Goal: Task Accomplishment & Management: Use online tool/utility

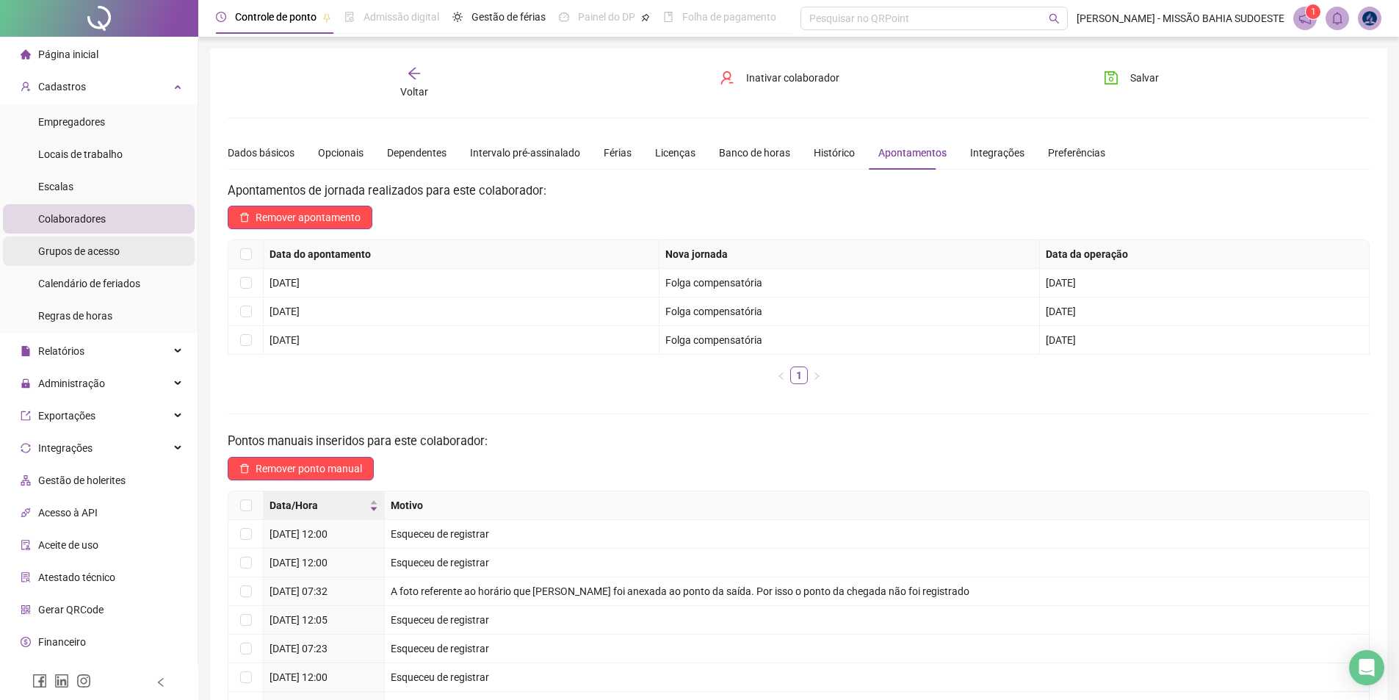
scroll to position [24, 0]
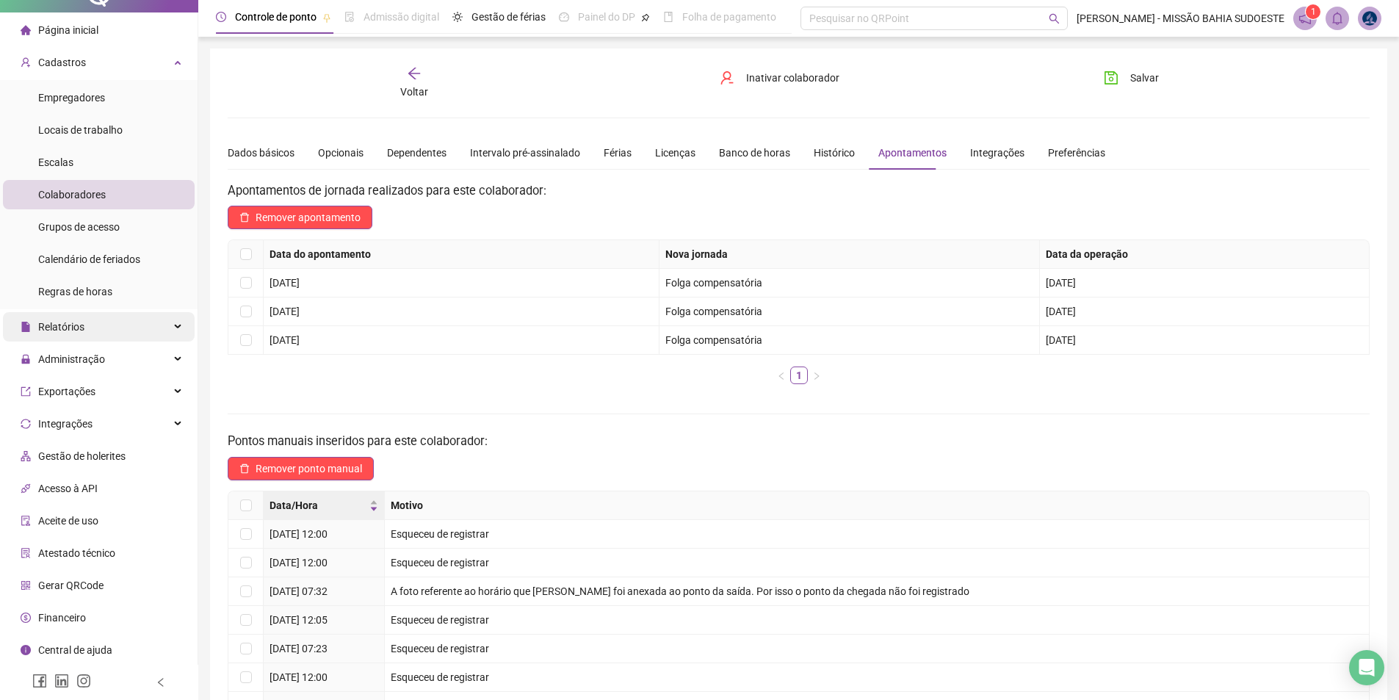
click at [68, 333] on span "Relatórios" at bounding box center [53, 326] width 64 height 29
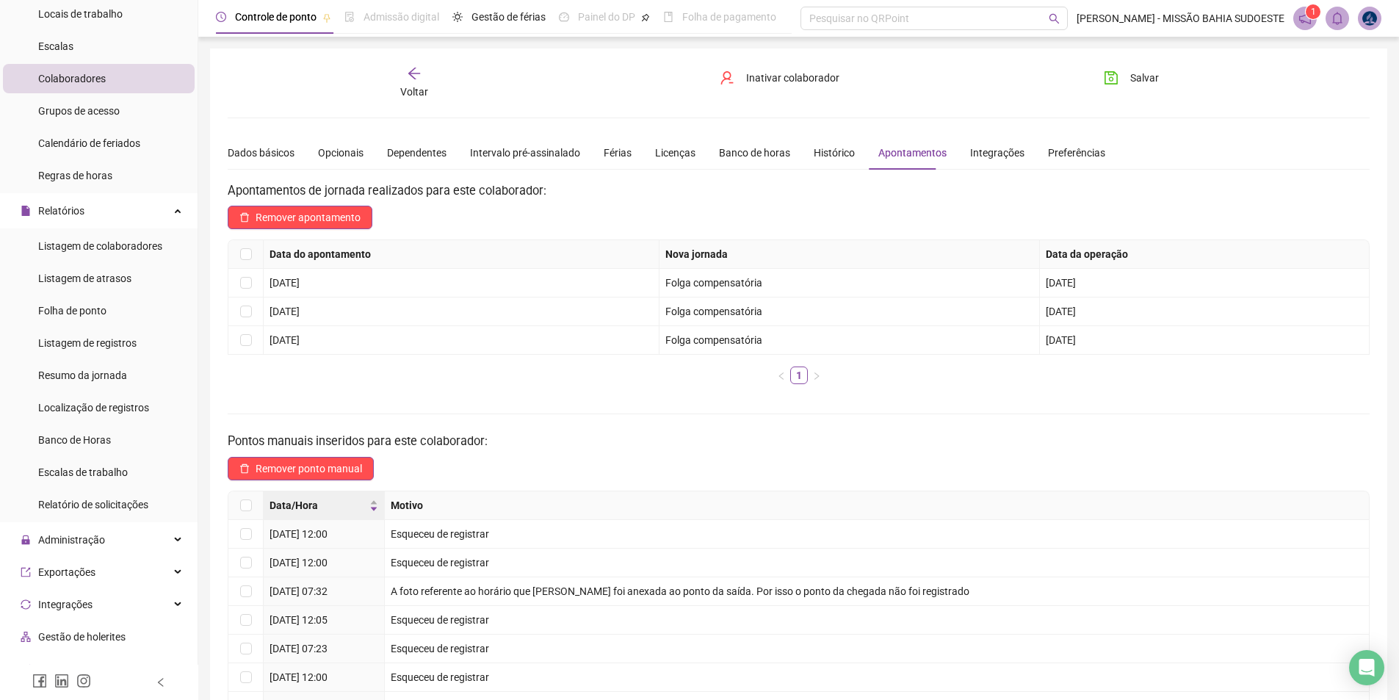
scroll to position [0, 0]
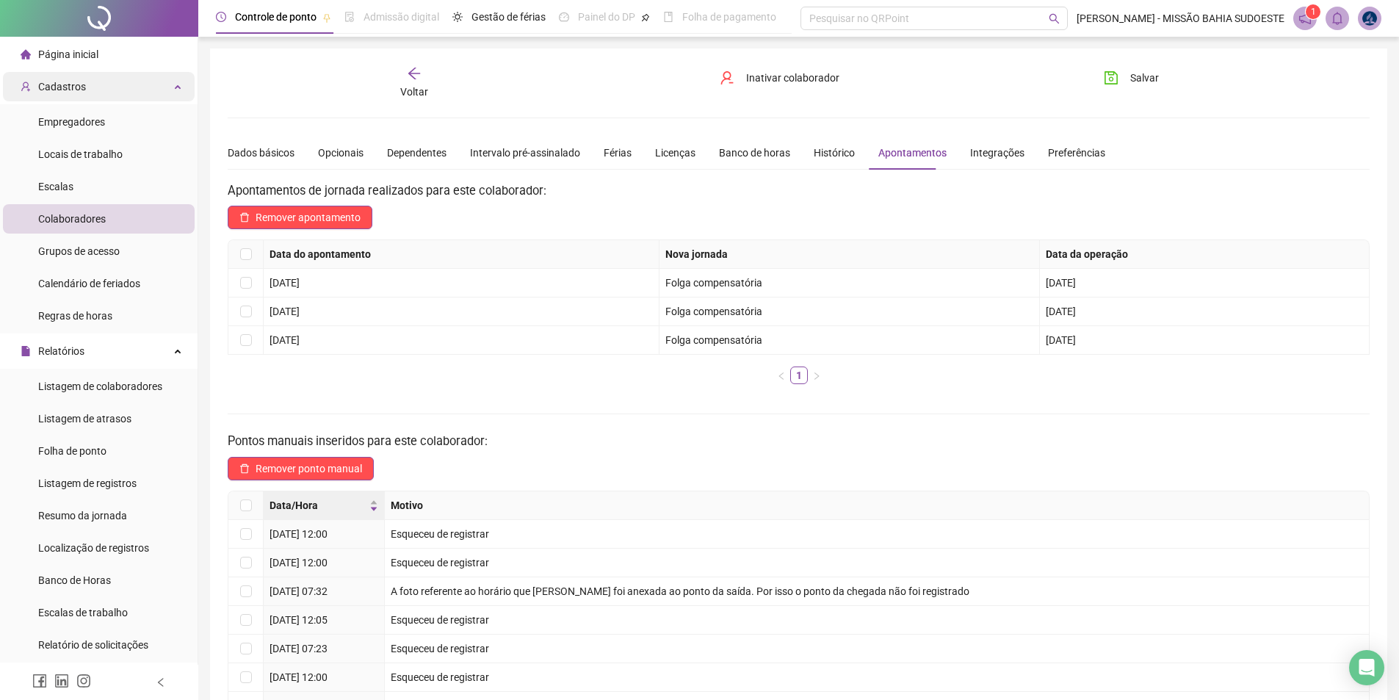
click at [147, 80] on div "Cadastros" at bounding box center [99, 86] width 192 height 29
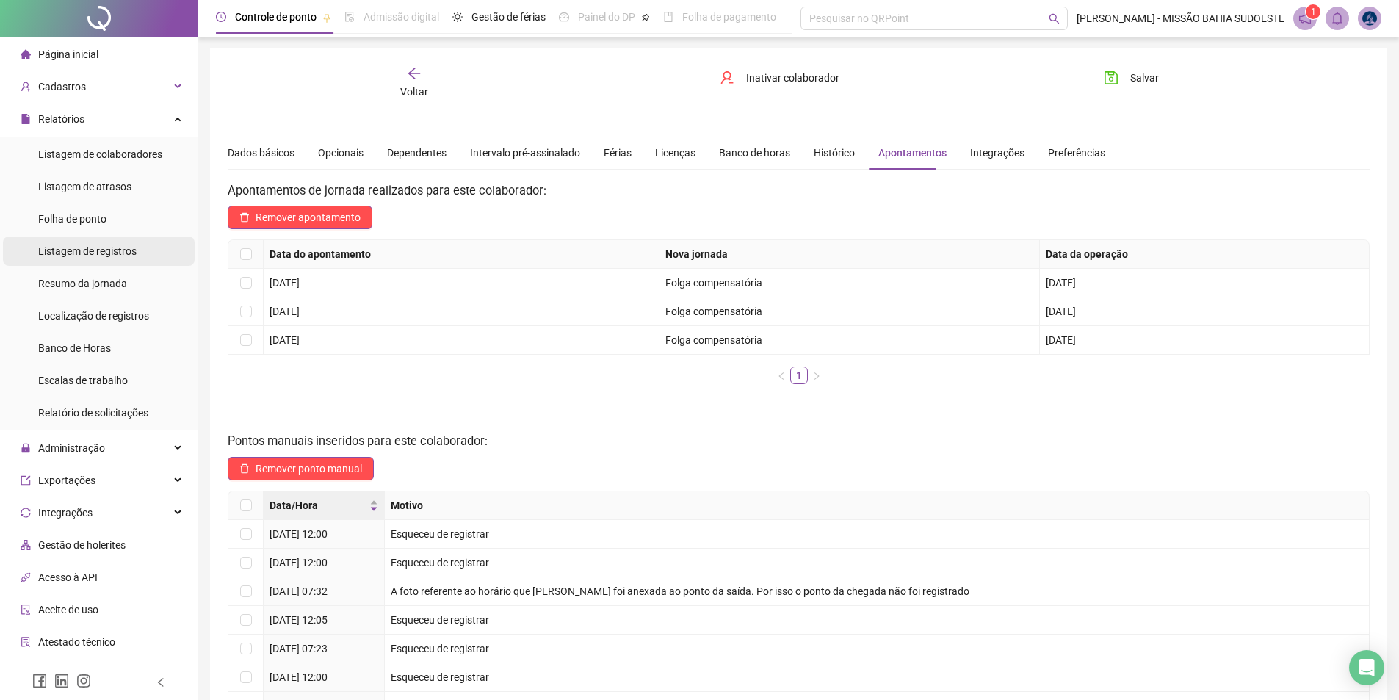
click at [98, 245] on span "Listagem de registros" at bounding box center [87, 251] width 98 height 12
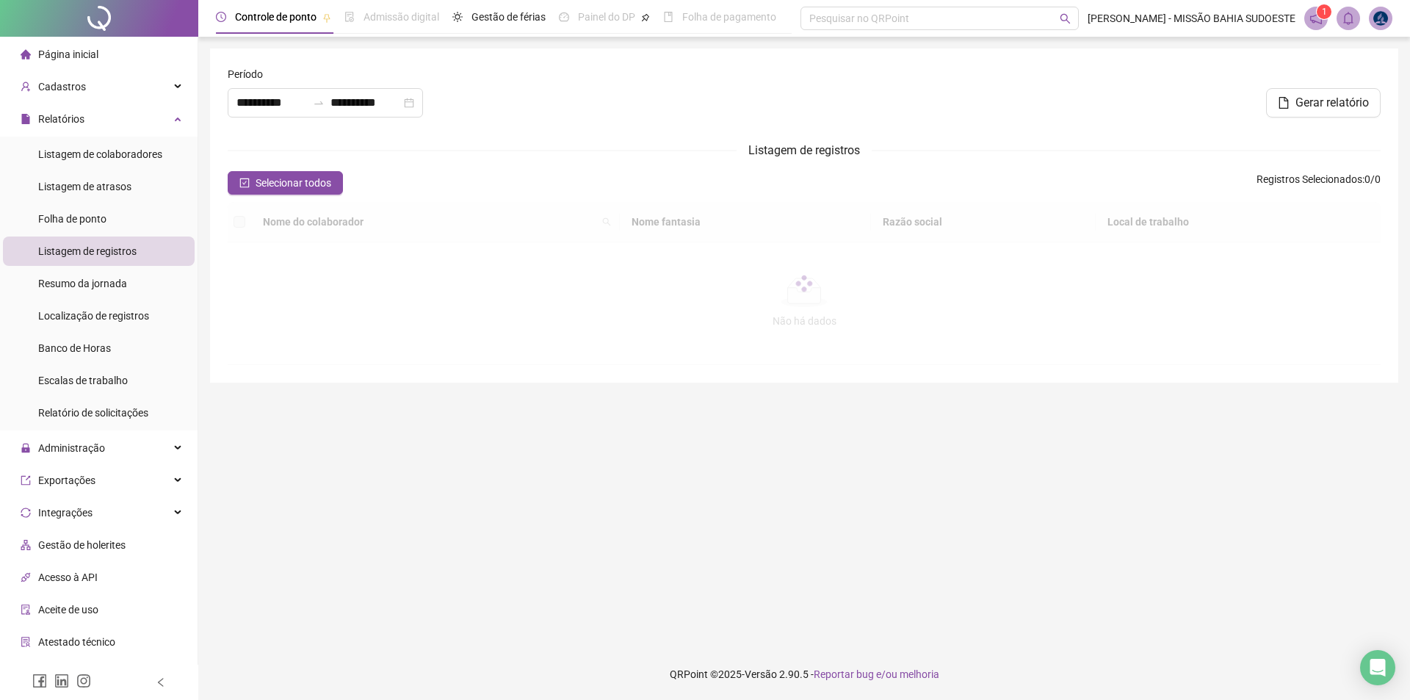
type input "**********"
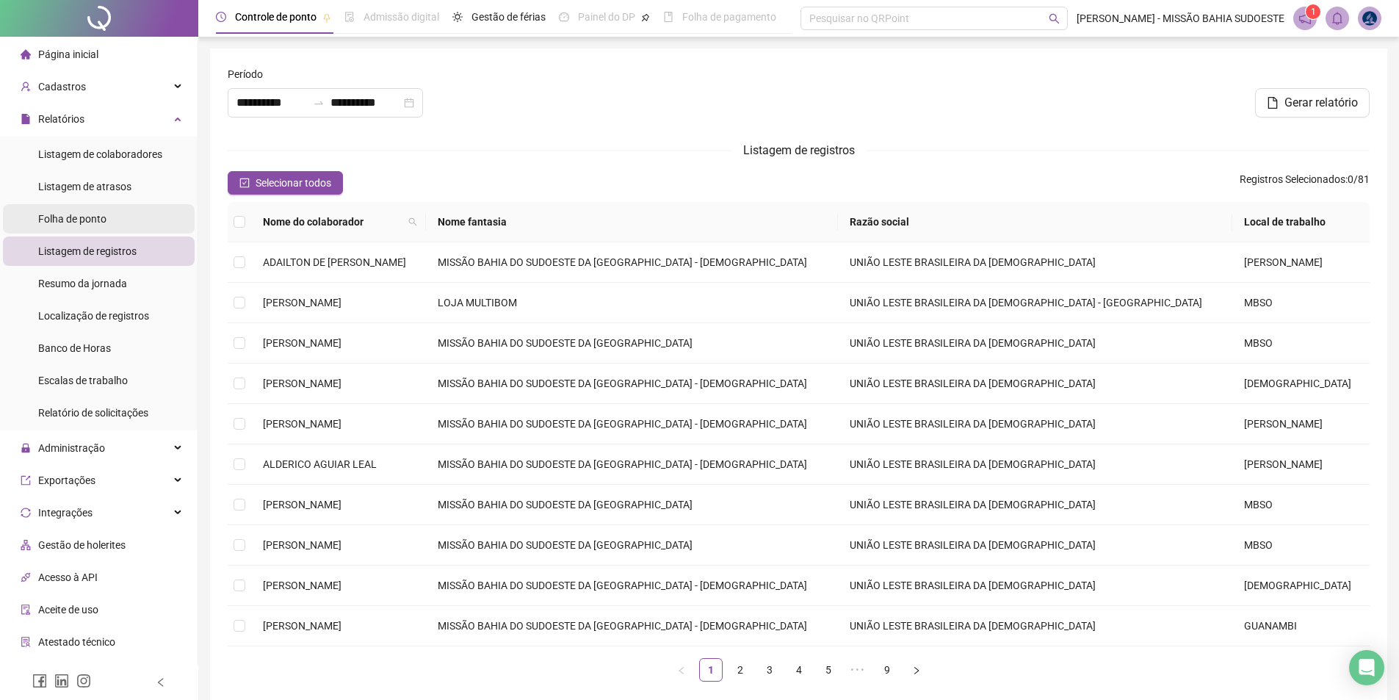
click at [94, 218] on span "Folha de ponto" at bounding box center [72, 219] width 68 height 12
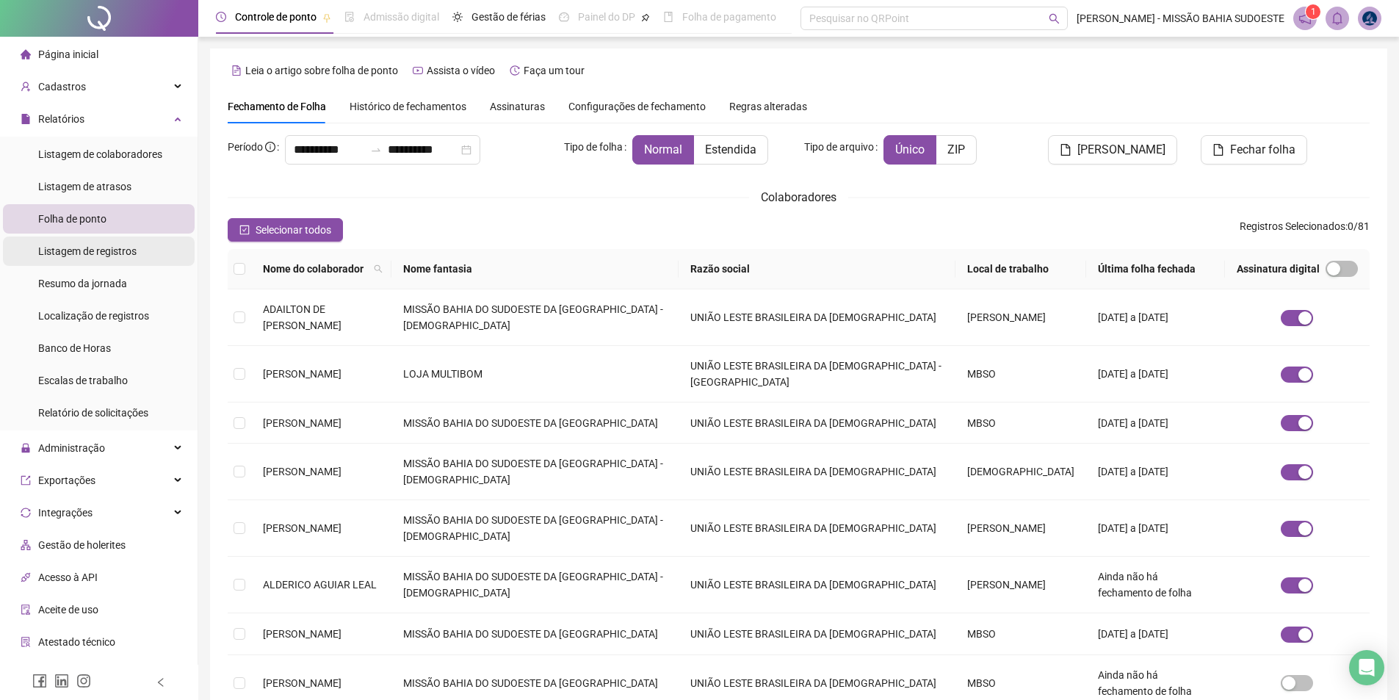
click at [110, 247] on span "Listagem de registros" at bounding box center [87, 251] width 98 height 12
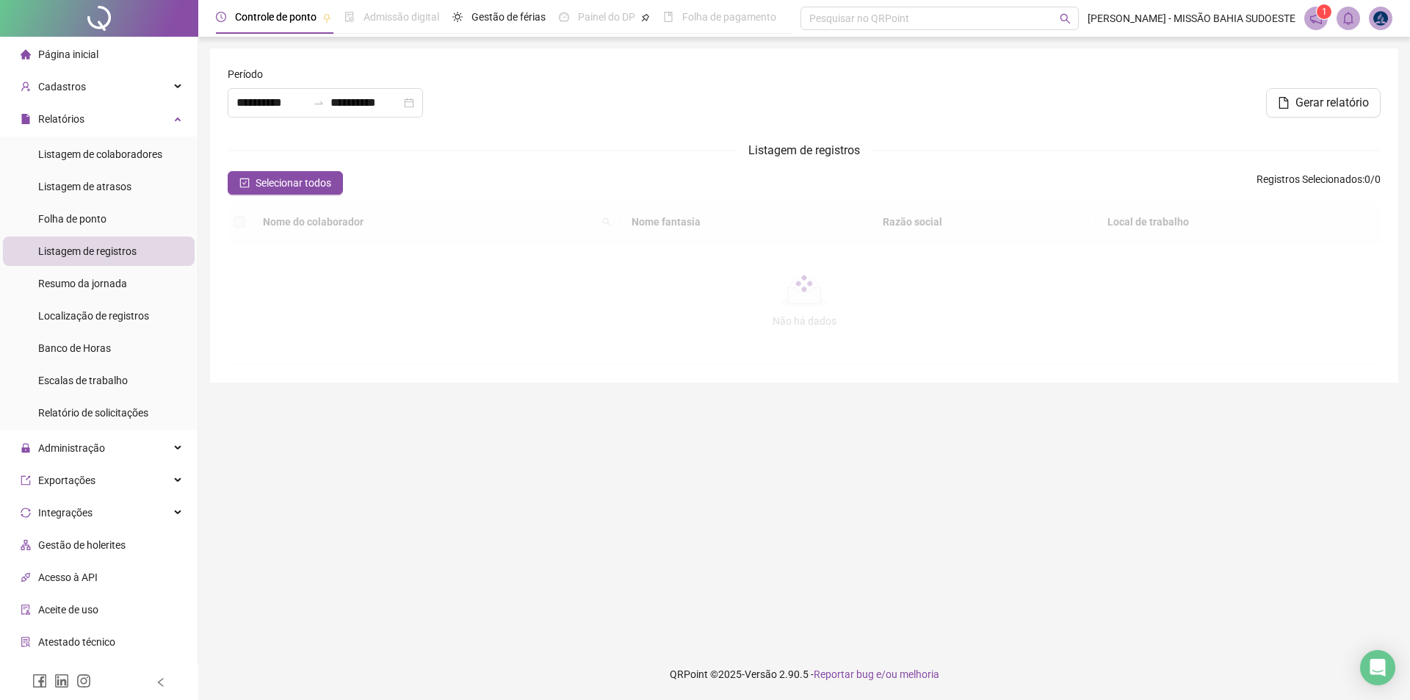
type input "**********"
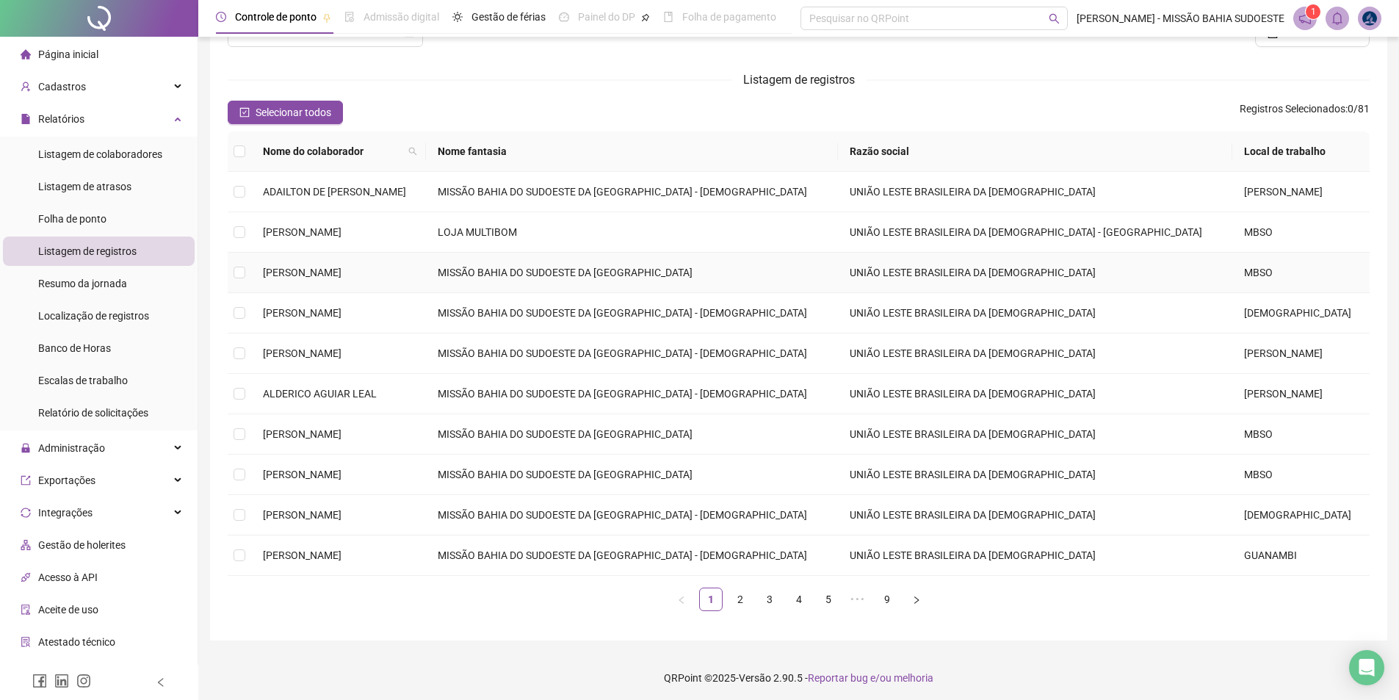
scroll to position [74, 0]
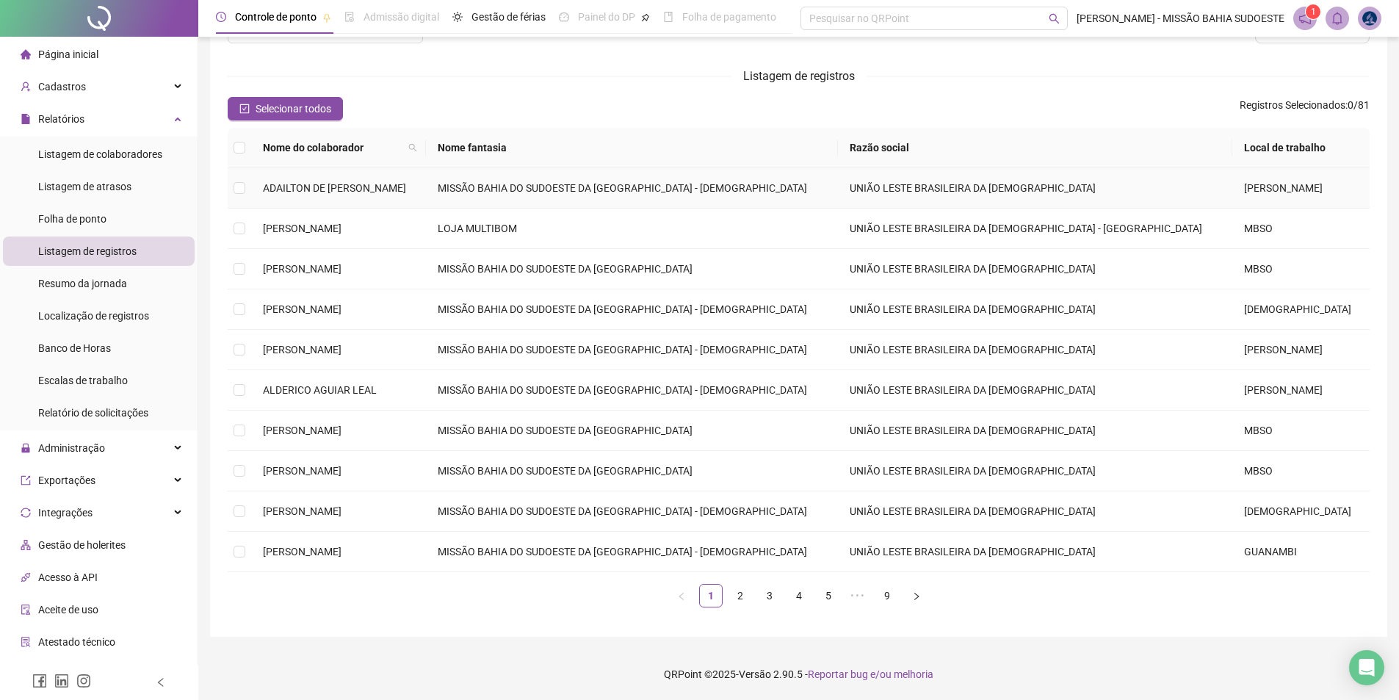
click at [241, 176] on td at bounding box center [239, 188] width 23 height 40
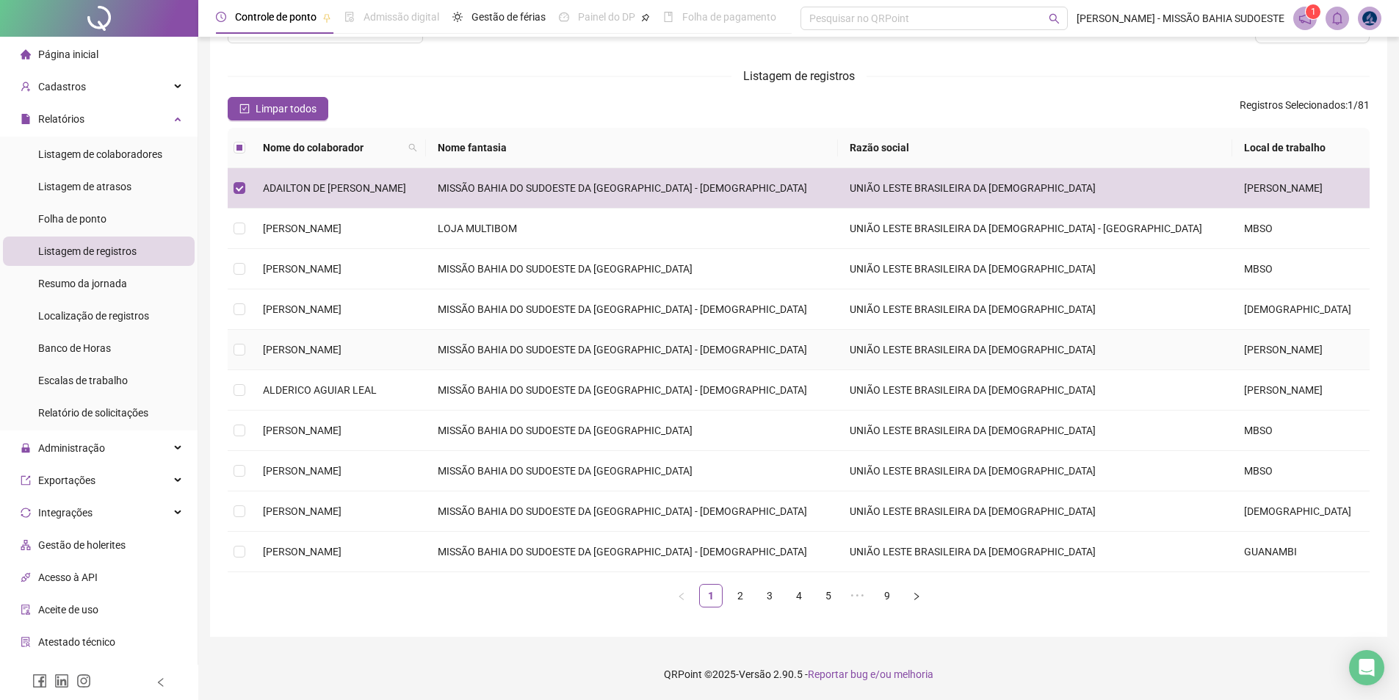
click at [1108, 364] on td "UNIÃO LESTE BRASILEIRA DA [DEMOGRAPHIC_DATA]" at bounding box center [1035, 350] width 394 height 40
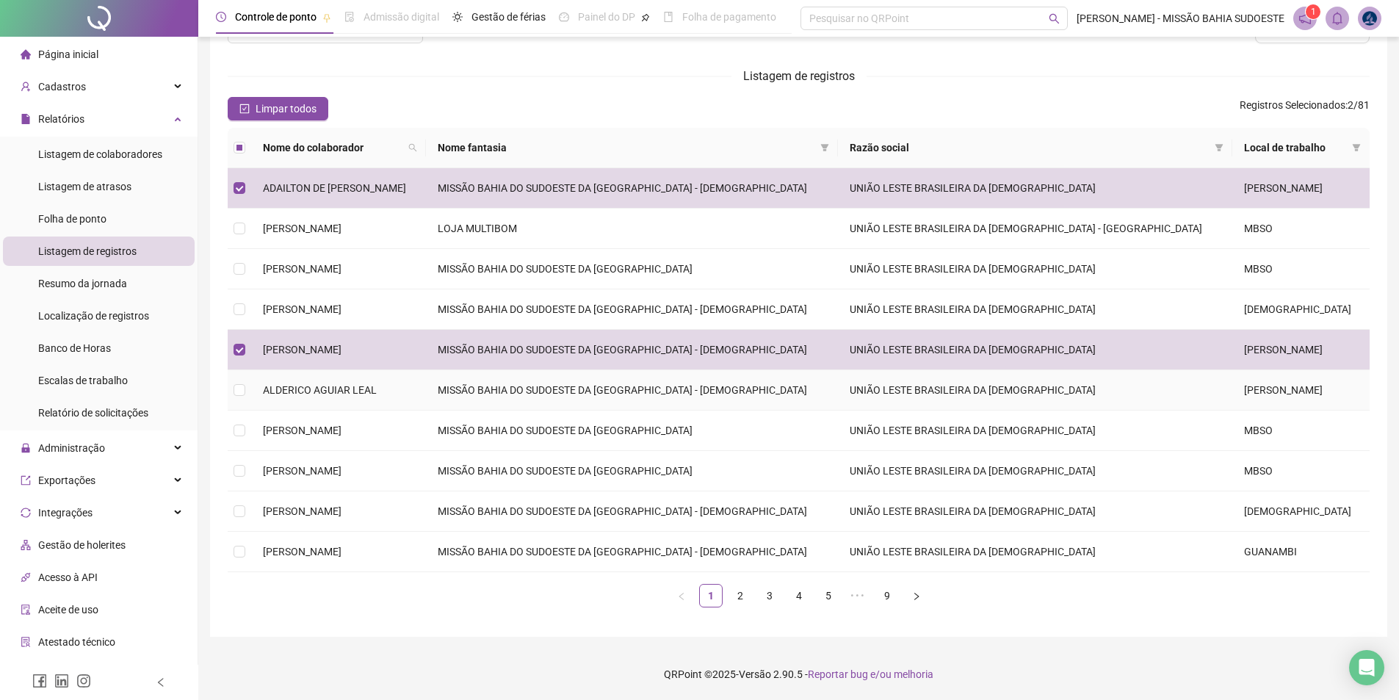
click at [1113, 387] on td "UNIÃO LESTE BRASILEIRA DA [DEMOGRAPHIC_DATA]" at bounding box center [1035, 390] width 394 height 40
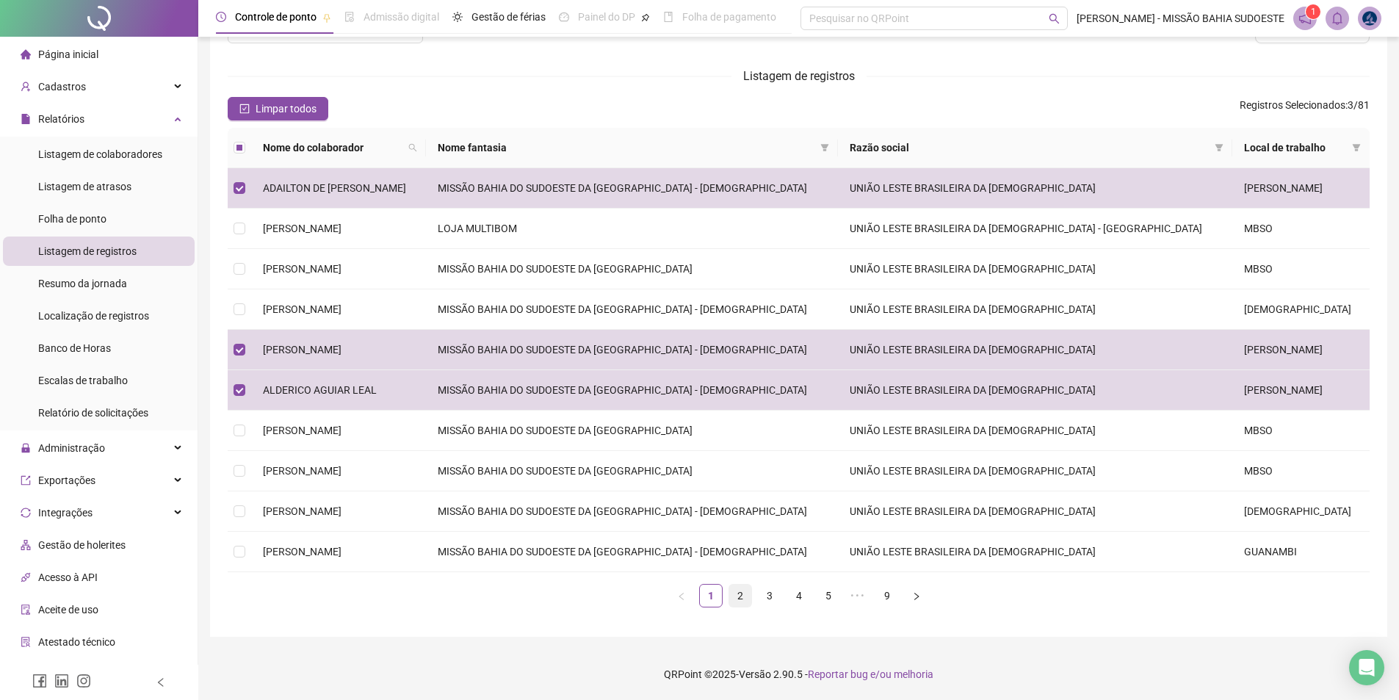
click at [742, 587] on link "2" at bounding box center [740, 596] width 22 height 22
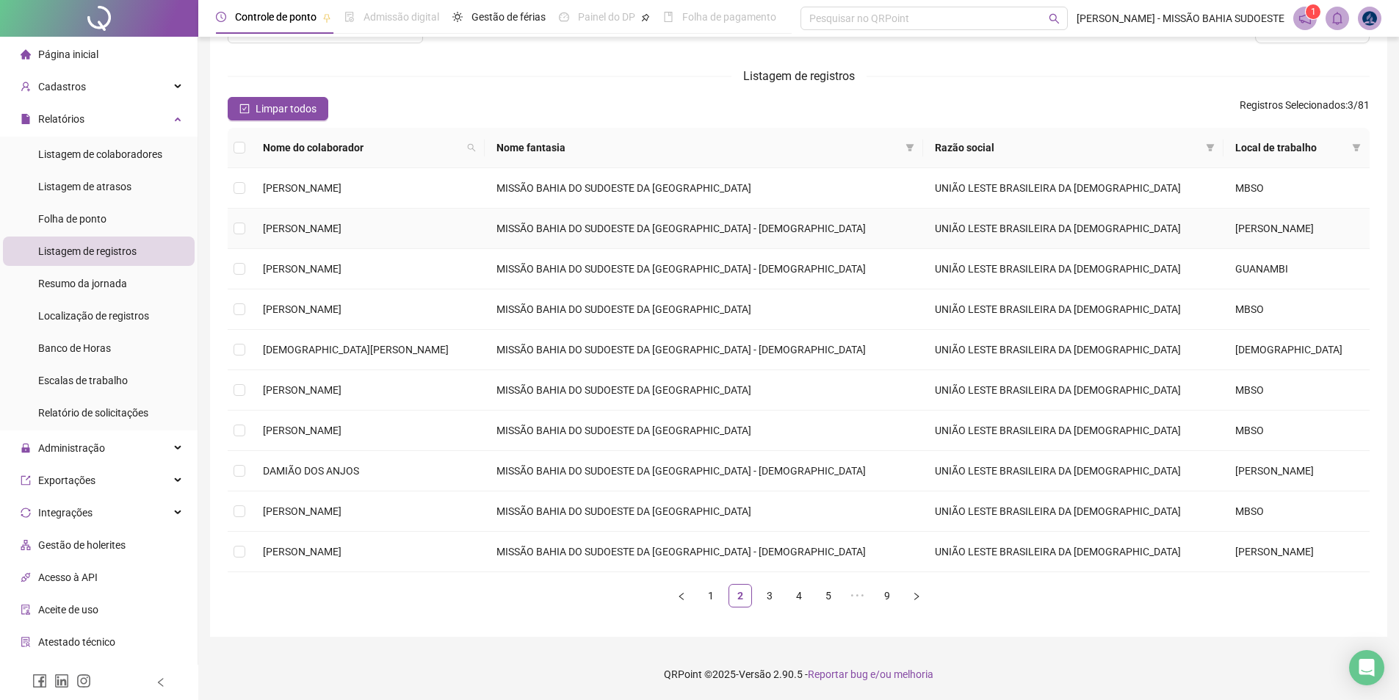
click at [1105, 219] on td "UNIÃO LESTE BRASILEIRA DA [DEMOGRAPHIC_DATA]" at bounding box center [1073, 229] width 300 height 40
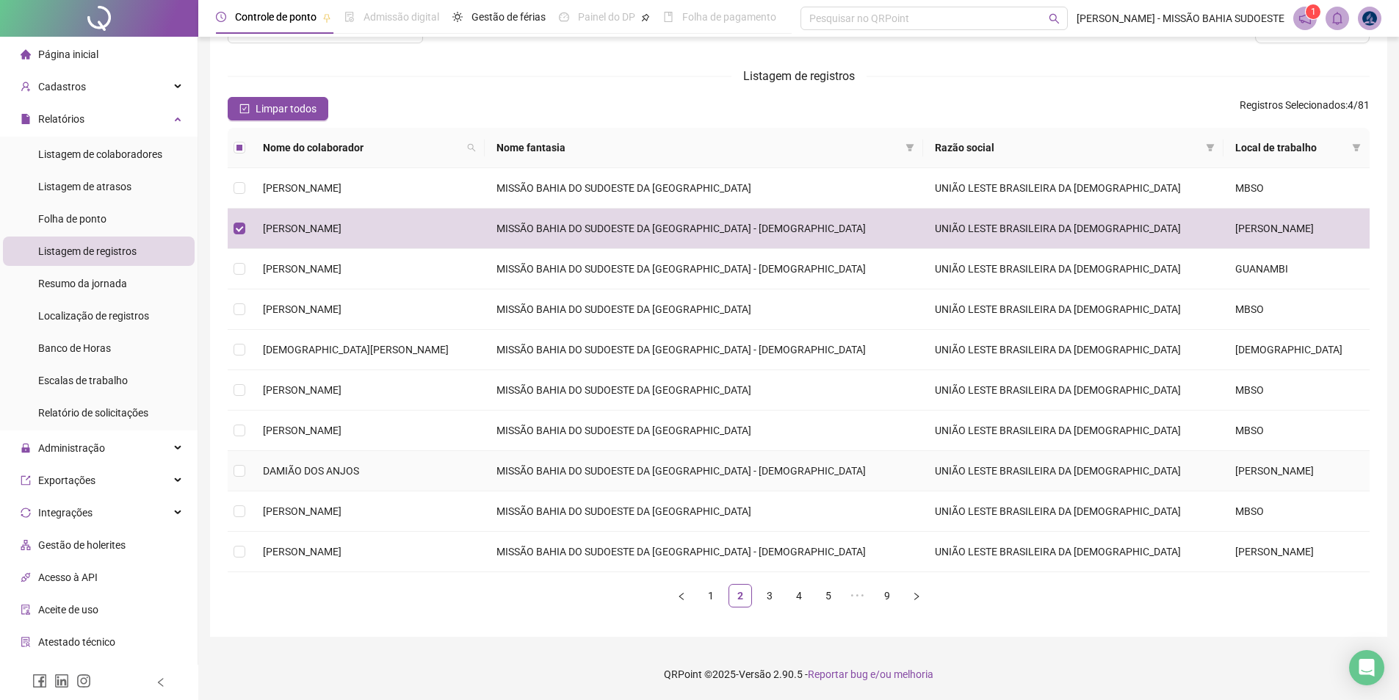
click at [1147, 460] on td "UNIÃO LESTE BRASILEIRA DA [DEMOGRAPHIC_DATA]" at bounding box center [1073, 471] width 300 height 40
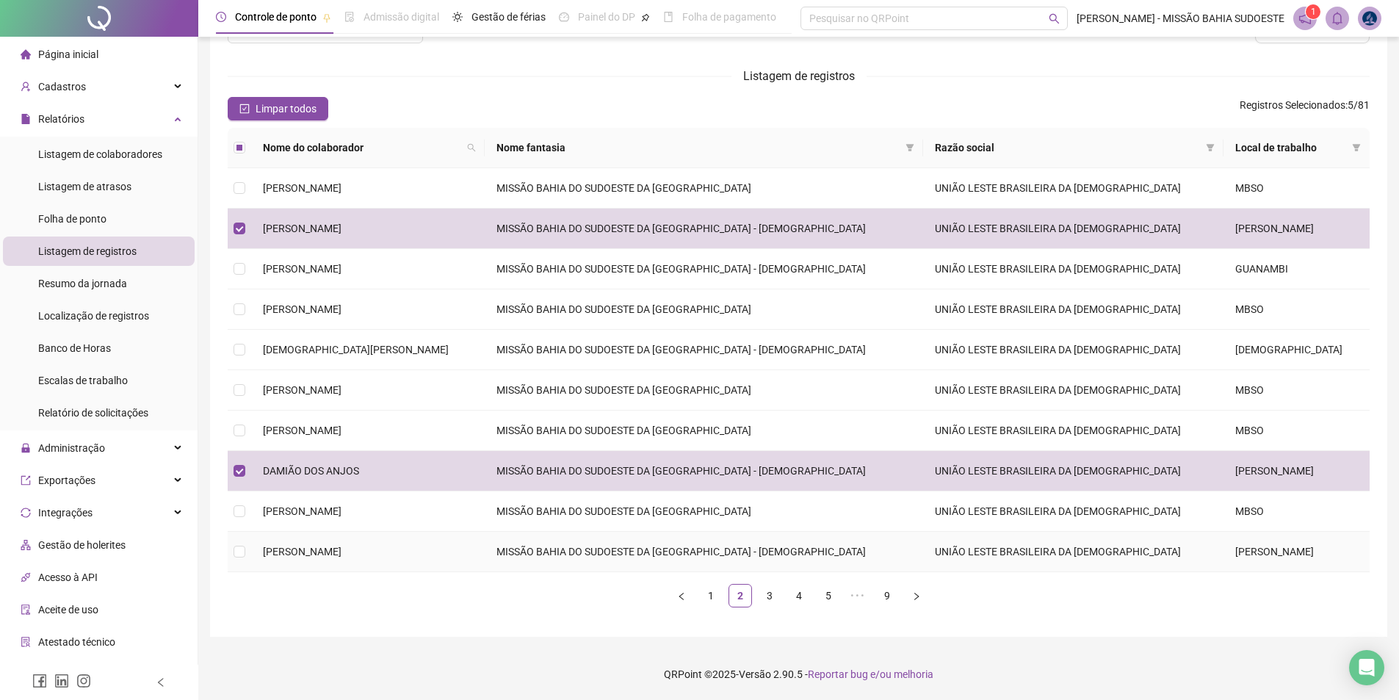
click at [1151, 533] on td "UNIÃO LESTE BRASILEIRA DA [DEMOGRAPHIC_DATA]" at bounding box center [1073, 552] width 300 height 40
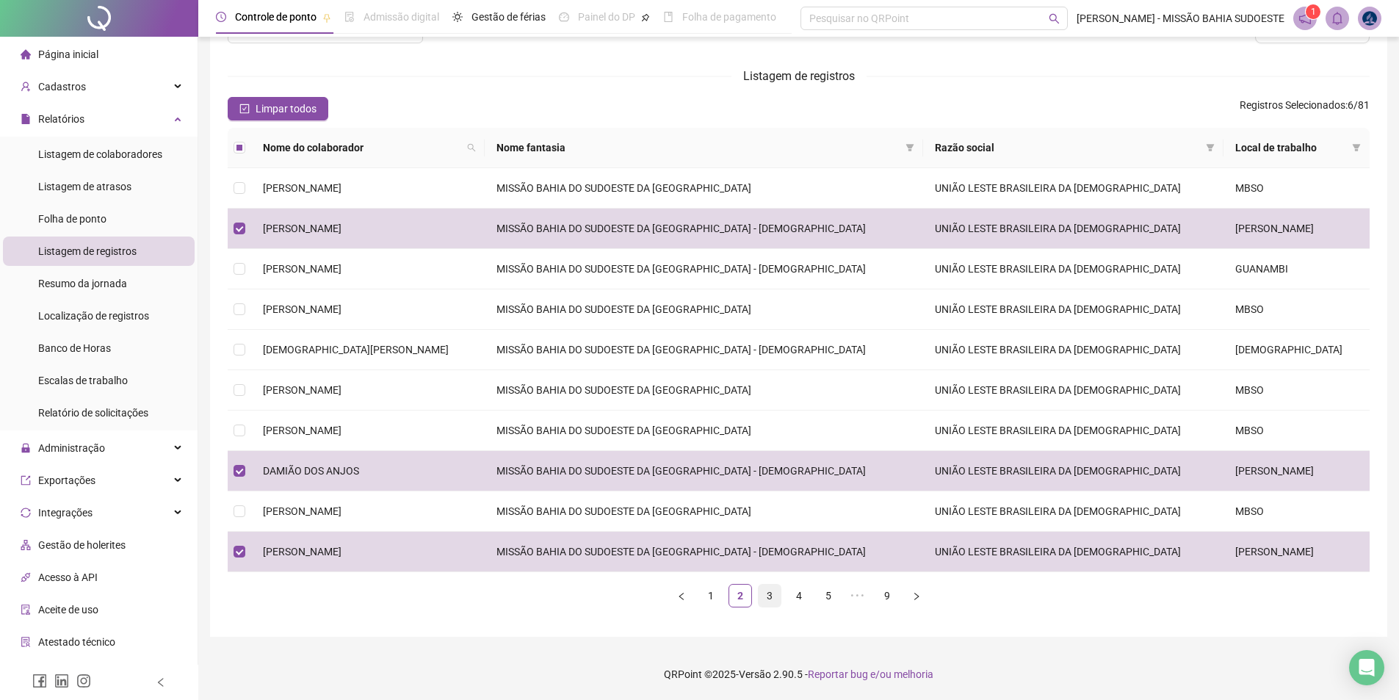
click at [766, 592] on link "3" at bounding box center [770, 596] width 22 height 22
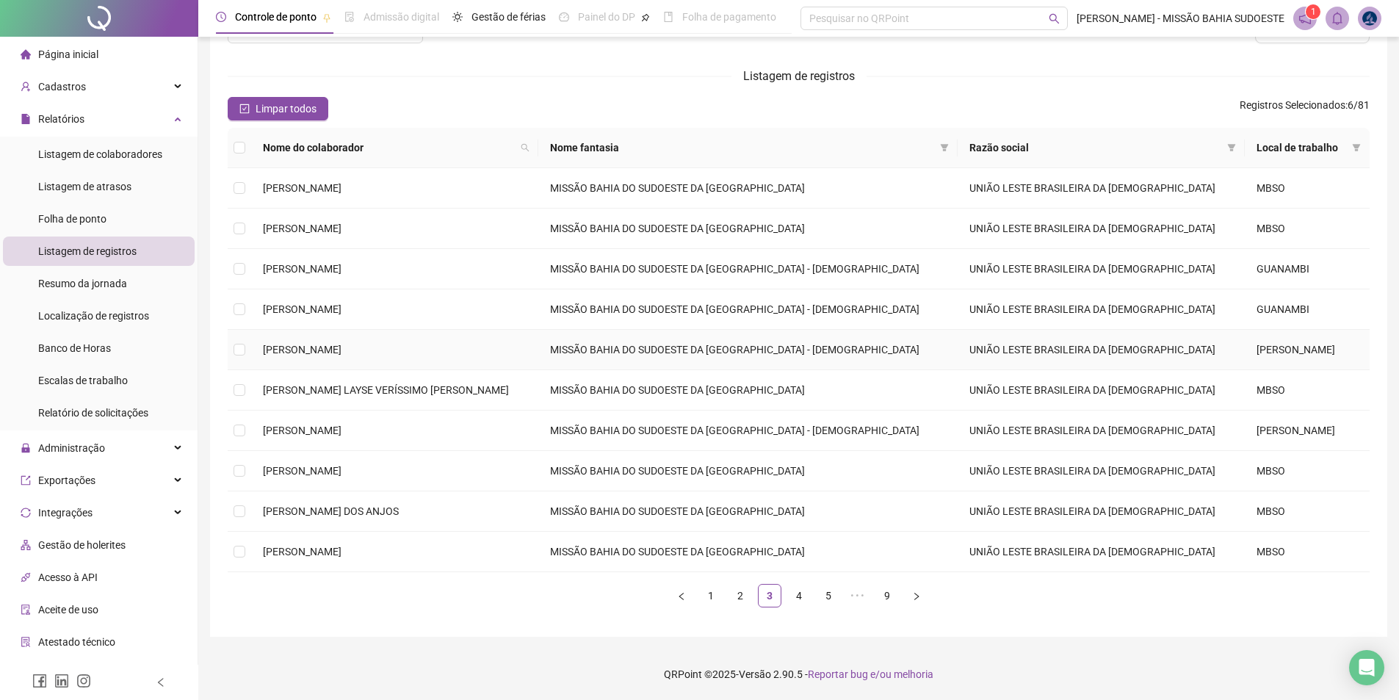
click at [1031, 342] on td "UNIÃO LESTE BRASILEIRA DA [DEMOGRAPHIC_DATA]" at bounding box center [1101, 350] width 287 height 40
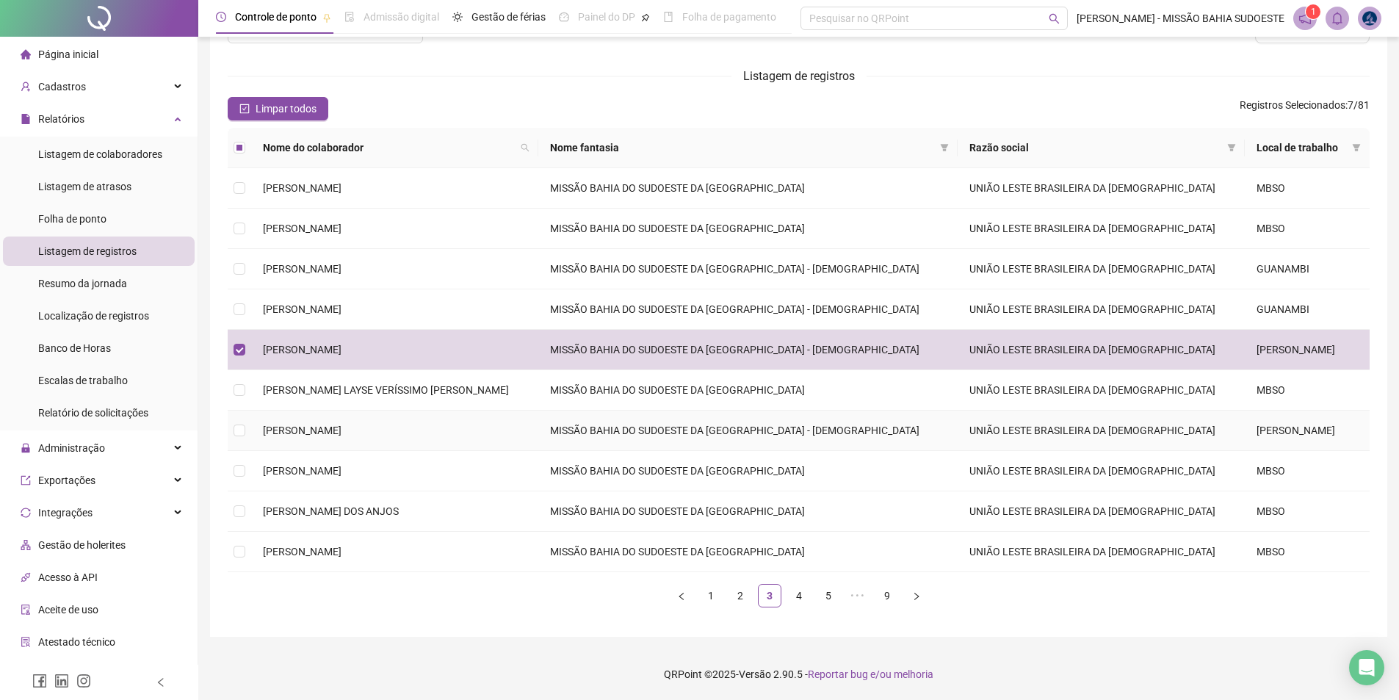
click at [1032, 426] on td "UNIÃO LESTE BRASILEIRA DA [DEMOGRAPHIC_DATA]" at bounding box center [1101, 430] width 287 height 40
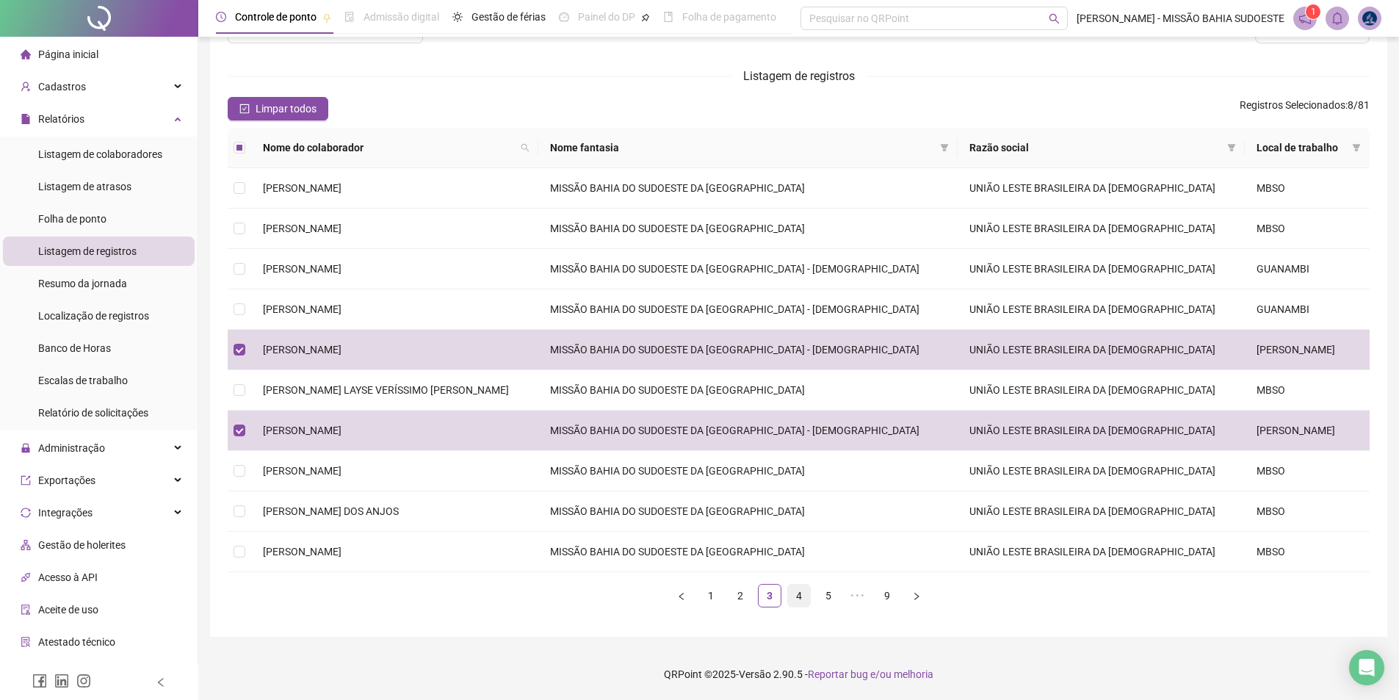
click at [796, 595] on link "4" at bounding box center [799, 596] width 22 height 22
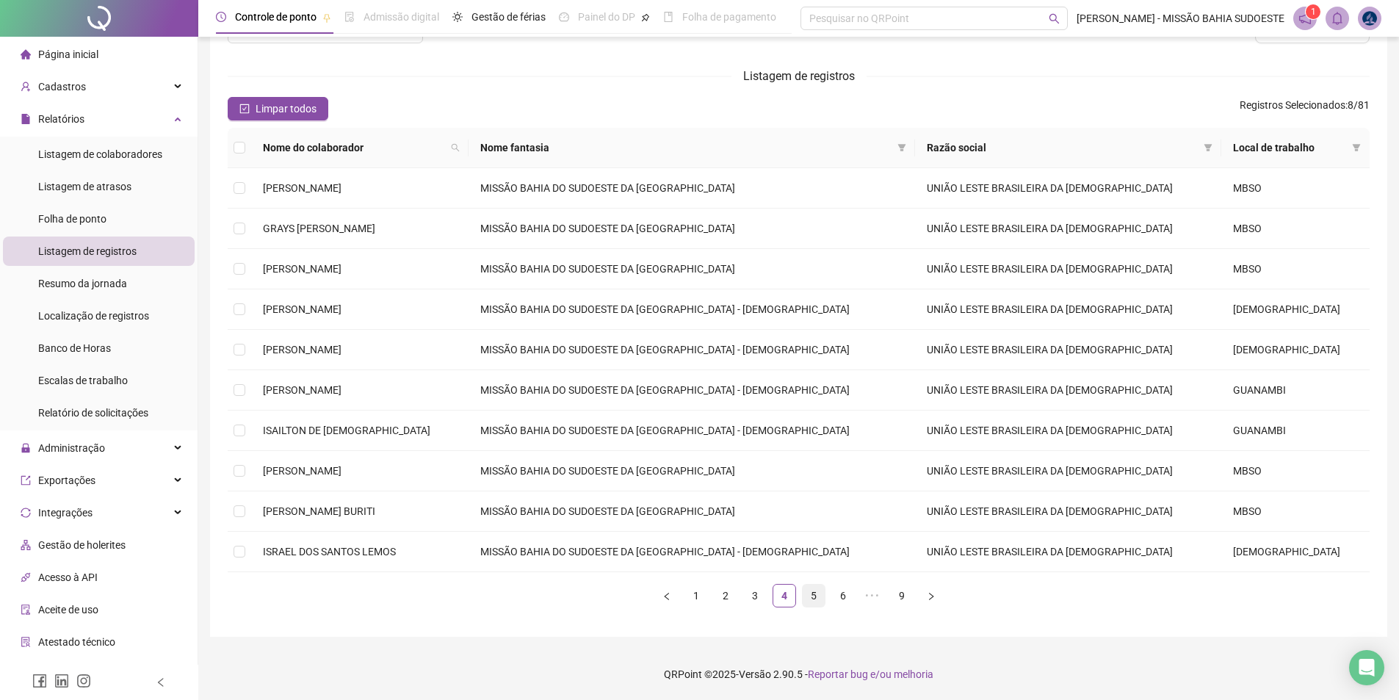
click at [808, 595] on link "5" at bounding box center [814, 596] width 22 height 22
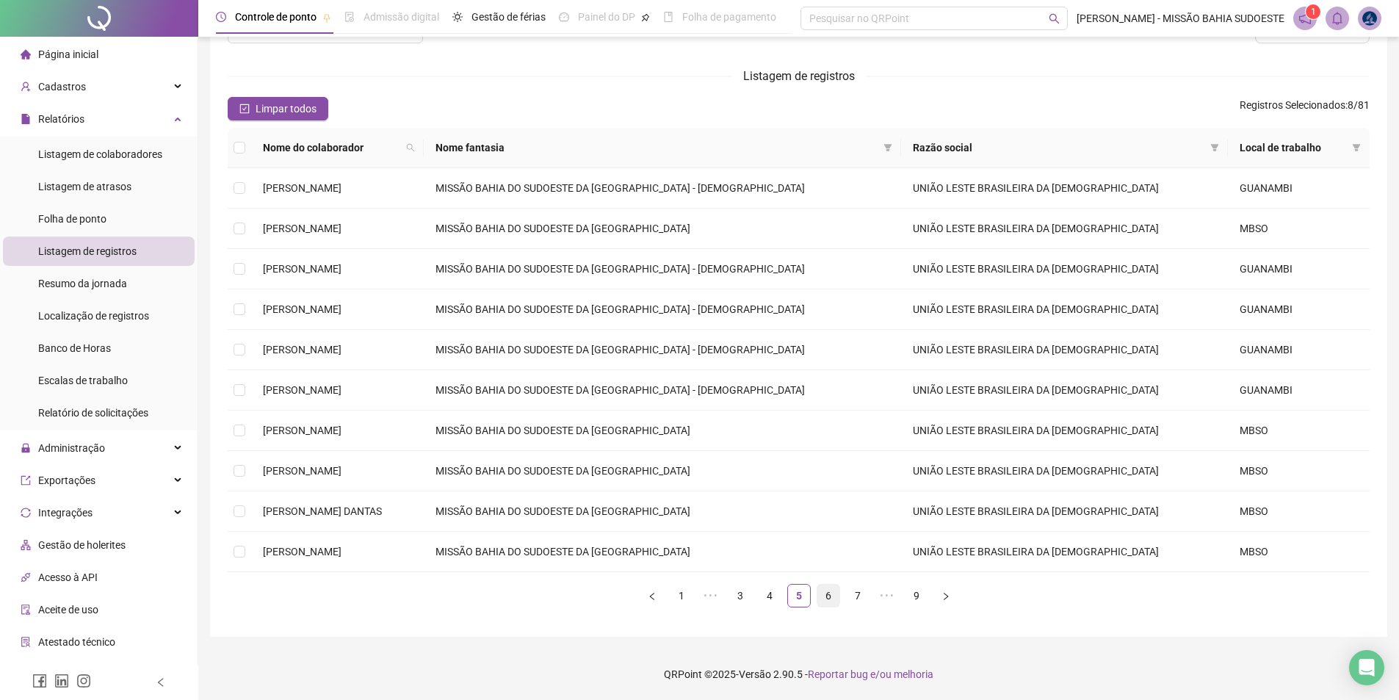
click at [829, 598] on link "6" at bounding box center [828, 596] width 22 height 22
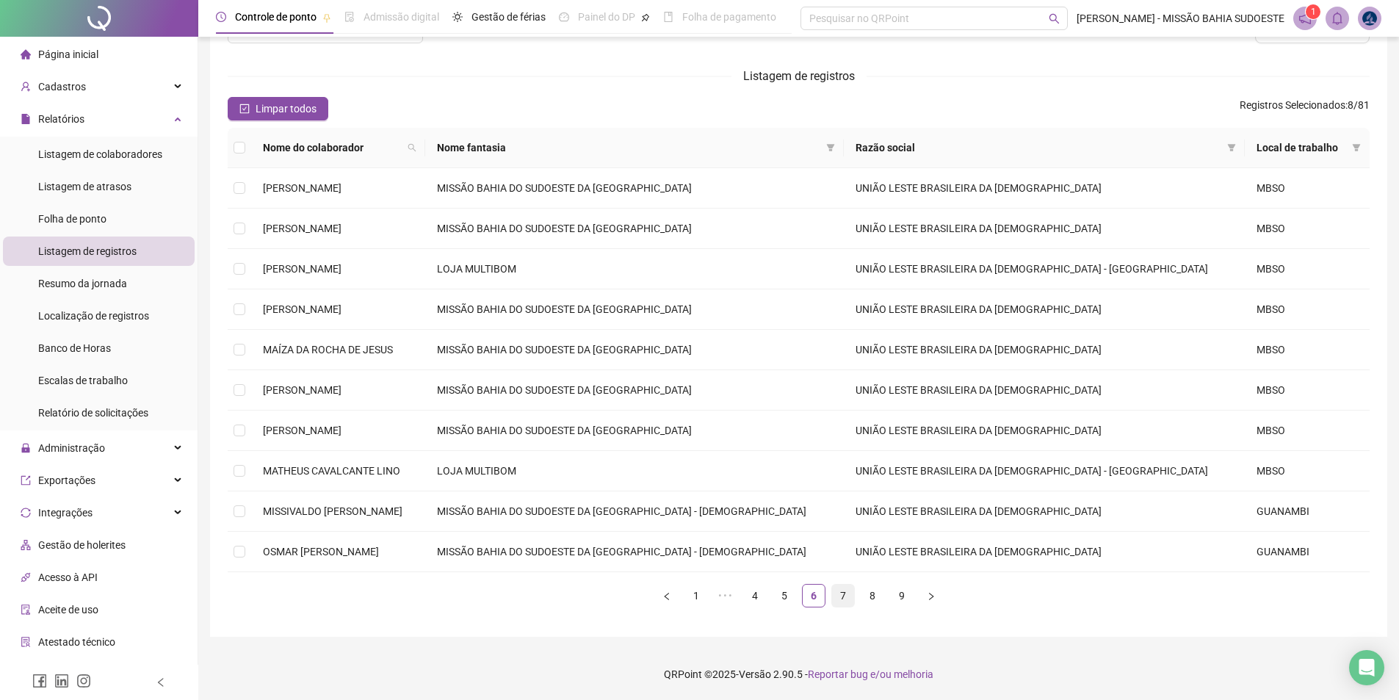
click at [848, 598] on link "7" at bounding box center [843, 596] width 22 height 22
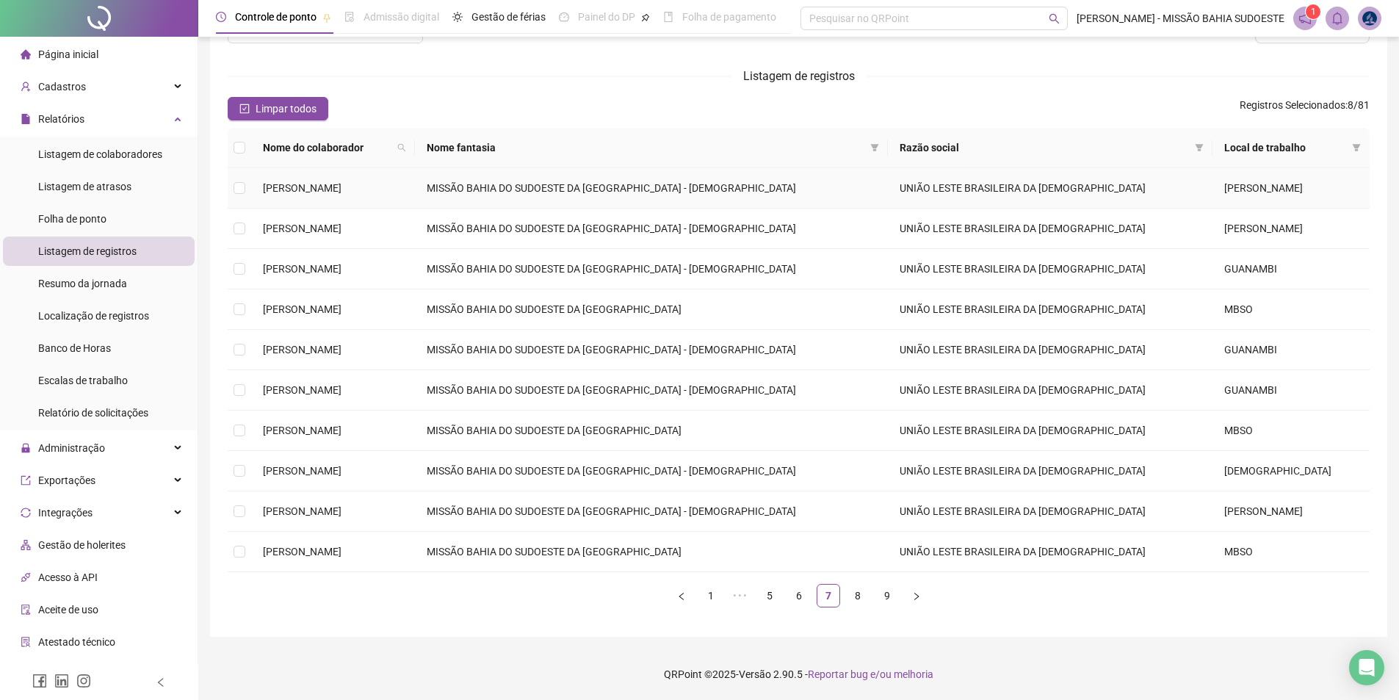
click at [1212, 187] on td "[PERSON_NAME]" at bounding box center [1290, 188] width 157 height 40
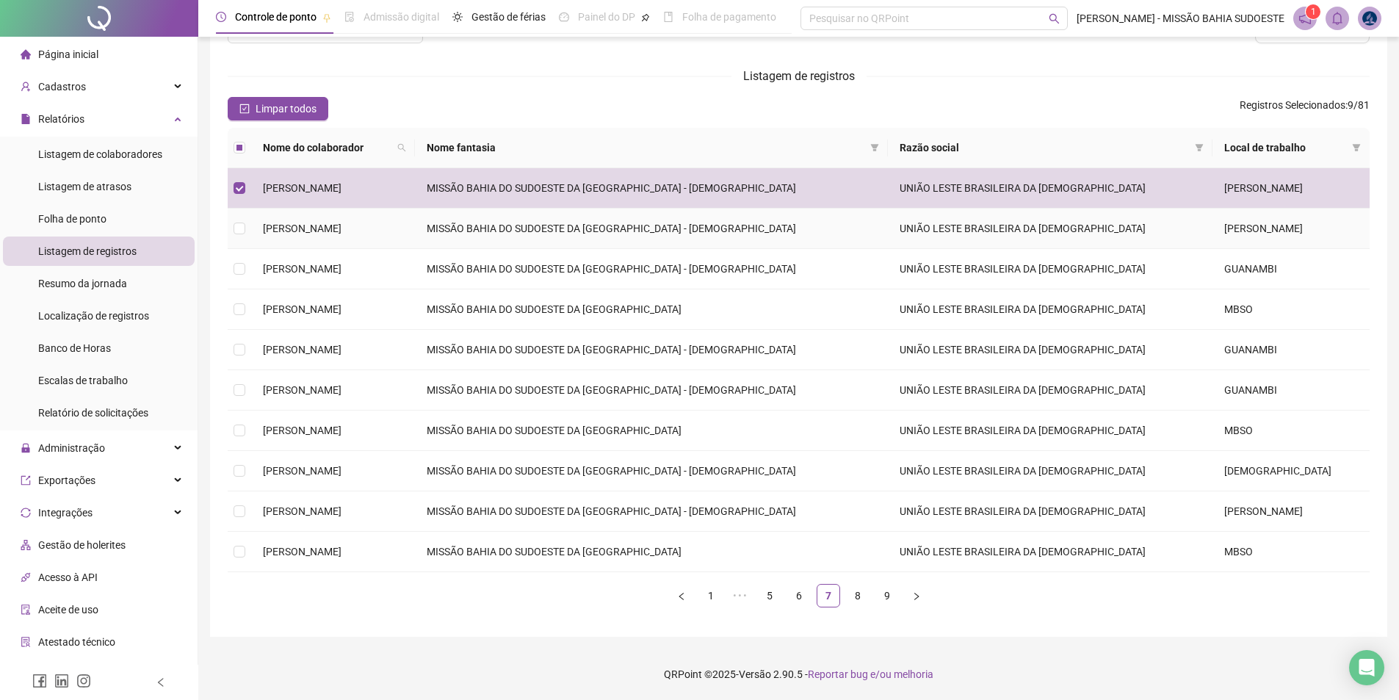
click at [1212, 234] on td "[PERSON_NAME]" at bounding box center [1290, 229] width 157 height 40
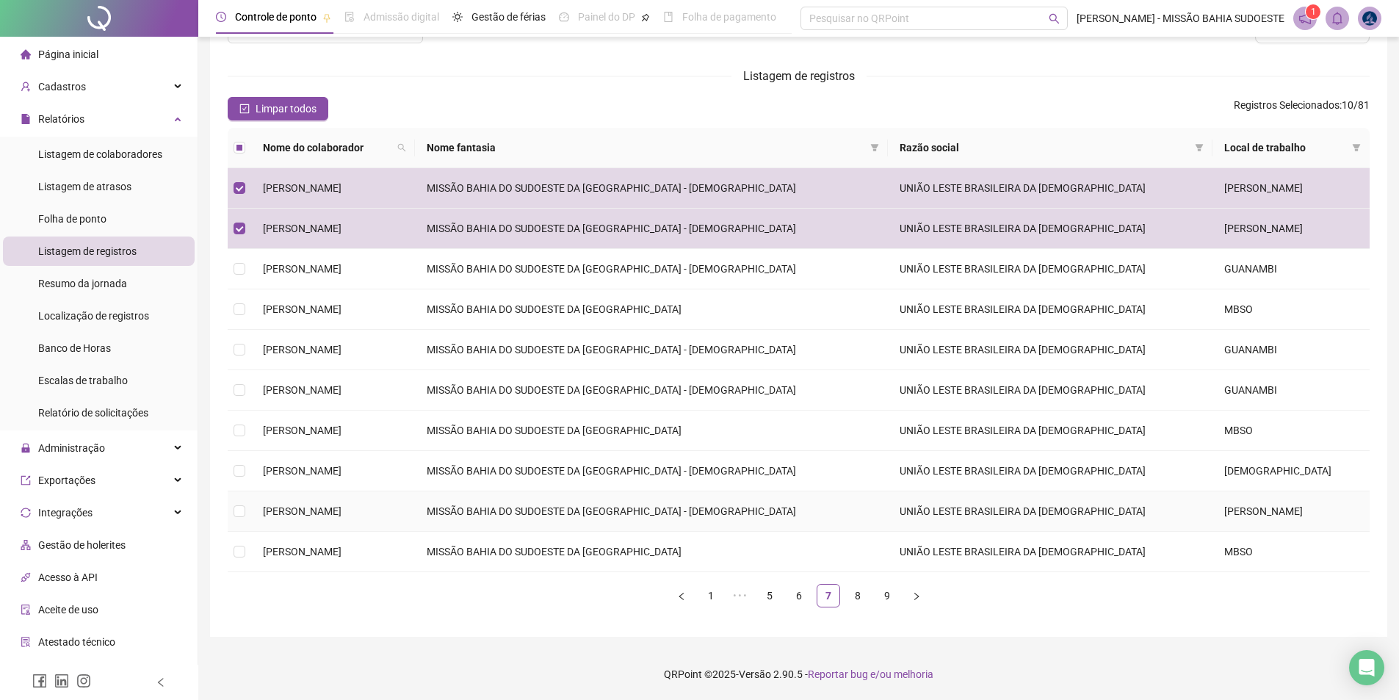
click at [1111, 516] on td "UNIÃO LESTE BRASILEIRA DA [DEMOGRAPHIC_DATA]" at bounding box center [1050, 511] width 325 height 40
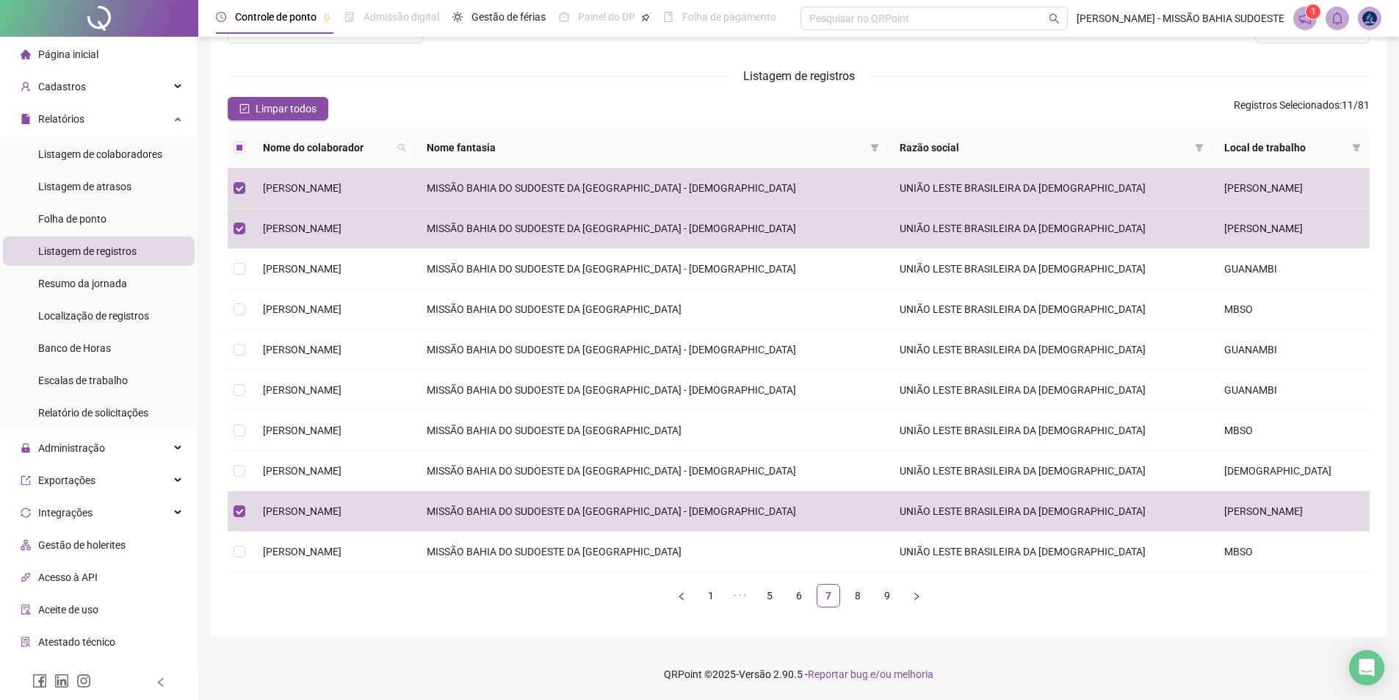
click at [856, 608] on div "Nome do colaborador Nome fantasia Razão social Local de trabalho [PERSON_NAME] …" at bounding box center [799, 373] width 1142 height 491
click at [860, 597] on link "8" at bounding box center [858, 596] width 22 height 22
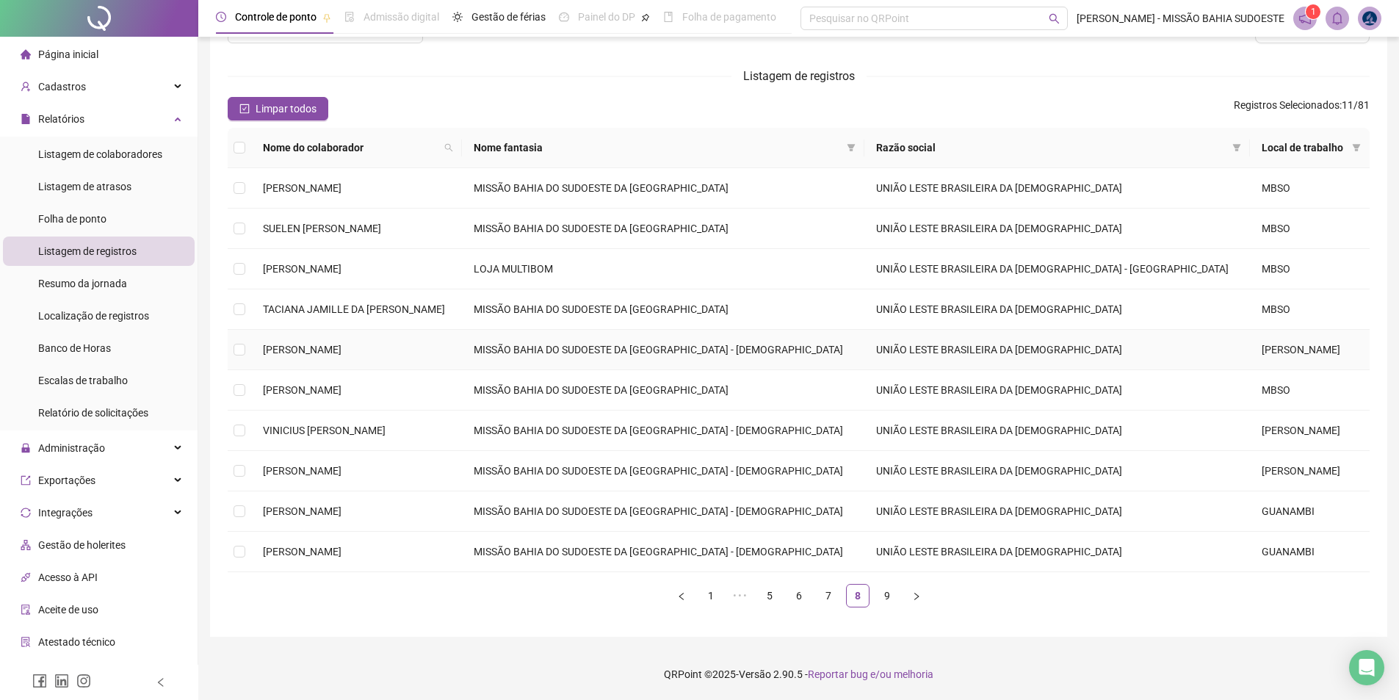
click at [1191, 354] on td "UNIÃO LESTE BRASILEIRA DA [DEMOGRAPHIC_DATA]" at bounding box center [1057, 350] width 386 height 40
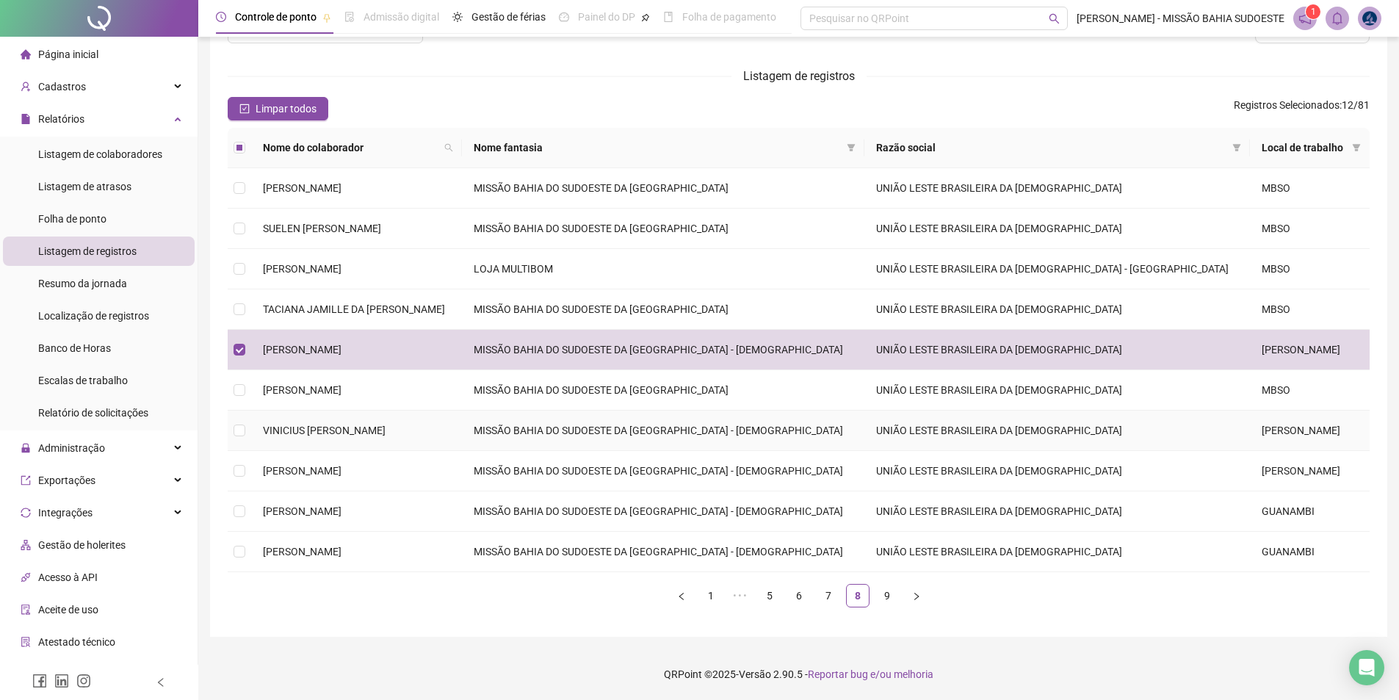
click at [1250, 426] on td "[PERSON_NAME]" at bounding box center [1310, 430] width 120 height 40
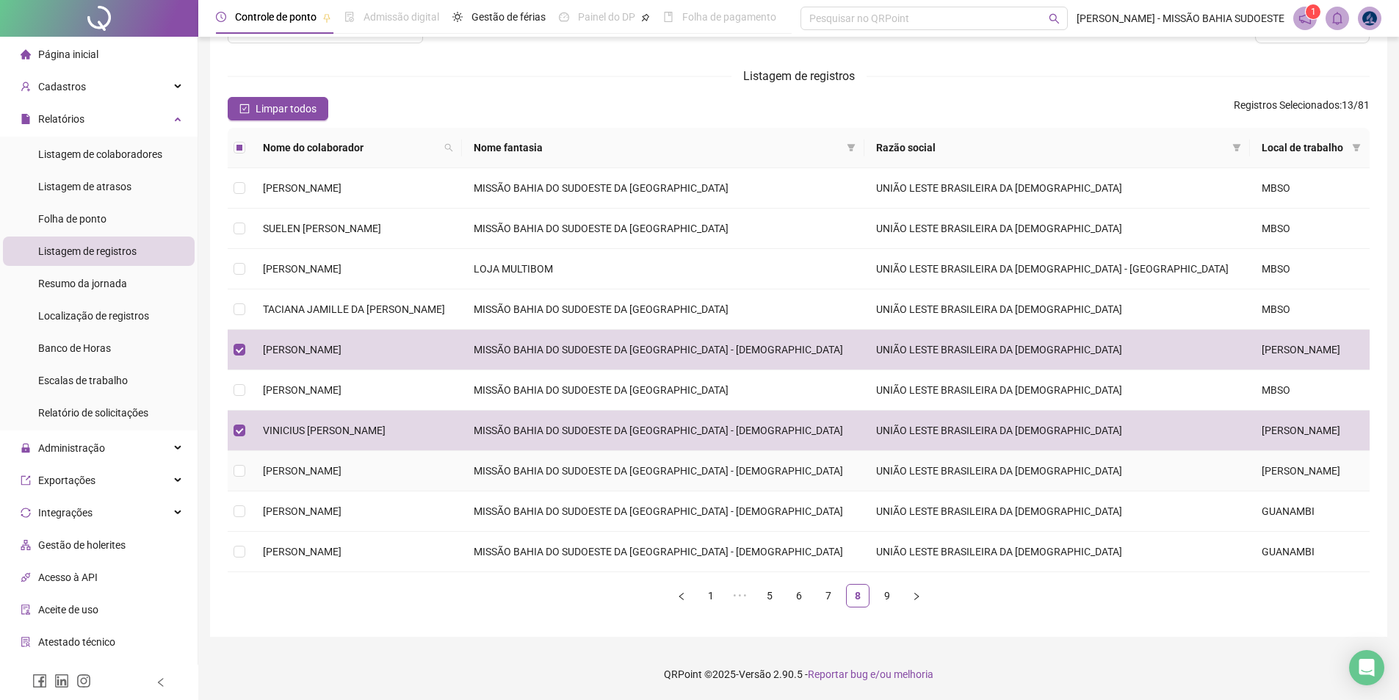
drag, startPoint x: 1209, startPoint y: 462, endPoint x: 1131, endPoint y: 535, distance: 107.0
click at [1250, 463] on td "[PERSON_NAME]" at bounding box center [1310, 471] width 120 height 40
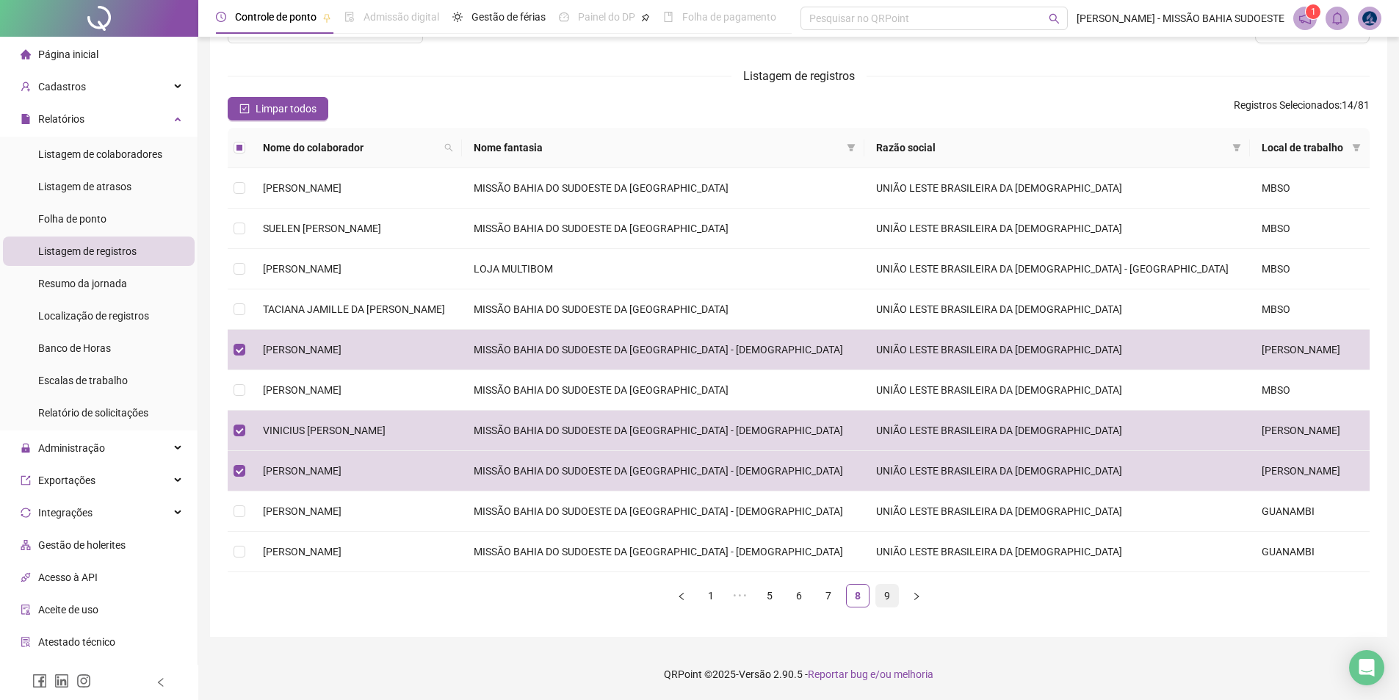
click at [889, 595] on link "9" at bounding box center [887, 596] width 22 height 22
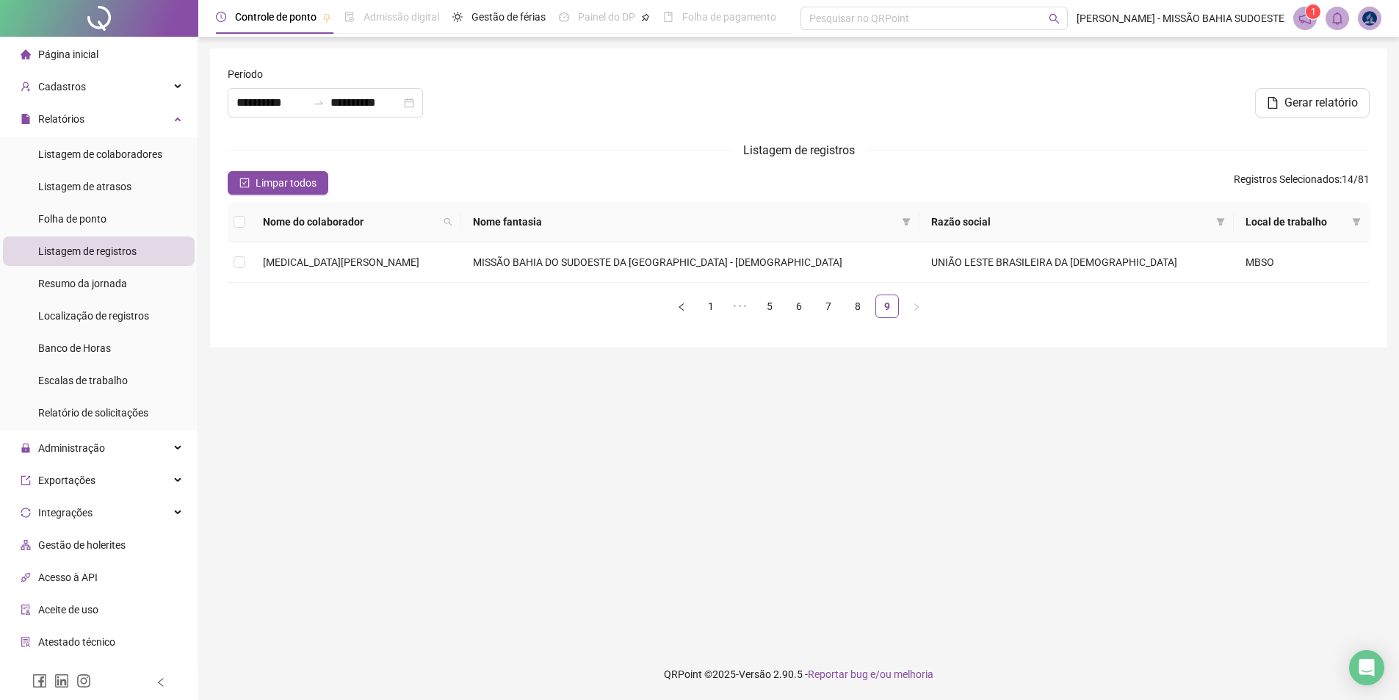
scroll to position [0, 0]
click at [1342, 112] on button "Gerar relatório" at bounding box center [1323, 102] width 115 height 29
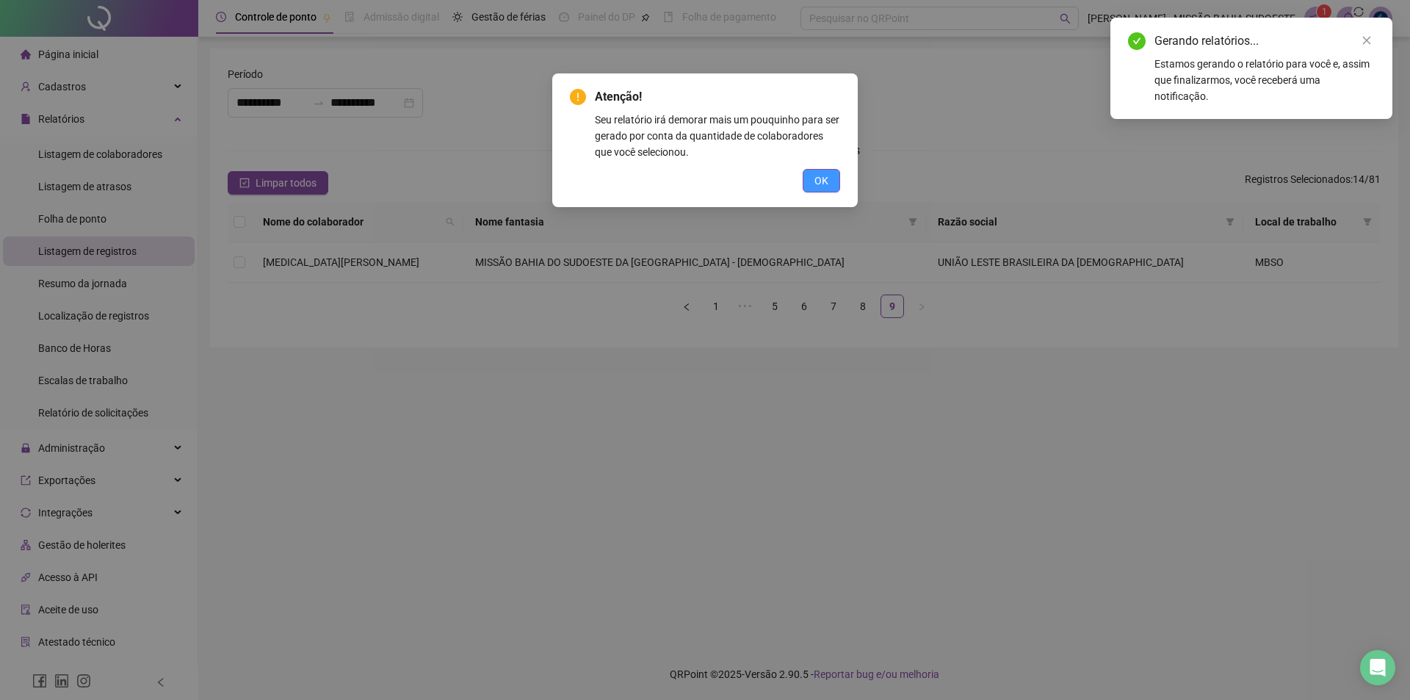
click at [828, 178] on span "OK" at bounding box center [821, 181] width 14 height 16
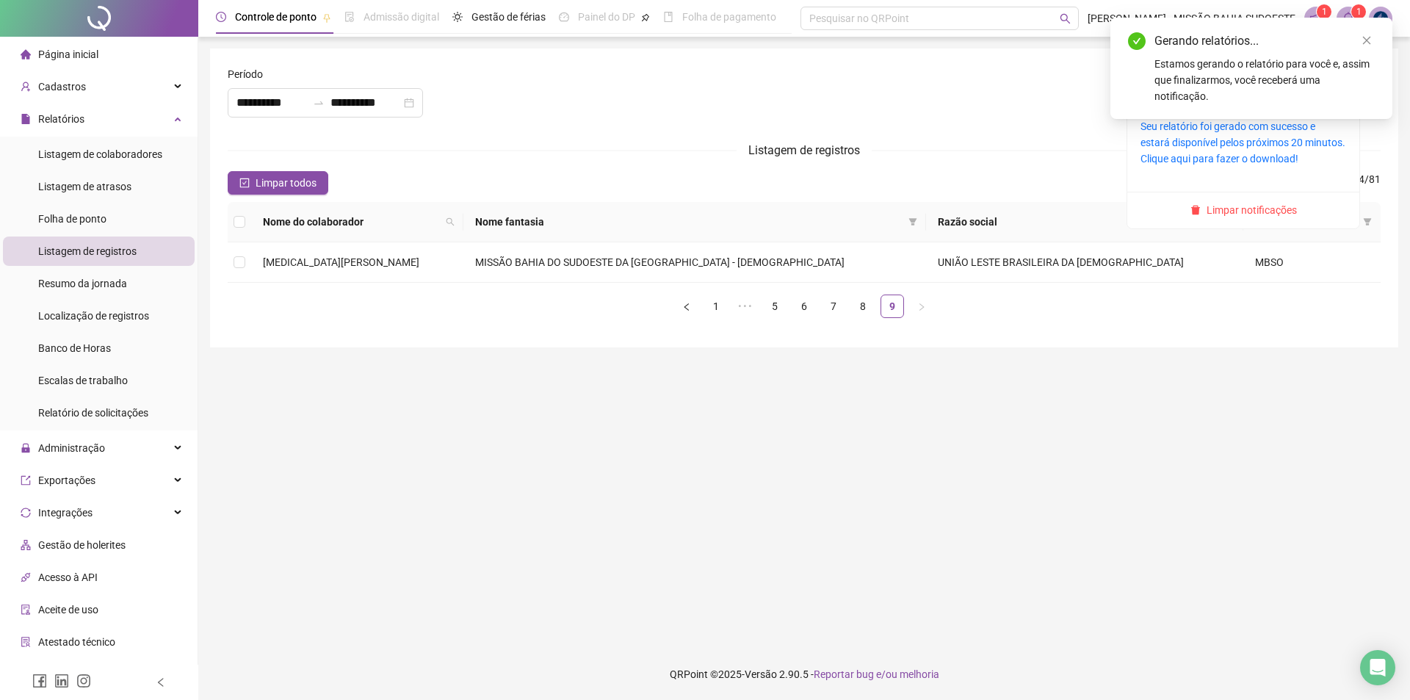
click at [1357, 8] on span "1" at bounding box center [1358, 12] width 5 height 10
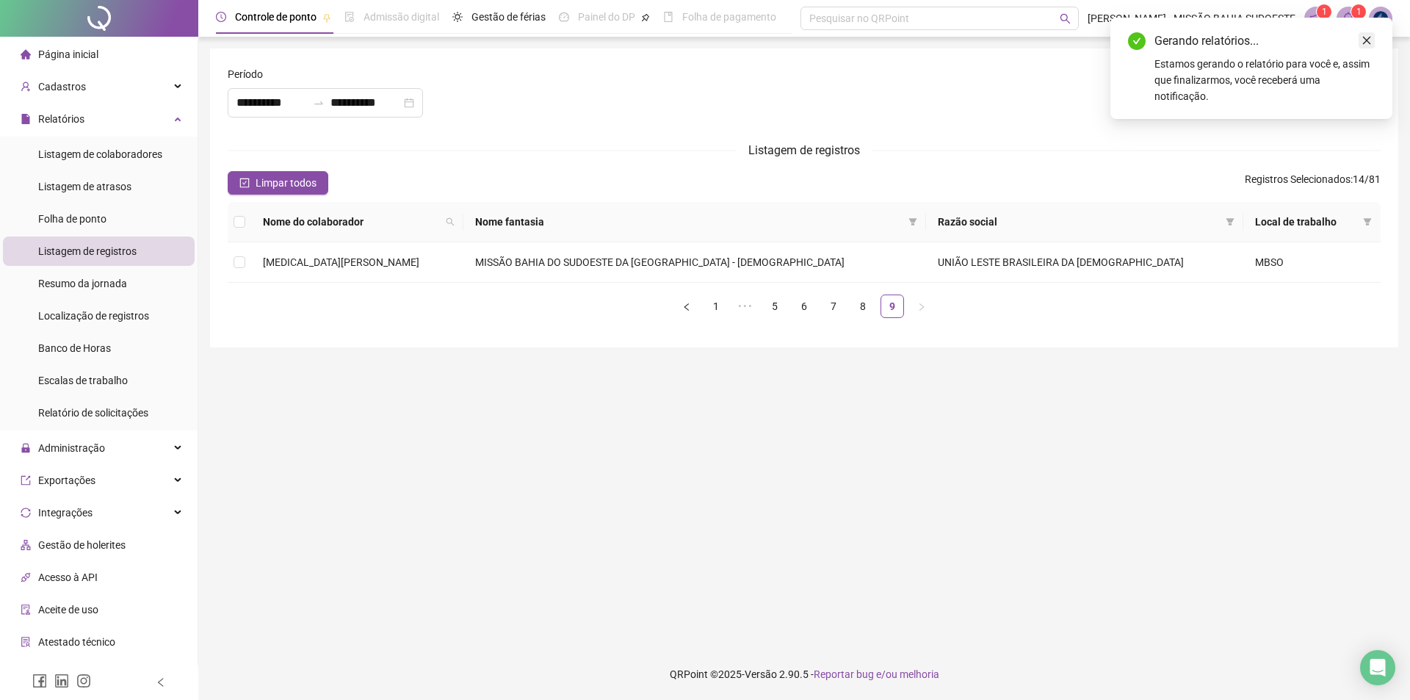
click at [1367, 38] on icon "close" at bounding box center [1366, 40] width 10 height 10
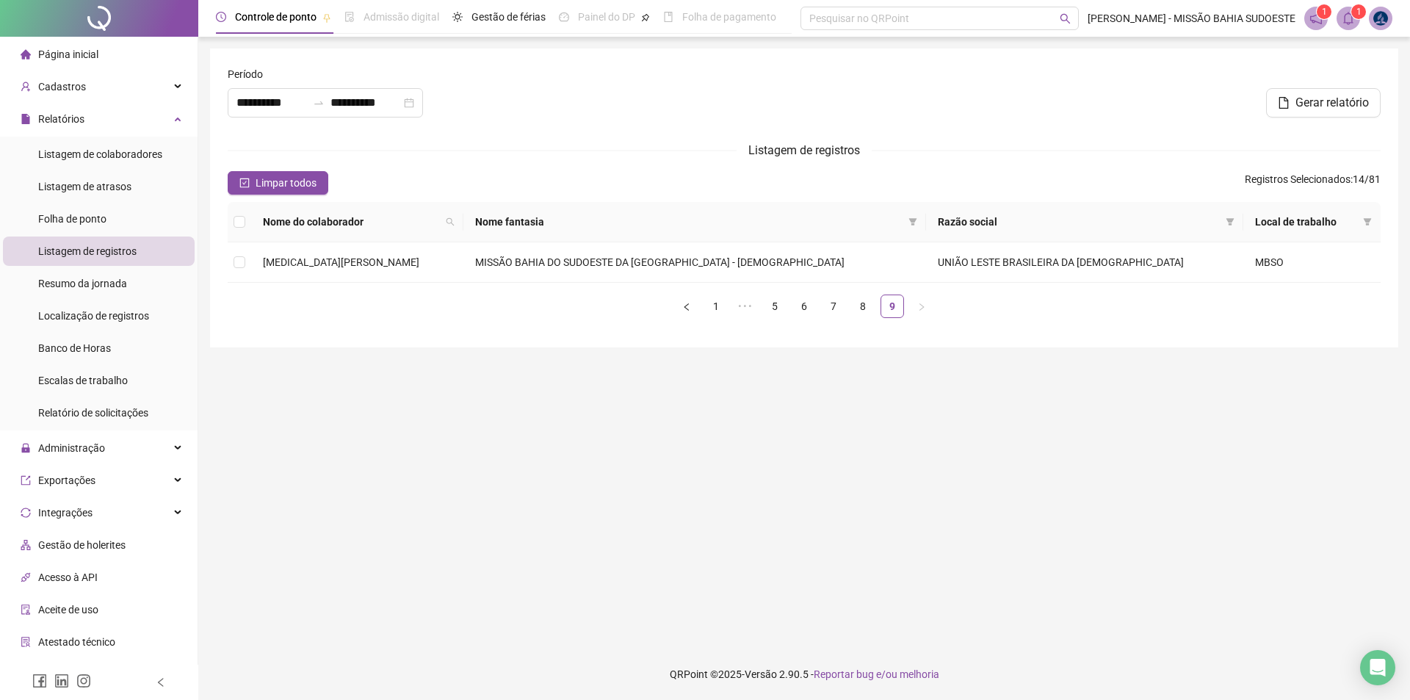
click at [1354, 17] on sup "1" at bounding box center [1358, 11] width 15 height 15
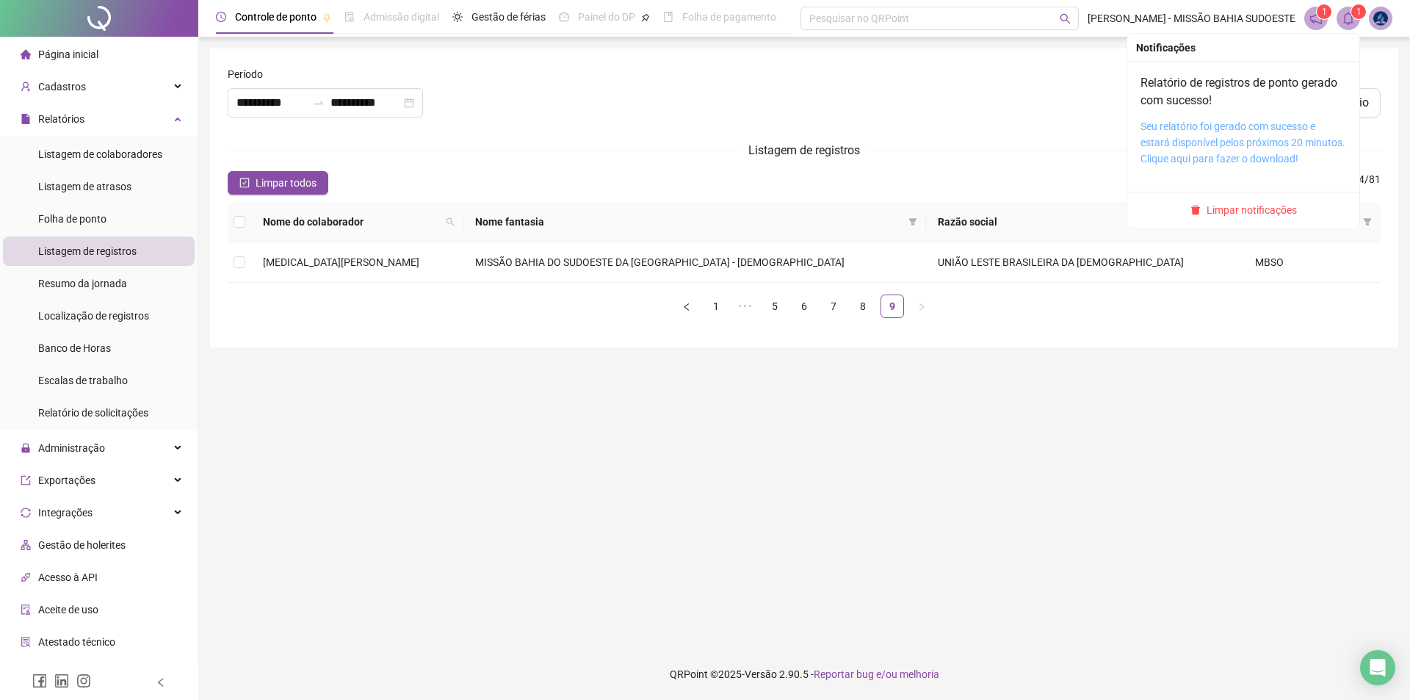
click at [1268, 139] on link "Seu relatório foi gerado com sucesso e estará disponível pelos próximos 20 minu…" at bounding box center [1242, 142] width 205 height 44
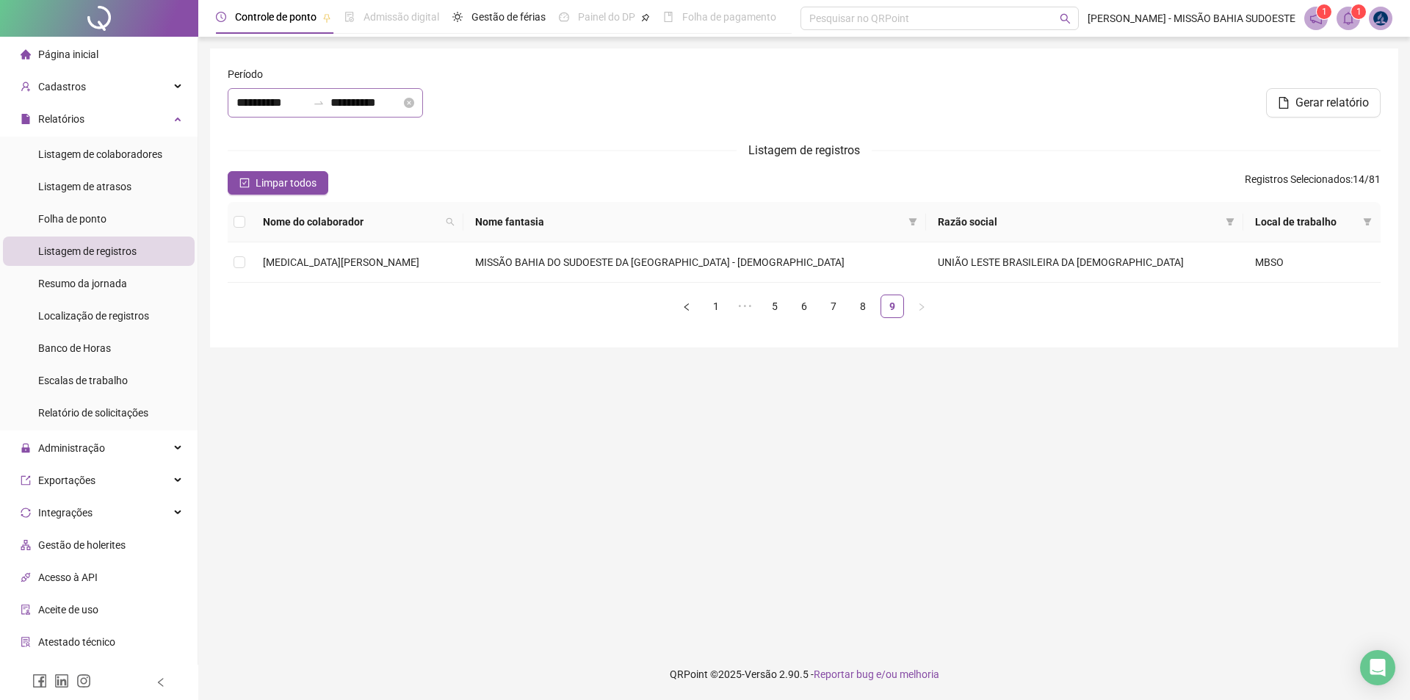
click at [423, 104] on div "**********" at bounding box center [325, 102] width 195 height 29
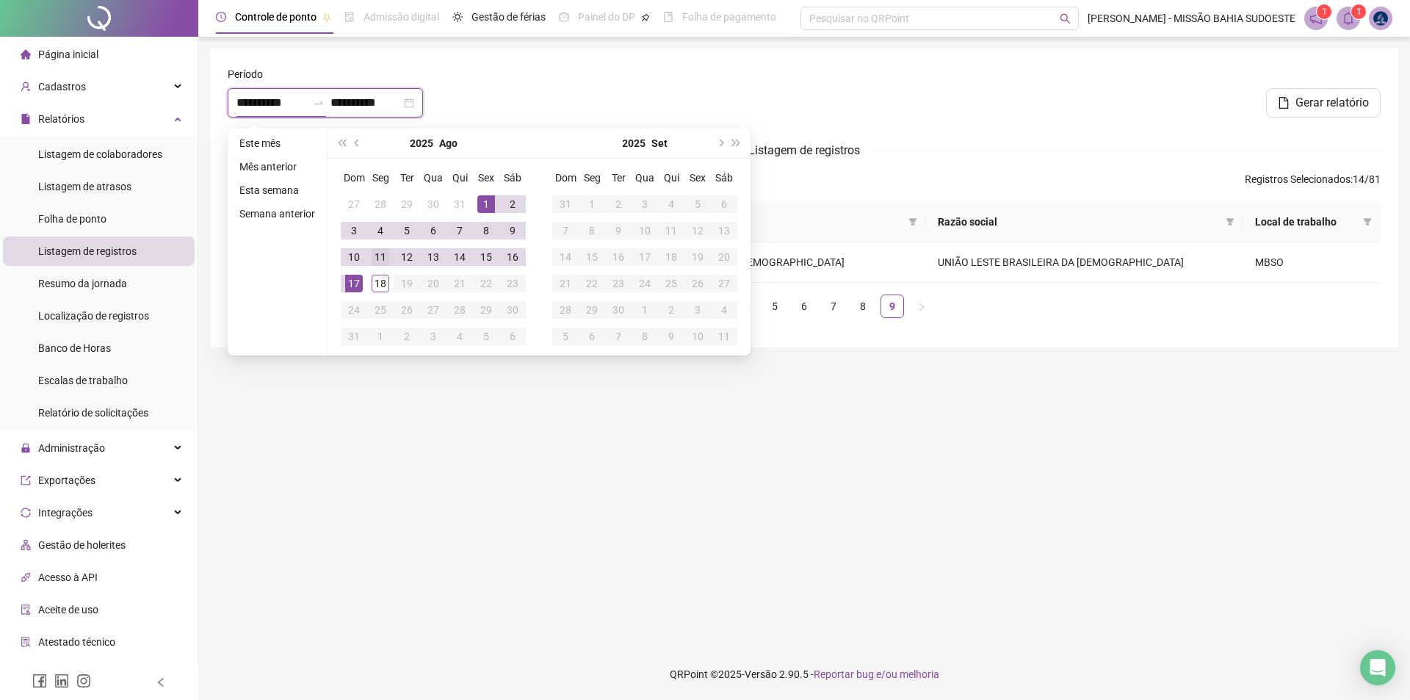
type input "**********"
click at [375, 258] on div "11" at bounding box center [381, 257] width 18 height 18
type input "**********"
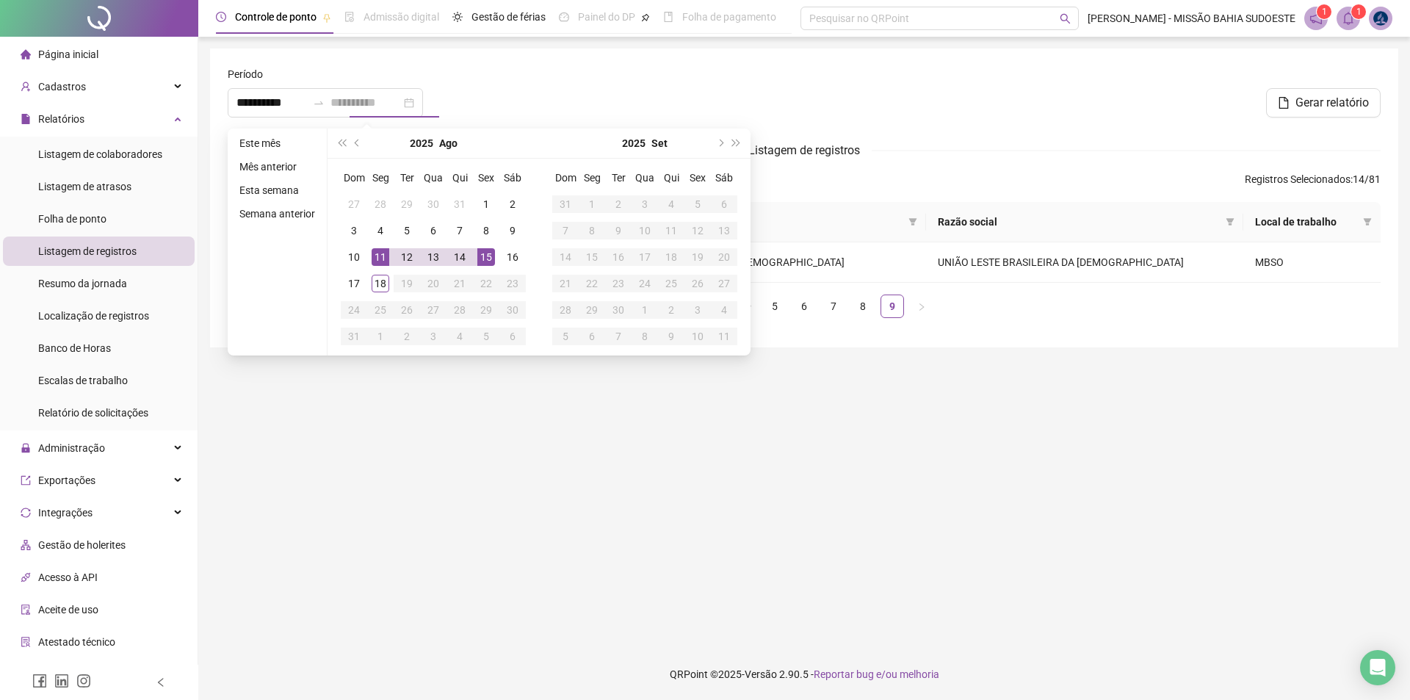
click at [493, 258] on div "15" at bounding box center [486, 257] width 18 height 18
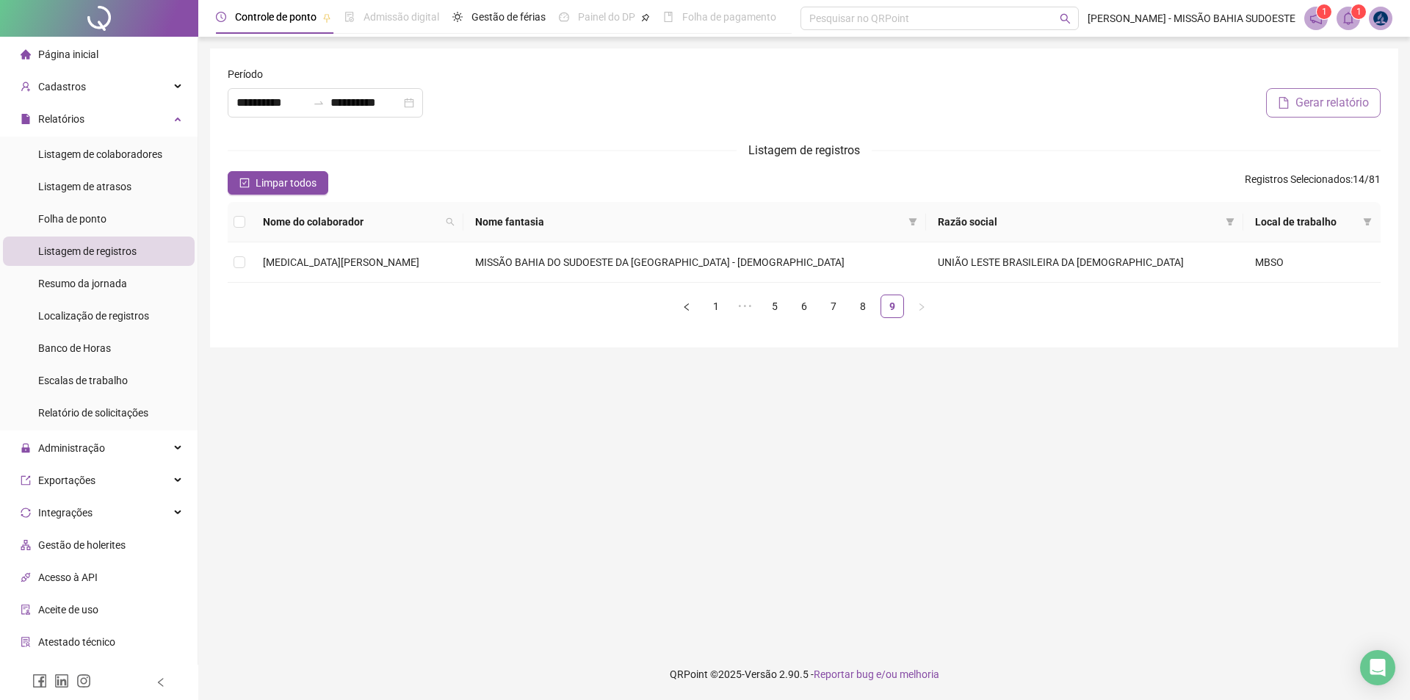
click at [1321, 94] on span "Gerar relatório" at bounding box center [1331, 103] width 73 height 18
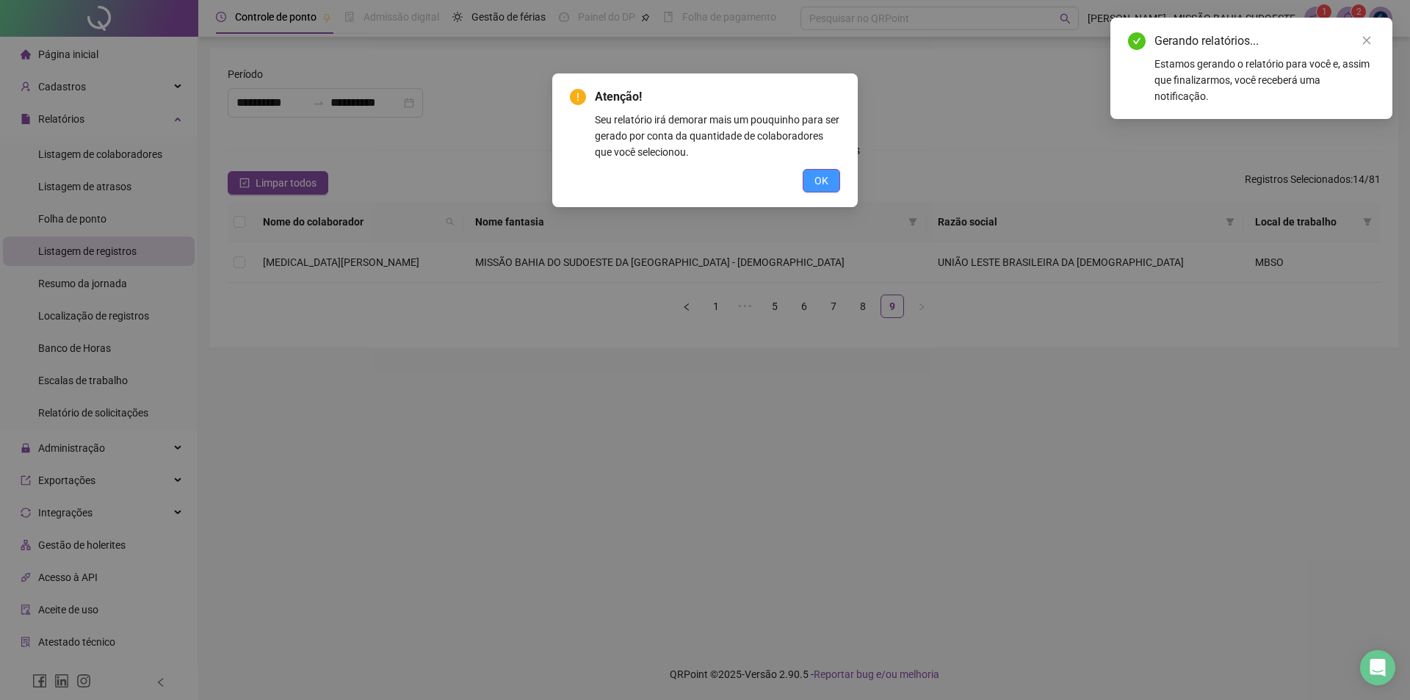
click at [822, 176] on span "OK" at bounding box center [821, 181] width 14 height 16
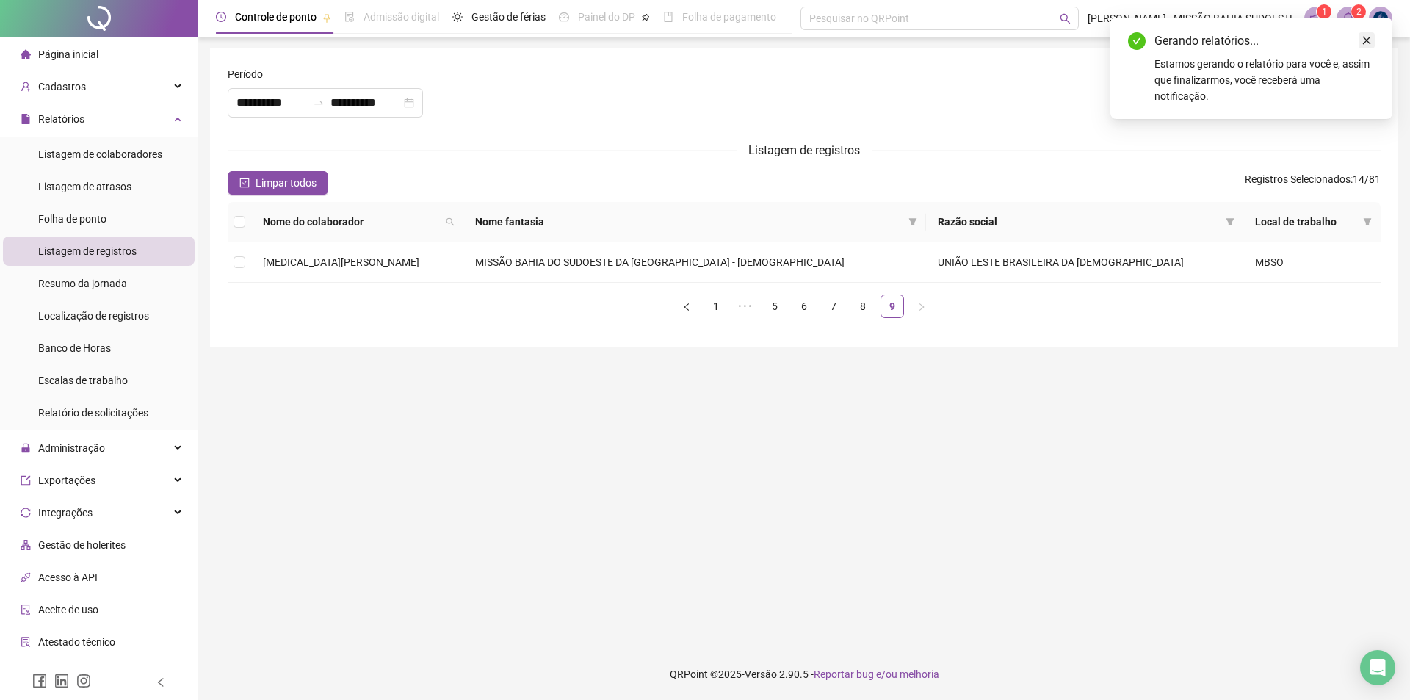
click at [1365, 38] on icon "close" at bounding box center [1366, 40] width 10 height 10
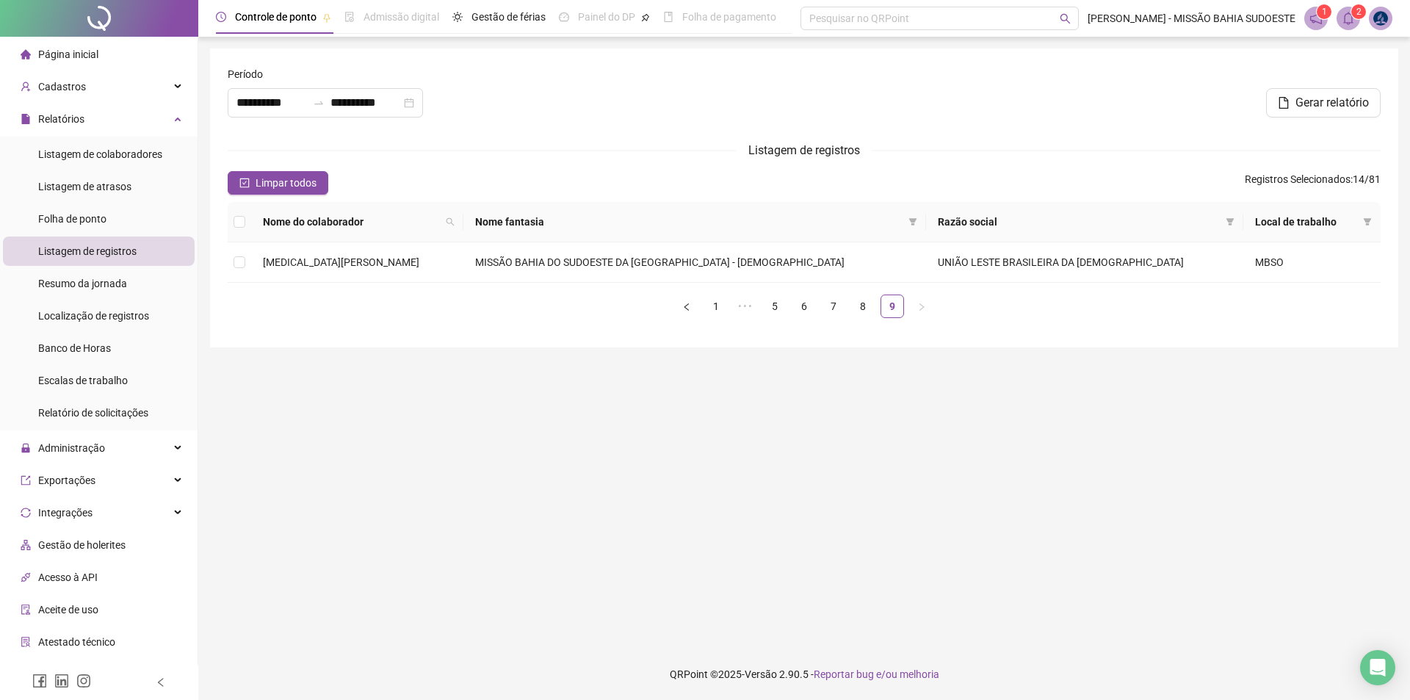
click at [1345, 23] on icon "bell" at bounding box center [1348, 18] width 10 height 13
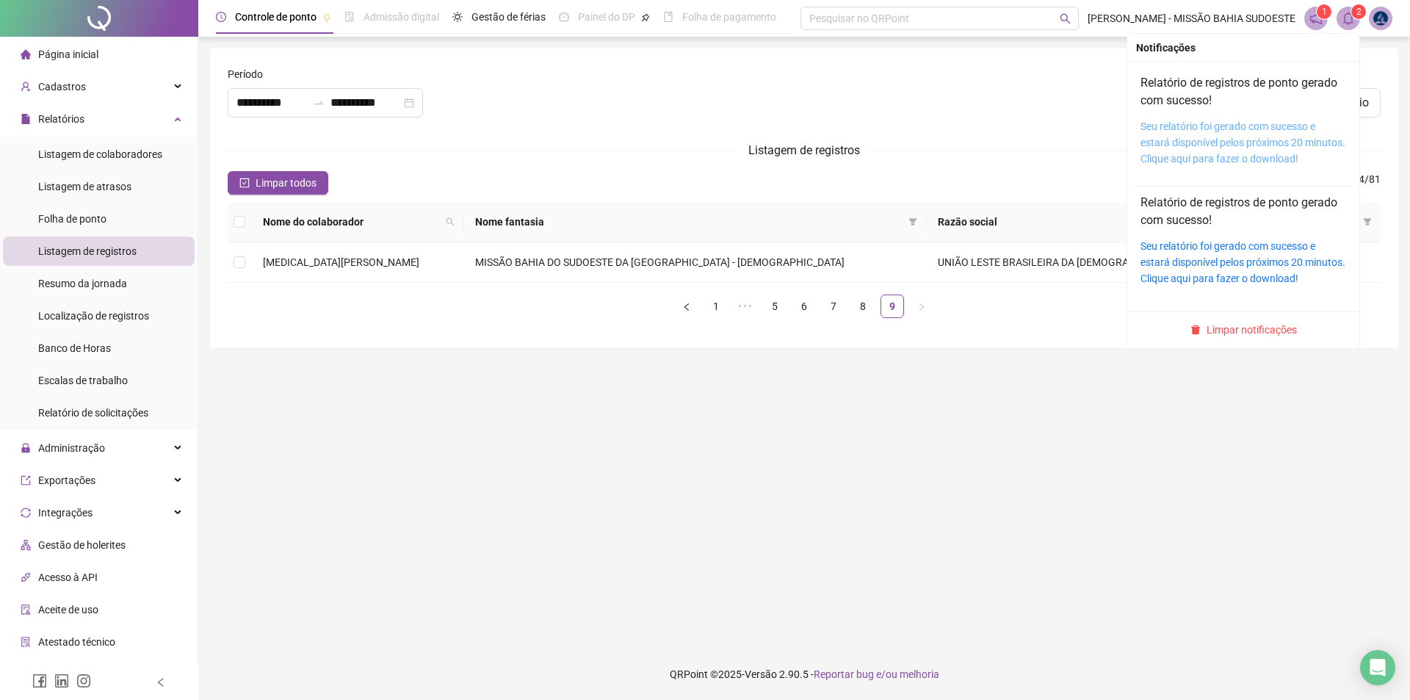
click at [1244, 161] on link "Seu relatório foi gerado com sucesso e estará disponível pelos próximos 20 minu…" at bounding box center [1242, 142] width 205 height 44
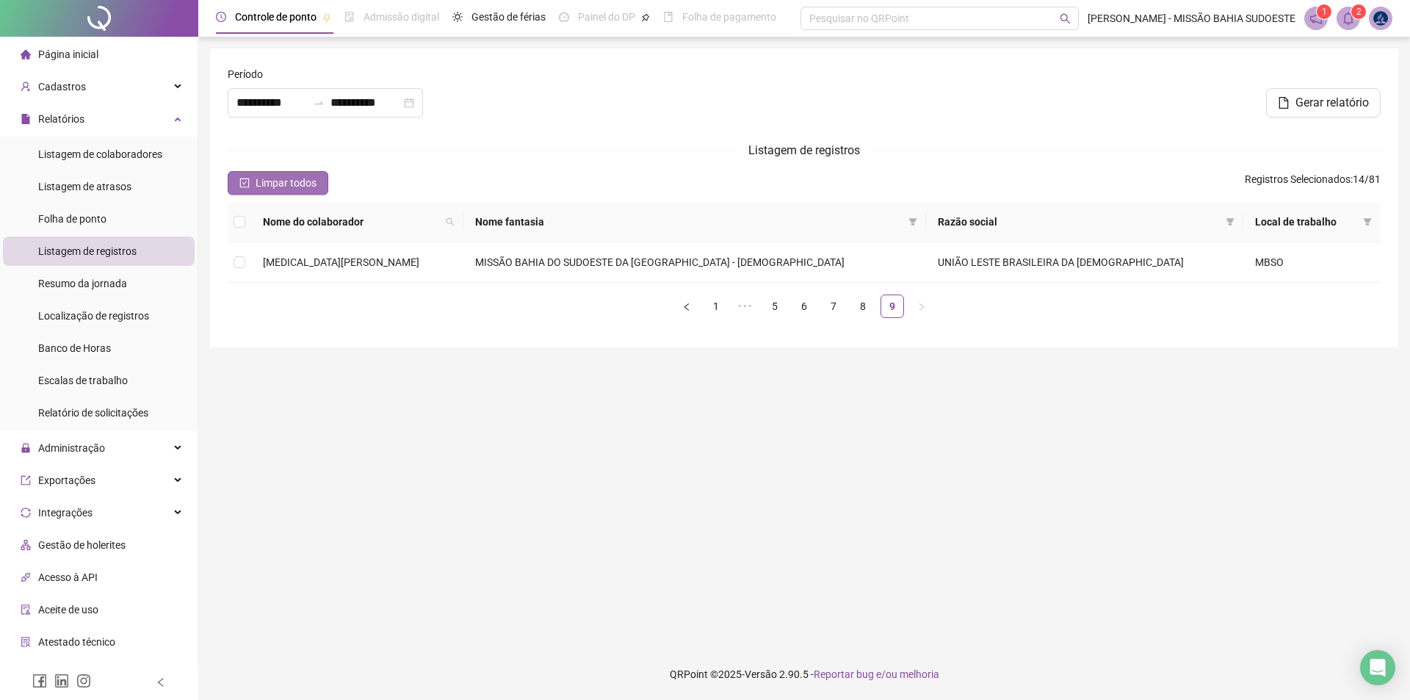
click at [292, 175] on span "Limpar todos" at bounding box center [286, 183] width 61 height 16
click at [711, 300] on link "1" at bounding box center [716, 306] width 22 height 22
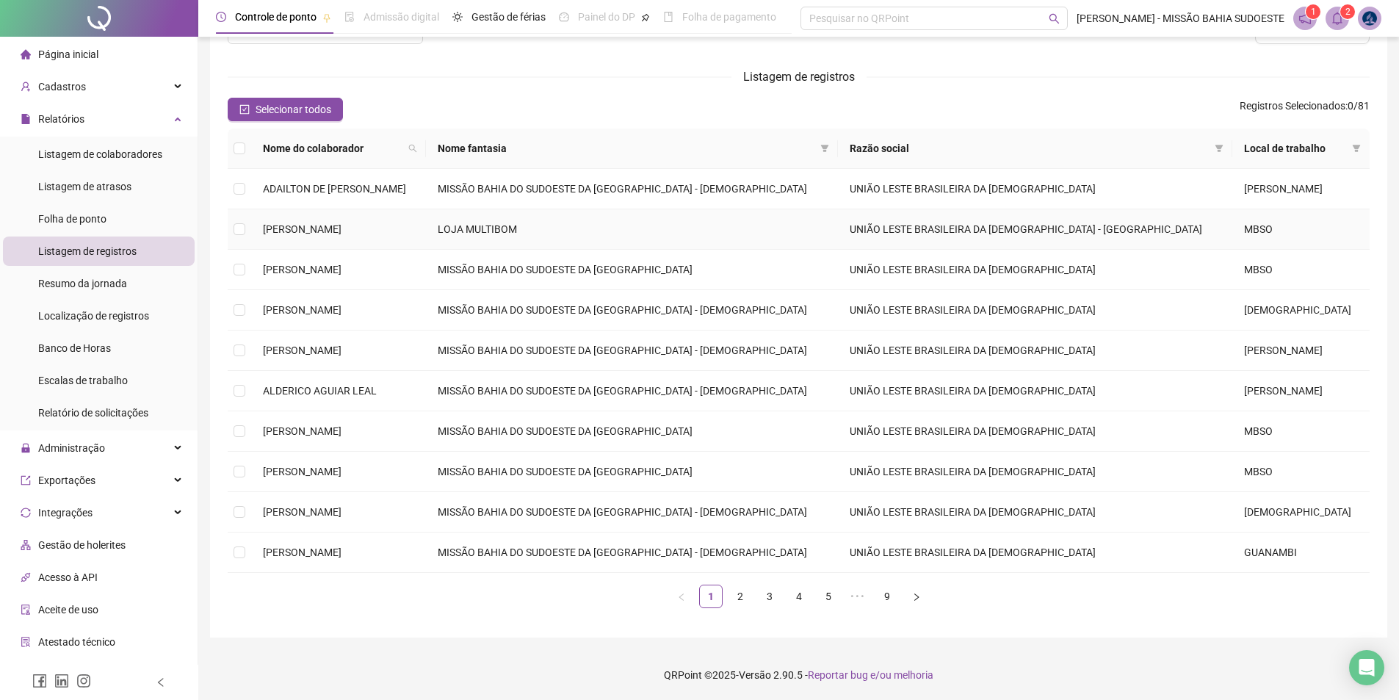
scroll to position [74, 0]
click at [1170, 535] on td "UNIÃO LESTE BRASILEIRA DA [DEMOGRAPHIC_DATA]" at bounding box center [1035, 552] width 394 height 40
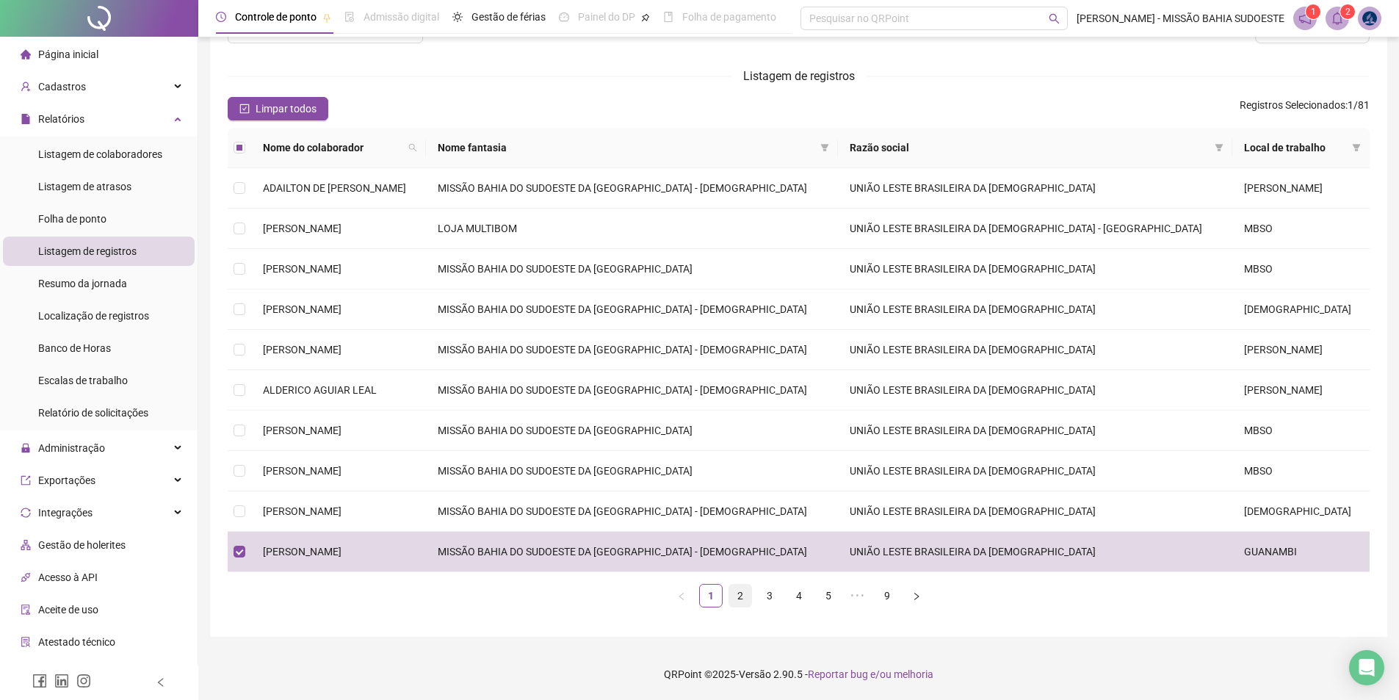
click at [741, 598] on link "2" at bounding box center [740, 596] width 22 height 22
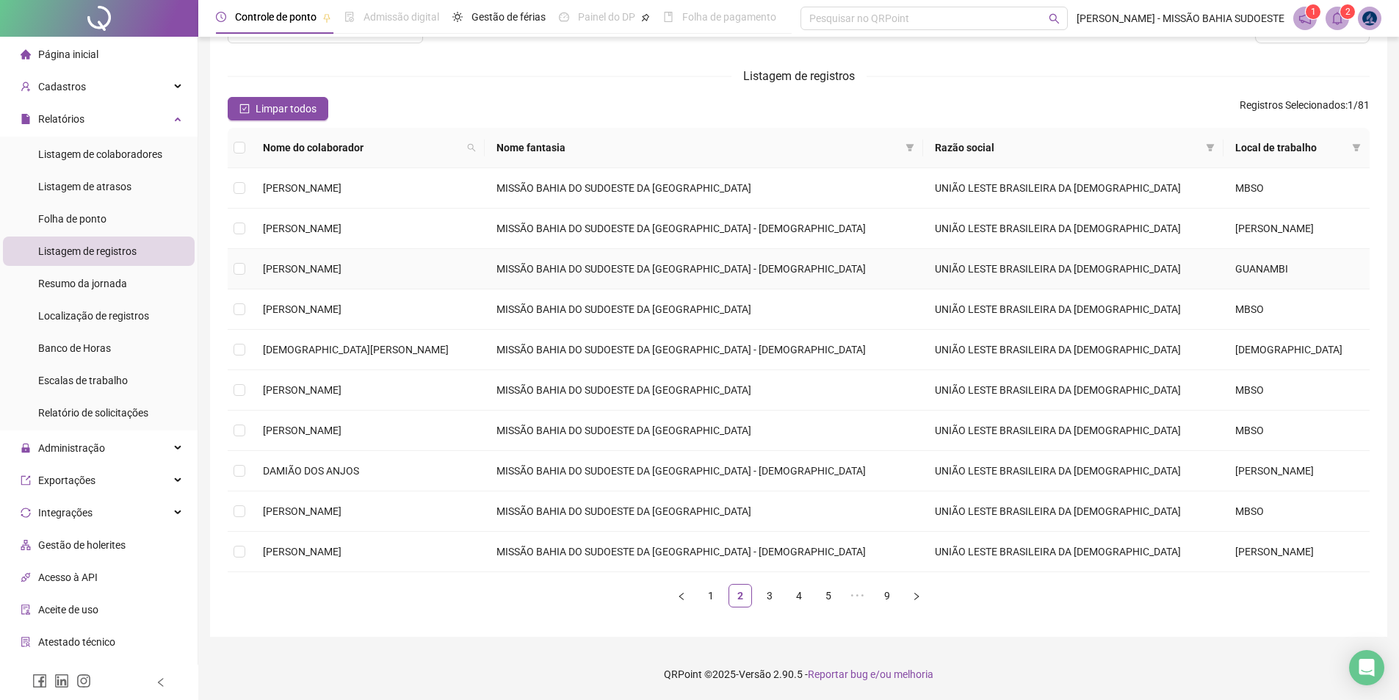
click at [1186, 267] on td "UNIÃO LESTE BRASILEIRA DA [DEMOGRAPHIC_DATA]" at bounding box center [1073, 269] width 300 height 40
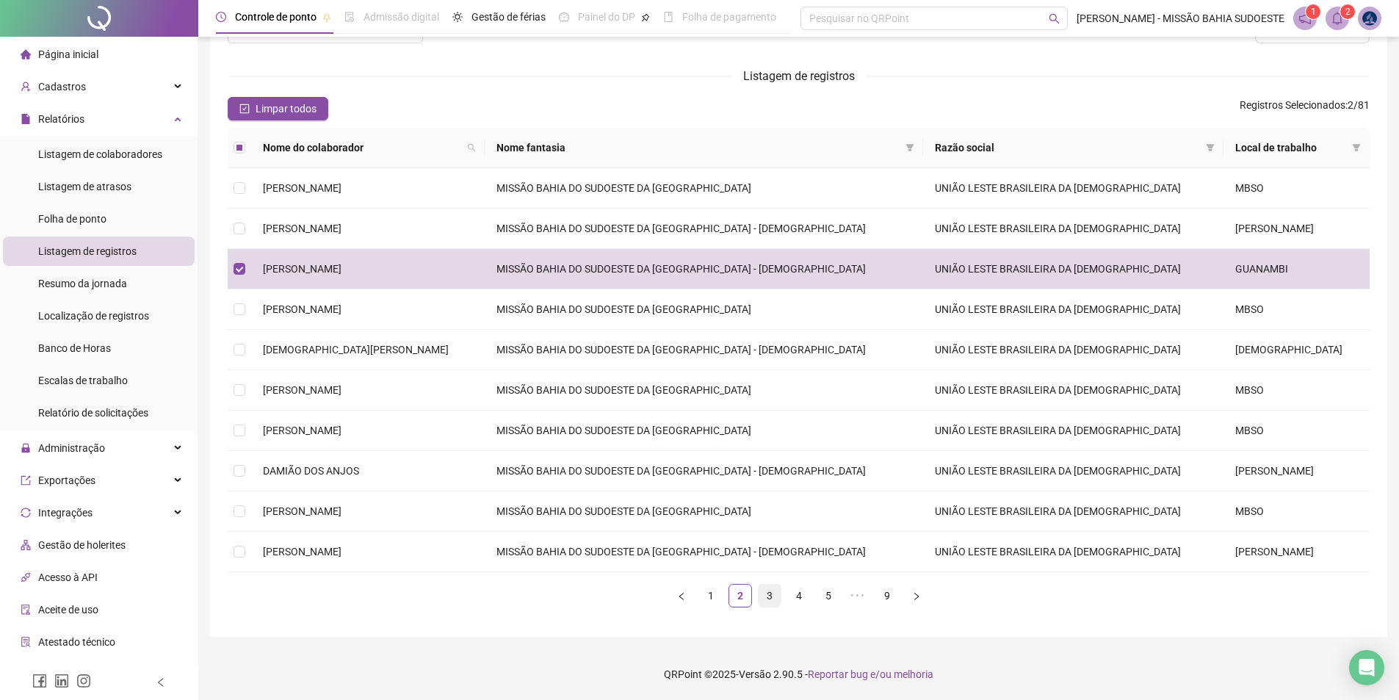
click at [766, 598] on link "3" at bounding box center [770, 596] width 22 height 22
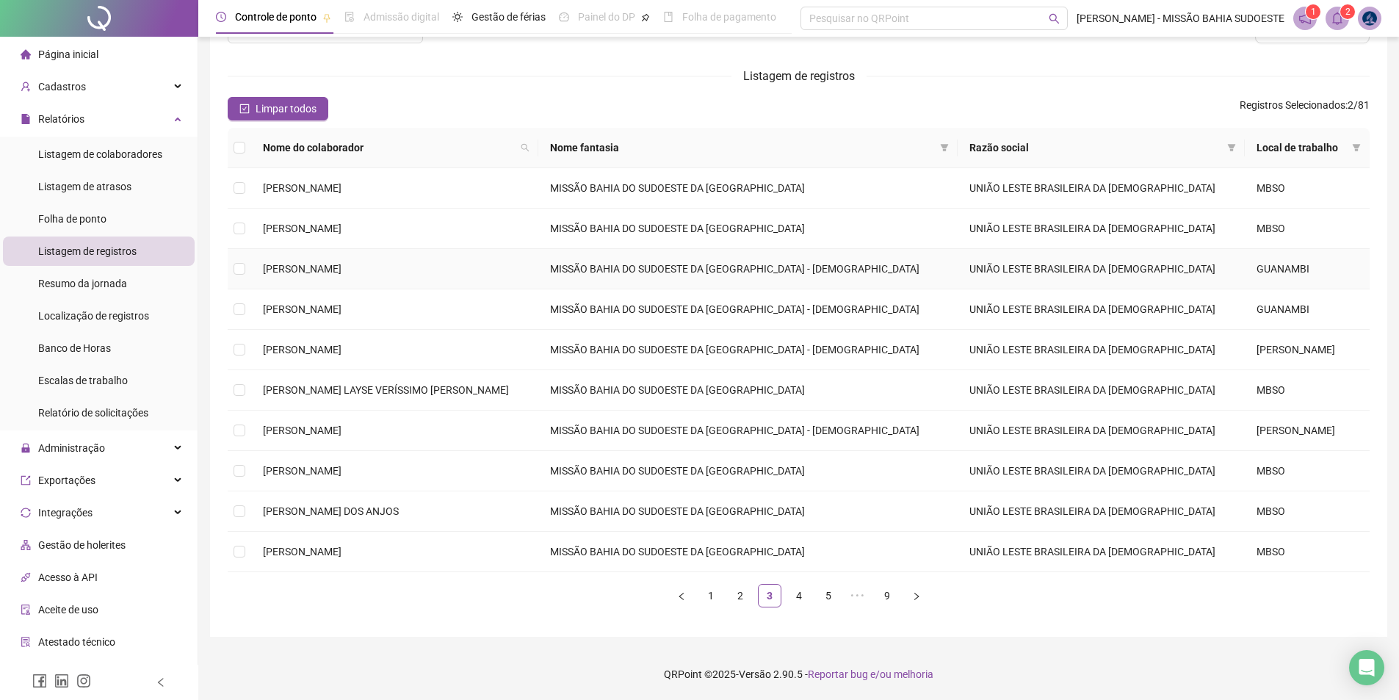
click at [1245, 265] on td "GUANAMBI" at bounding box center [1307, 269] width 125 height 40
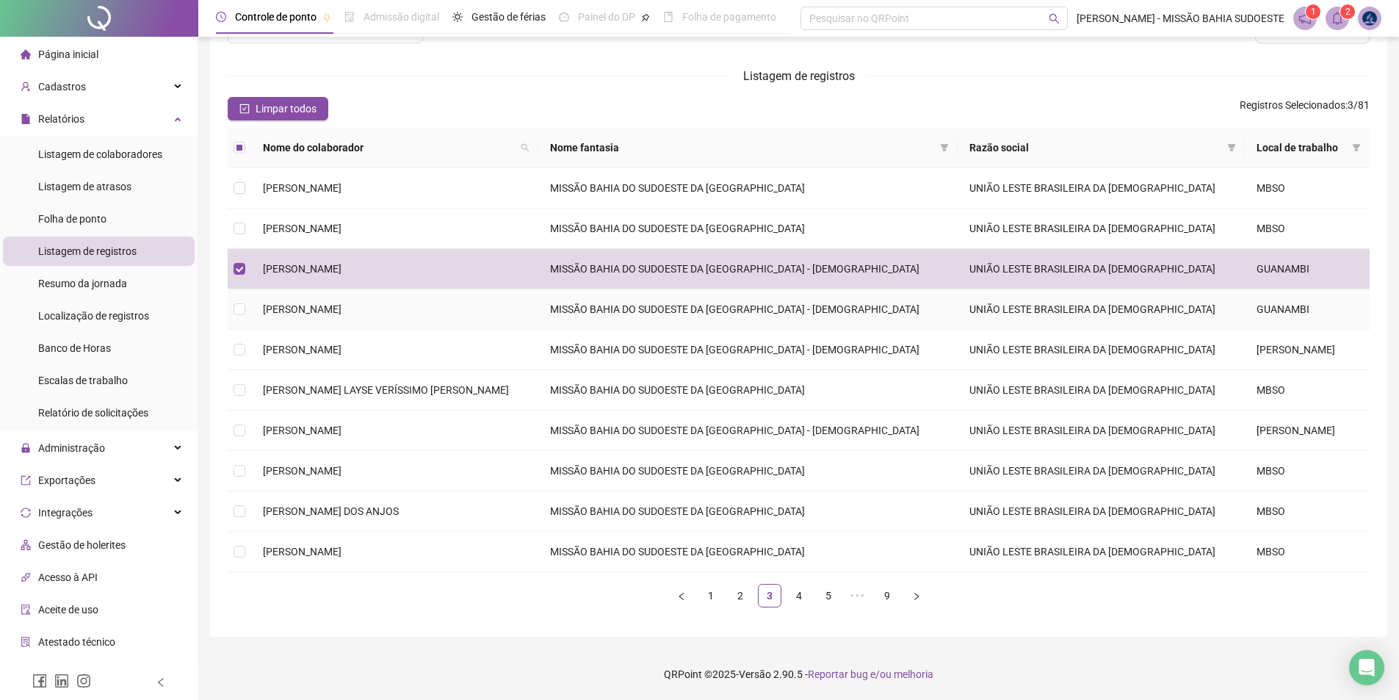
click at [1245, 306] on td "GUANAMBI" at bounding box center [1307, 309] width 125 height 40
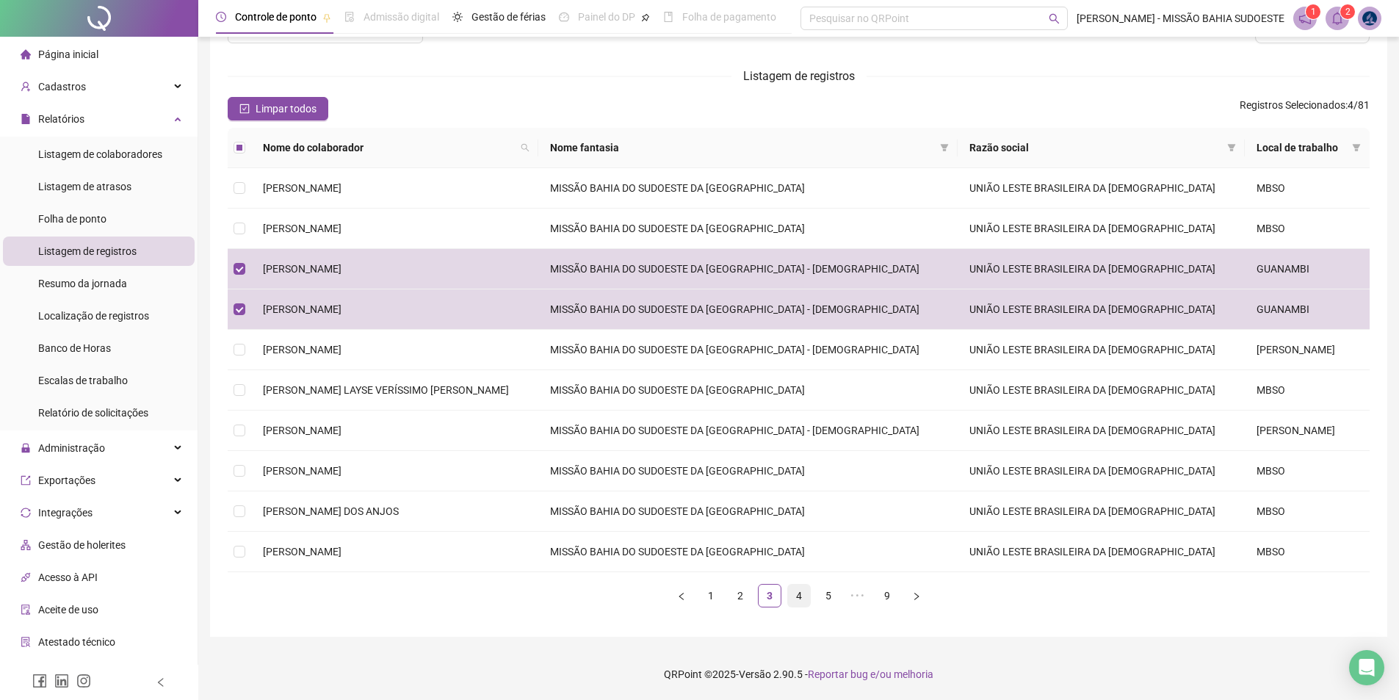
click at [795, 598] on link "4" at bounding box center [799, 596] width 22 height 22
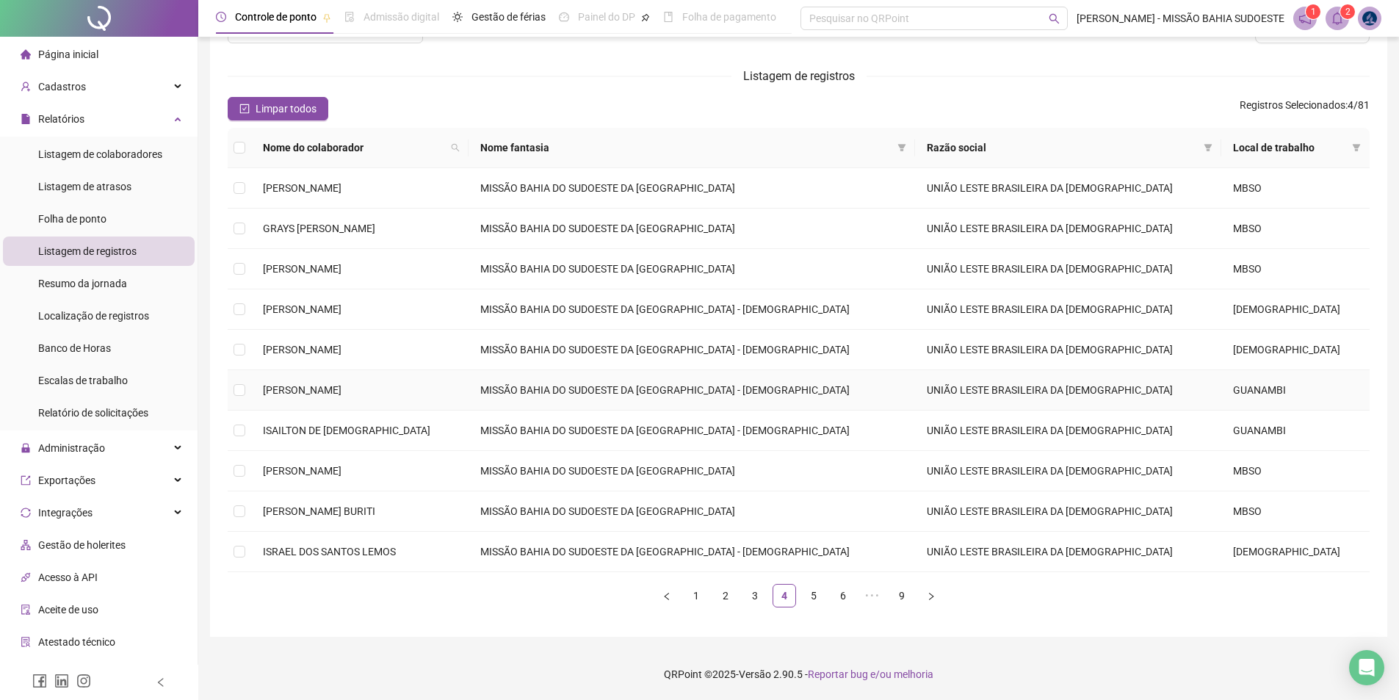
click at [1250, 395] on td "GUANAMBI" at bounding box center [1295, 390] width 148 height 40
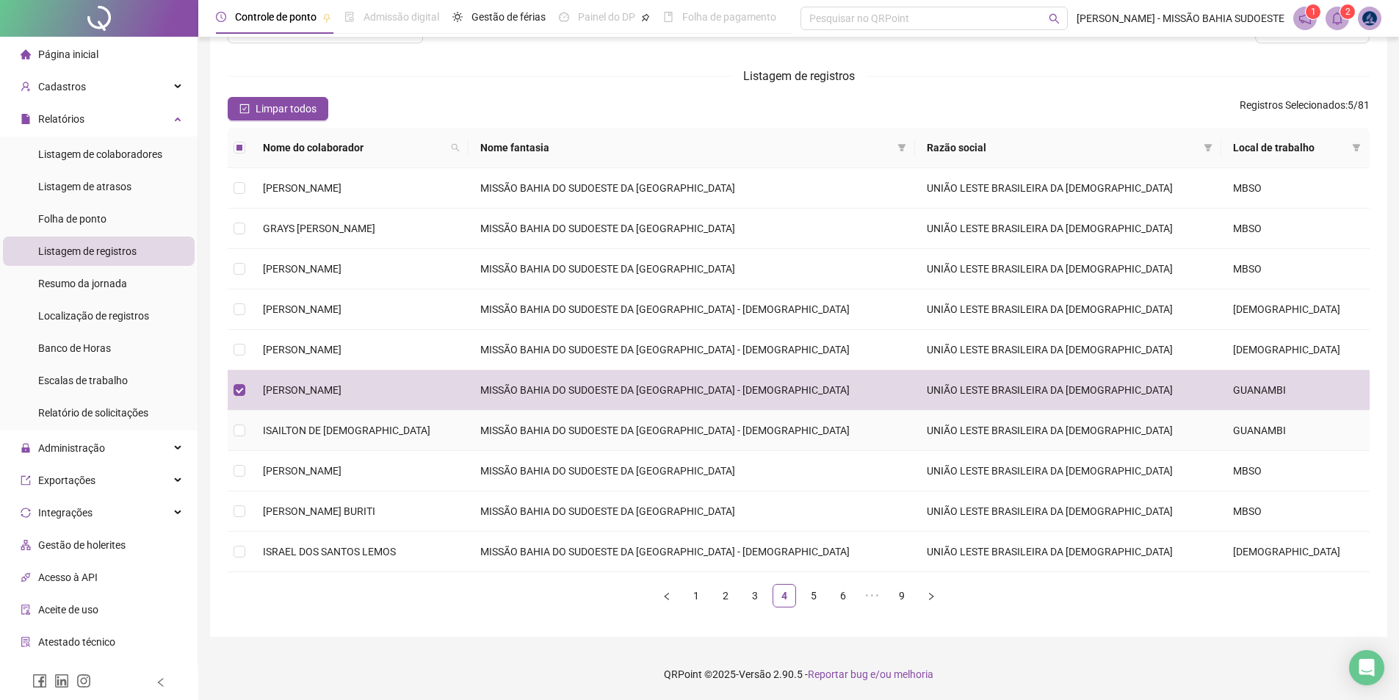
click at [1264, 424] on td "GUANAMBI" at bounding box center [1295, 430] width 148 height 40
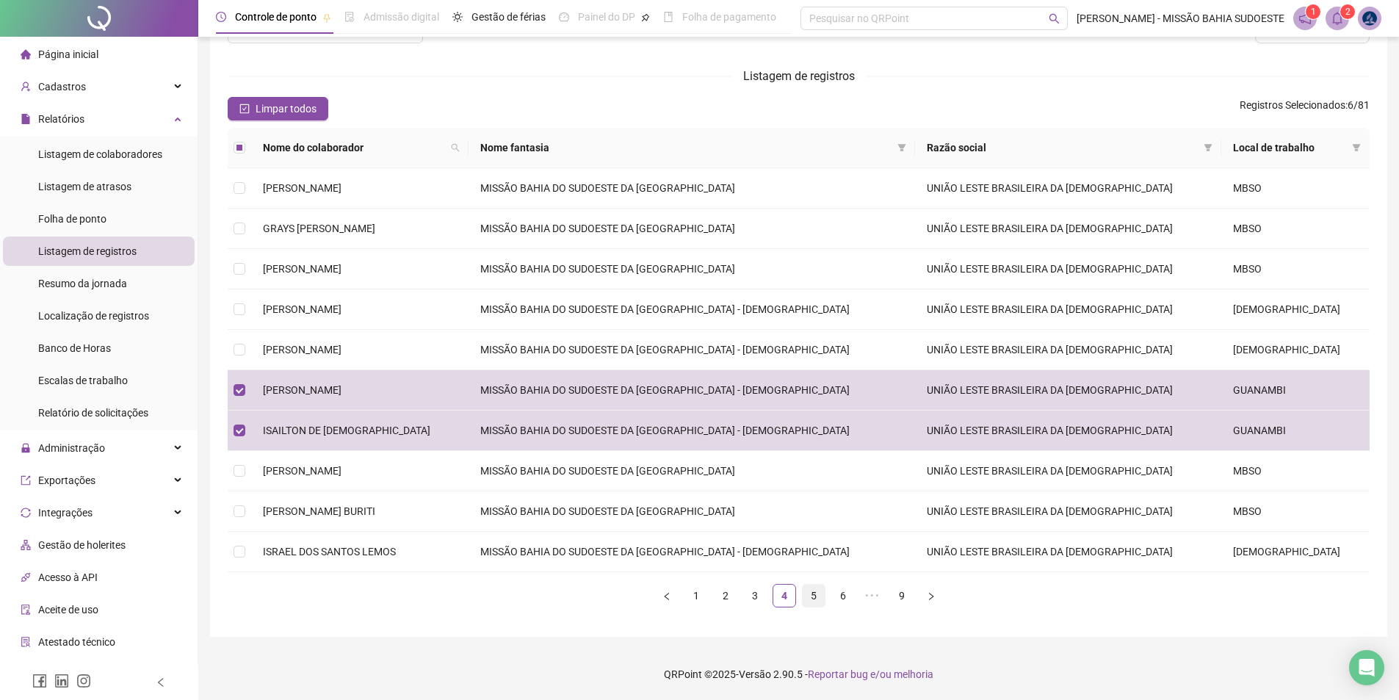
click at [825, 594] on li "5" at bounding box center [813, 595] width 23 height 23
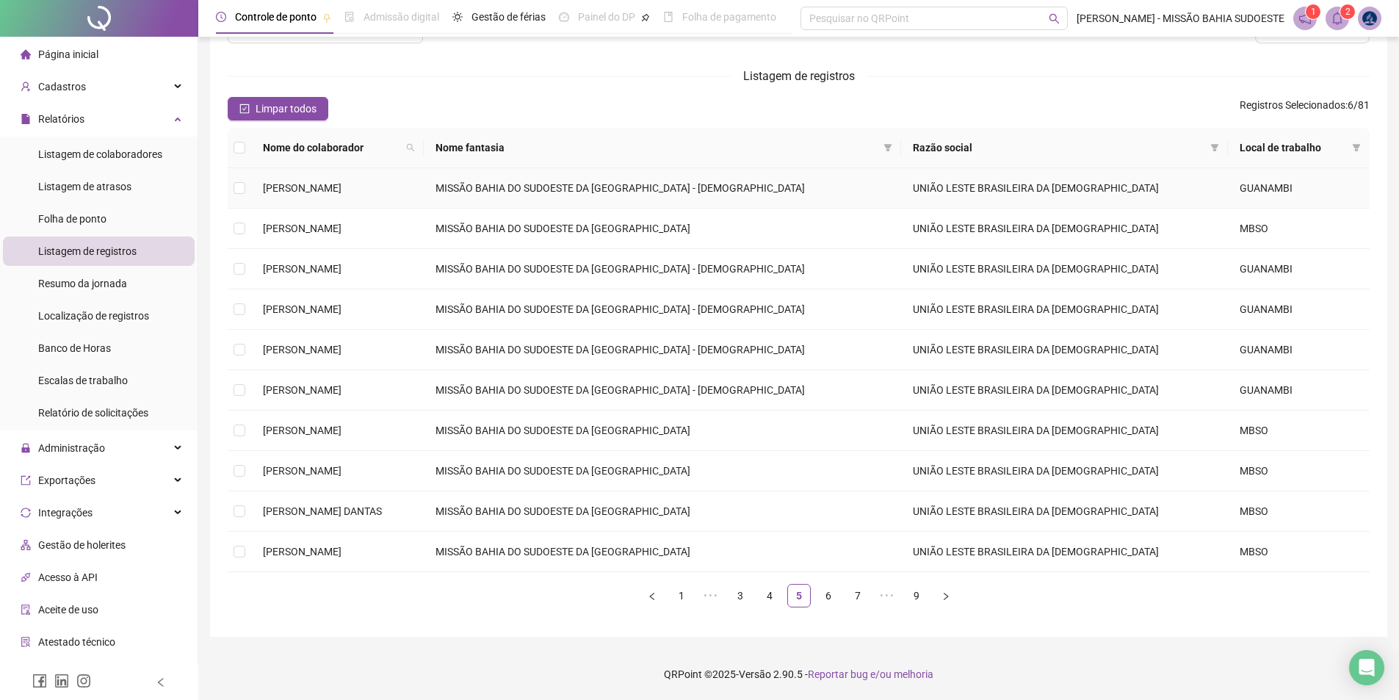
click at [1228, 179] on td "UNIÃO LESTE BRASILEIRA DA [DEMOGRAPHIC_DATA]" at bounding box center [1064, 188] width 327 height 40
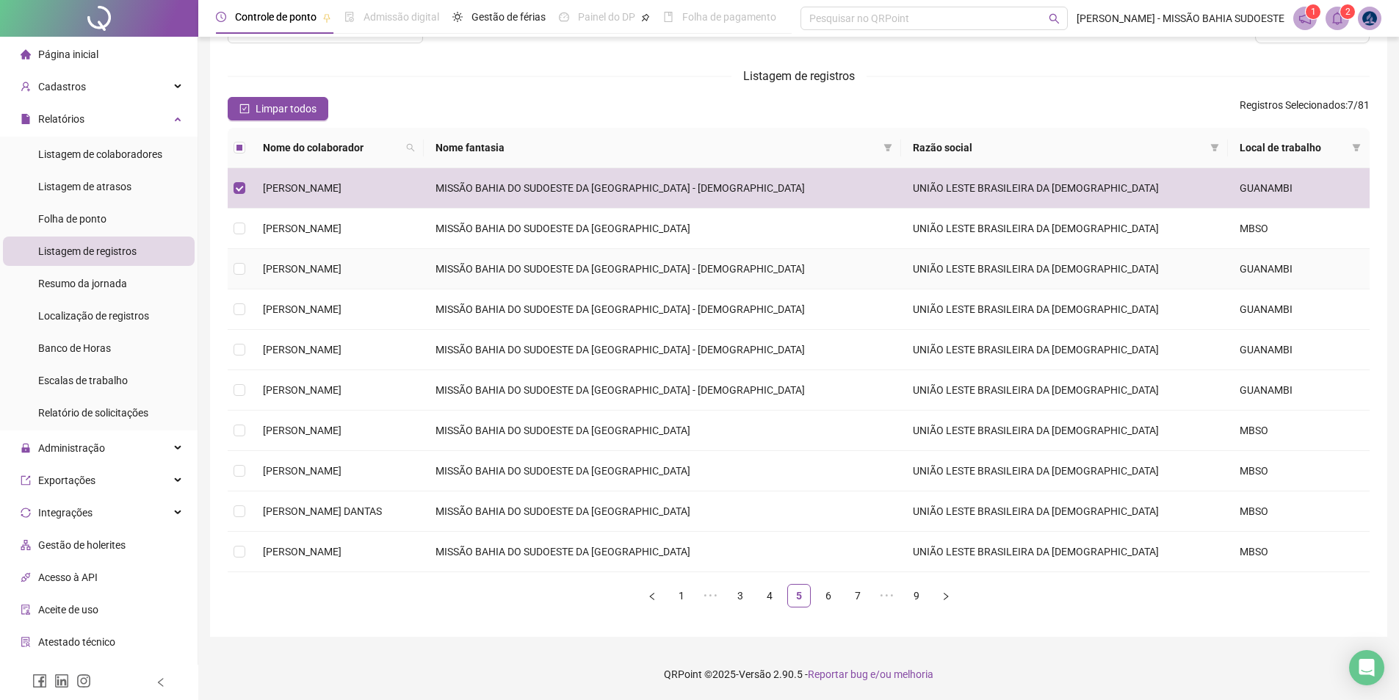
click at [1273, 253] on td "GUANAMBI" at bounding box center [1299, 269] width 142 height 40
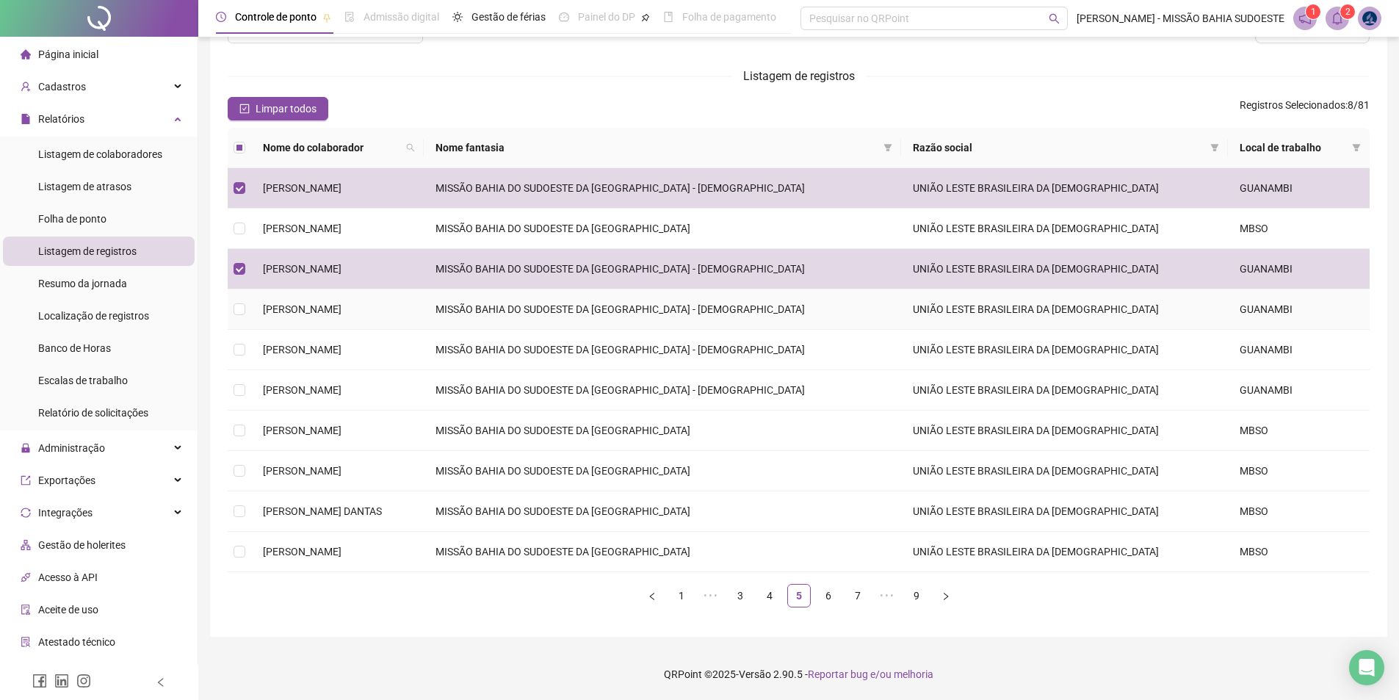
click at [1281, 305] on td "GUANAMBI" at bounding box center [1299, 309] width 142 height 40
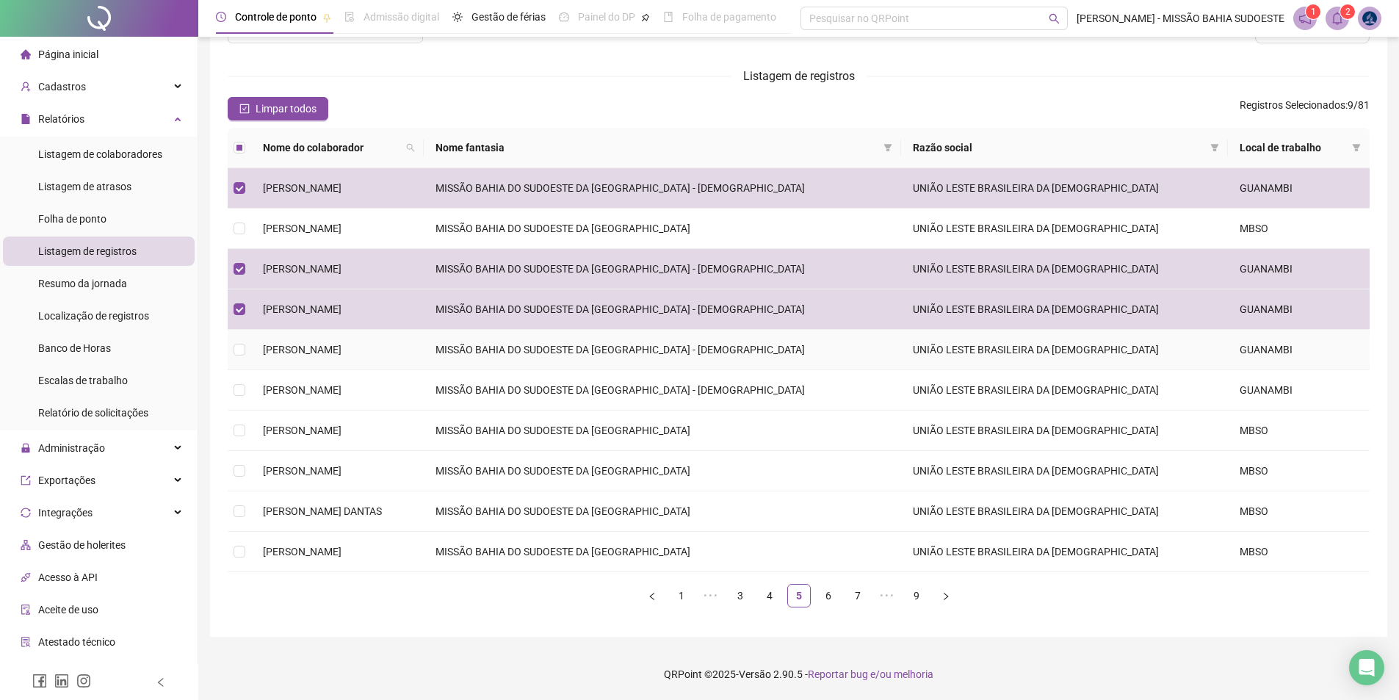
drag, startPoint x: 1287, startPoint y: 347, endPoint x: 1286, endPoint y: 367, distance: 19.8
click at [1286, 347] on td "GUANAMBI" at bounding box center [1299, 350] width 142 height 40
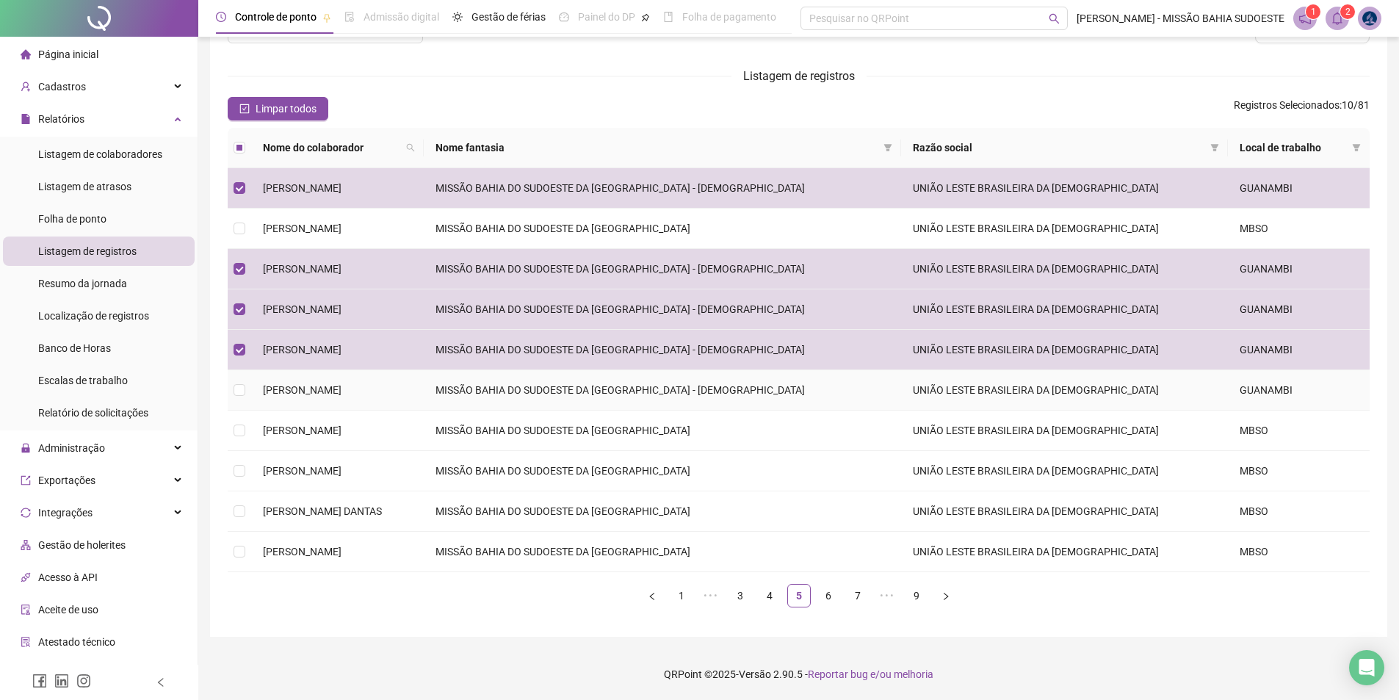
click at [1284, 407] on td "GUANAMBI" at bounding box center [1299, 390] width 142 height 40
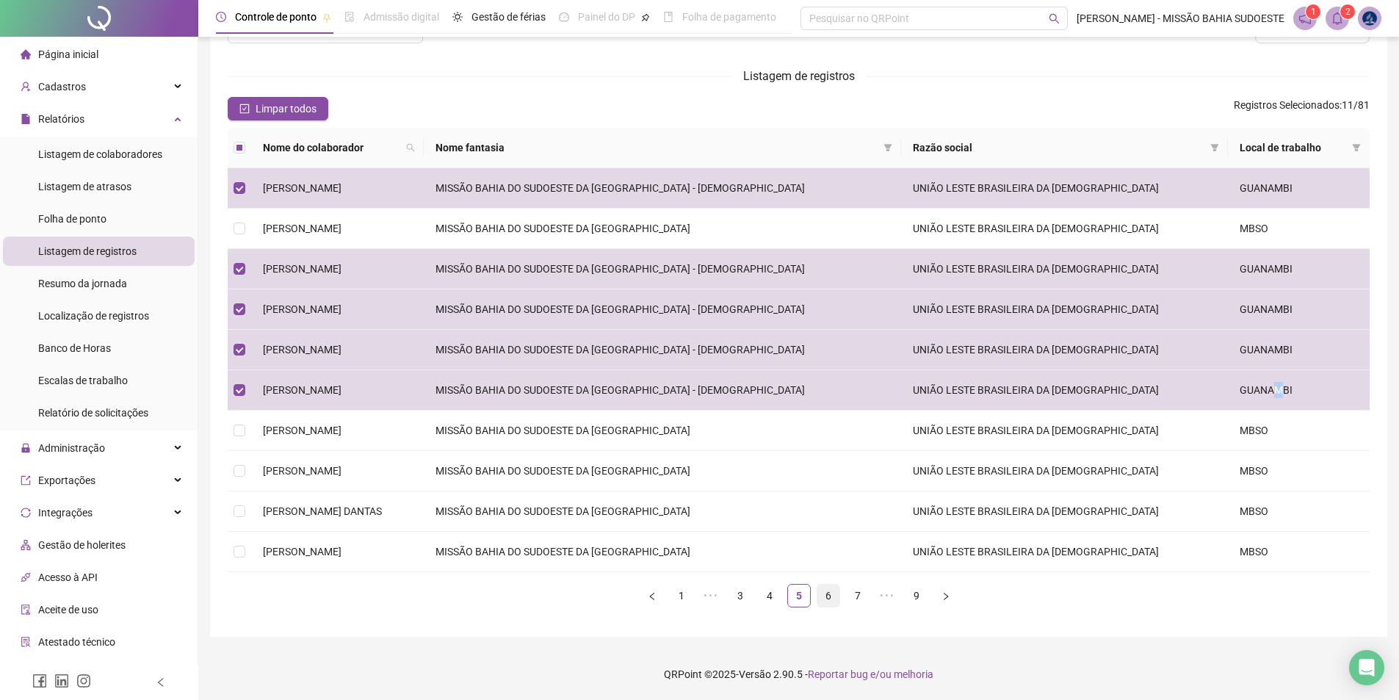
click at [822, 599] on link "6" at bounding box center [828, 596] width 22 height 22
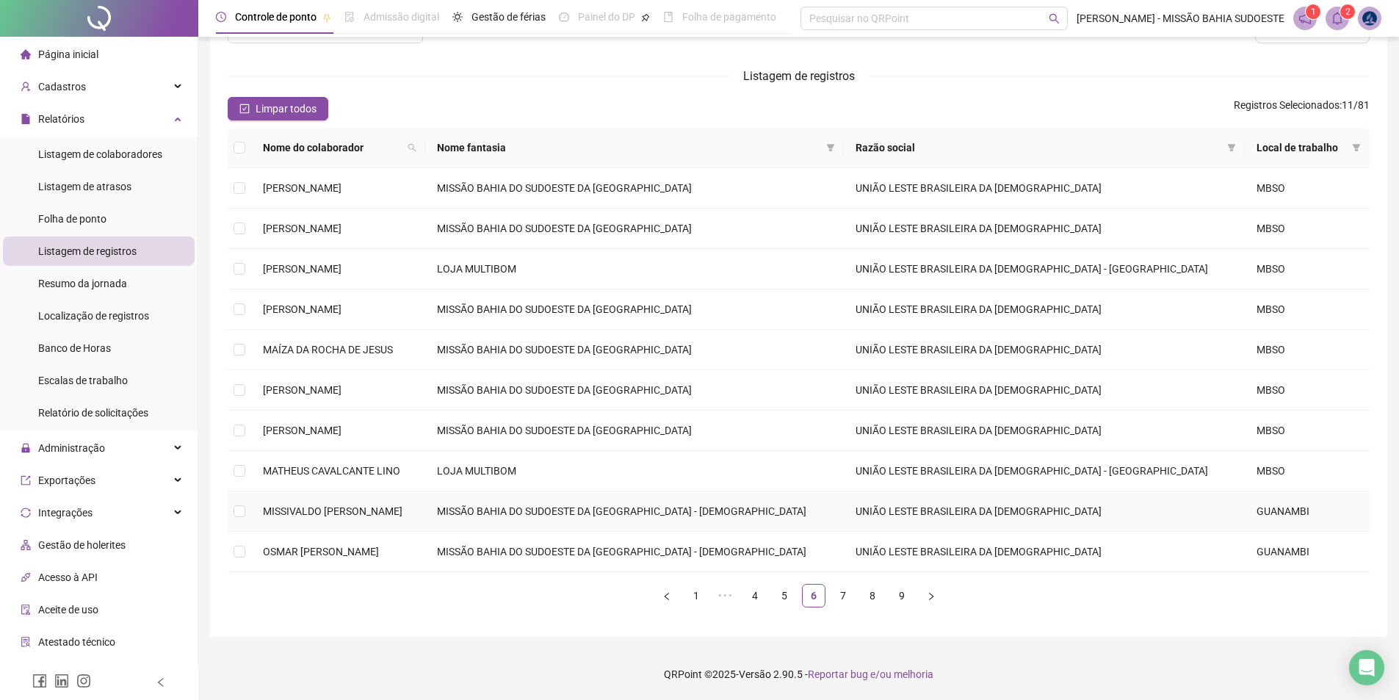
drag, startPoint x: 1215, startPoint y: 510, endPoint x: 1217, endPoint y: 522, distance: 12.6
click at [1215, 512] on td "UNIÃO LESTE BRASILEIRA DA [DEMOGRAPHIC_DATA]" at bounding box center [1044, 511] width 401 height 40
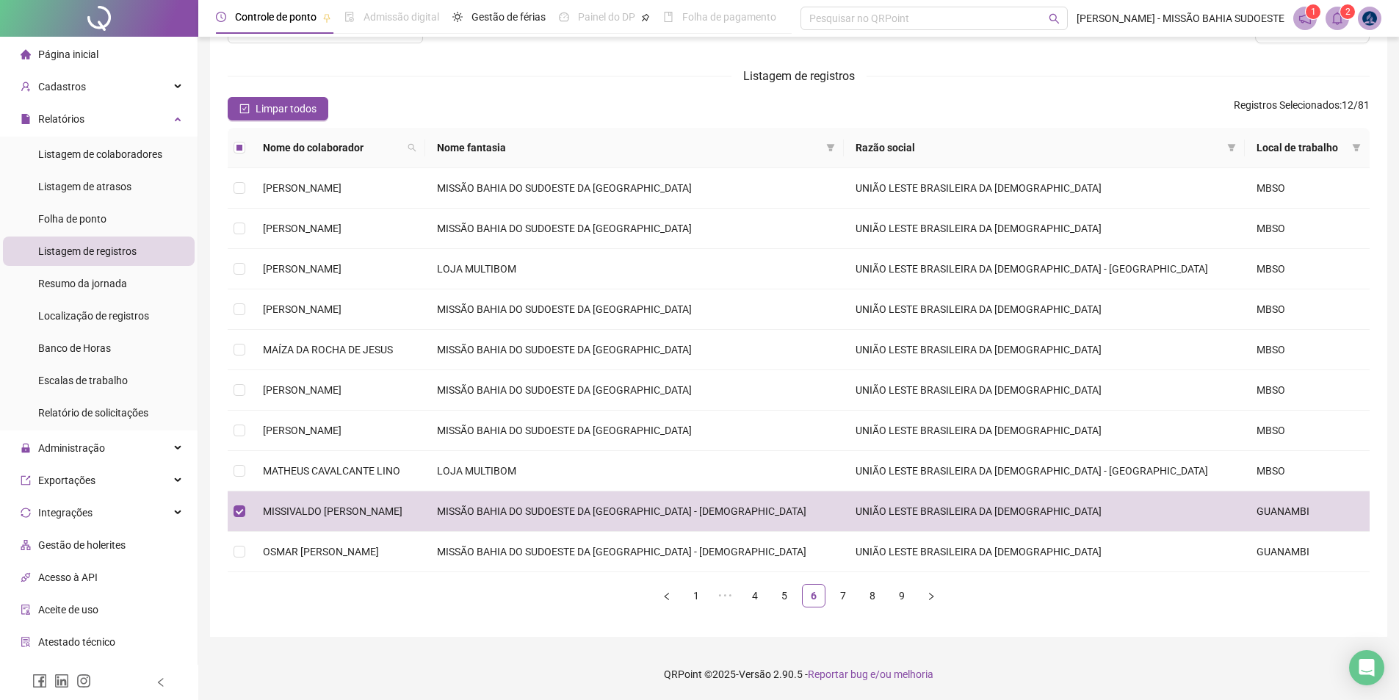
click at [1207, 575] on div "Nome do colaborador Nome fantasia Razão social Local de trabalho [PERSON_NAME] …" at bounding box center [799, 368] width 1142 height 480
click at [1182, 556] on td "UNIÃO LESTE BRASILEIRA DA [DEMOGRAPHIC_DATA]" at bounding box center [1044, 552] width 401 height 40
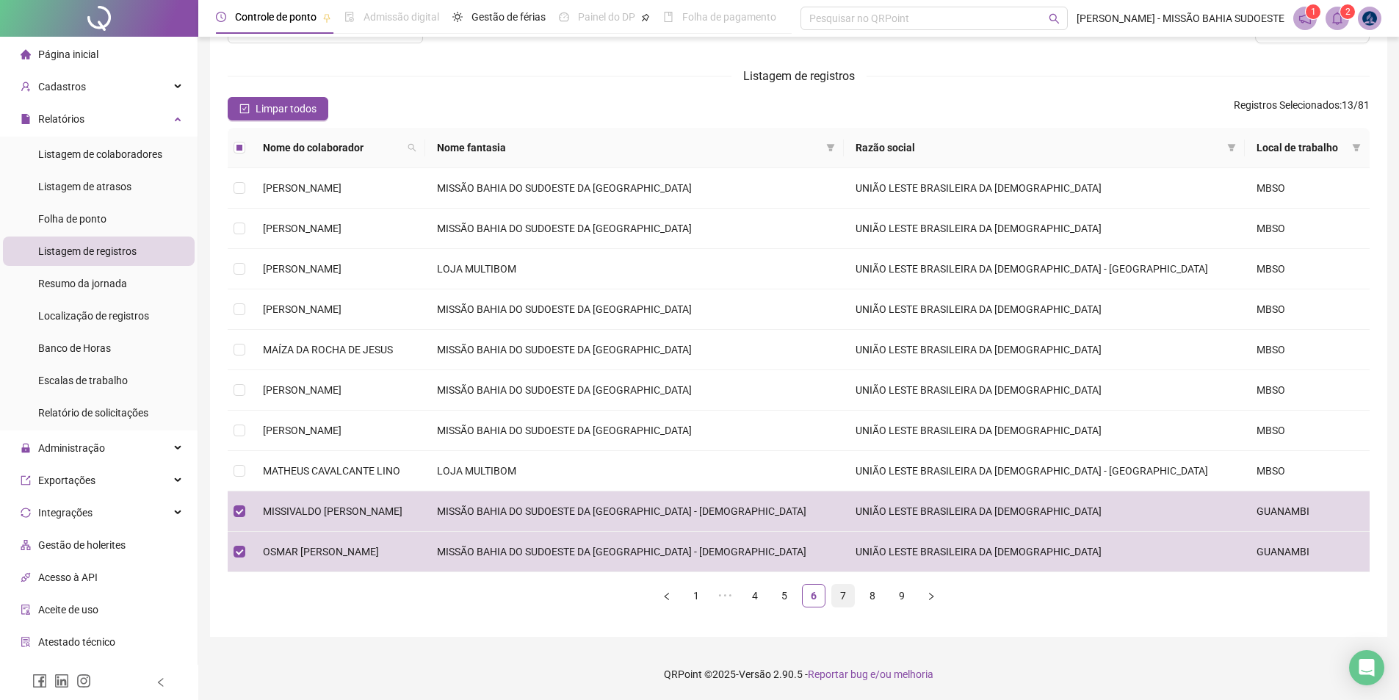
click at [842, 598] on link "7" at bounding box center [843, 596] width 22 height 22
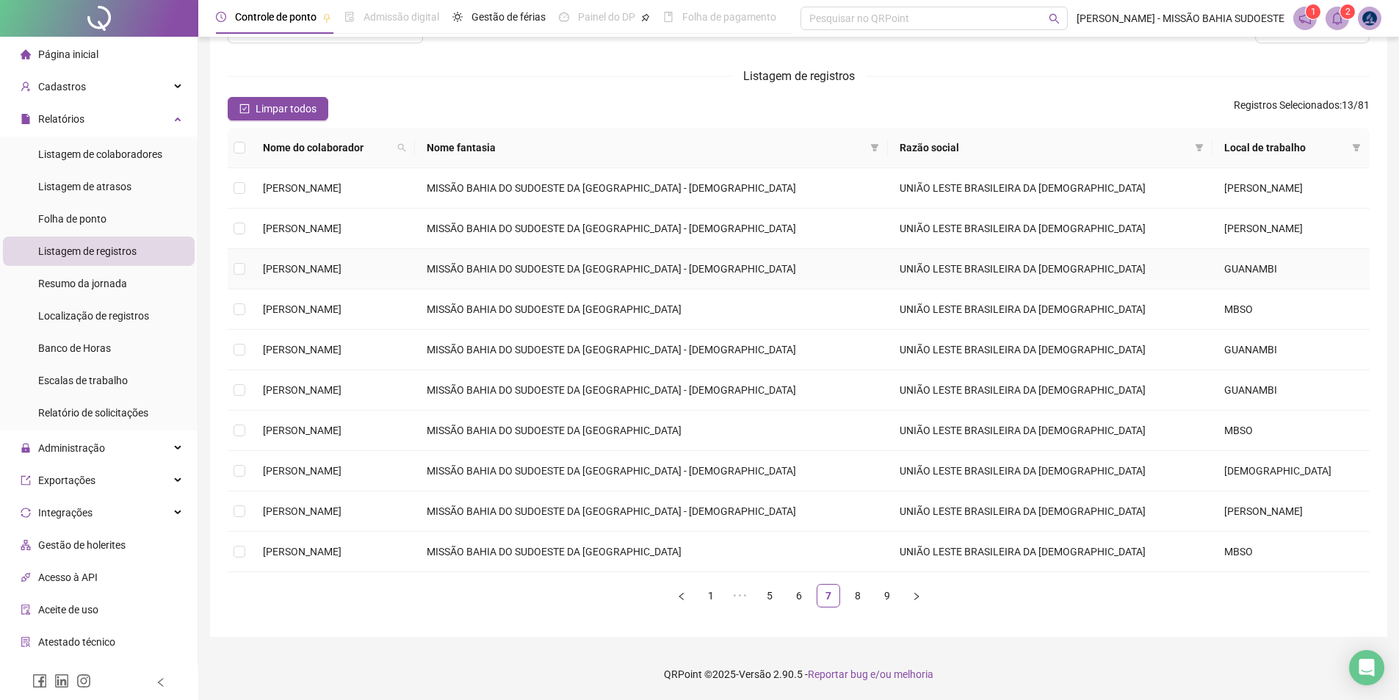
click at [1193, 270] on td "UNIÃO LESTE BRASILEIRA DA [DEMOGRAPHIC_DATA]" at bounding box center [1050, 269] width 325 height 40
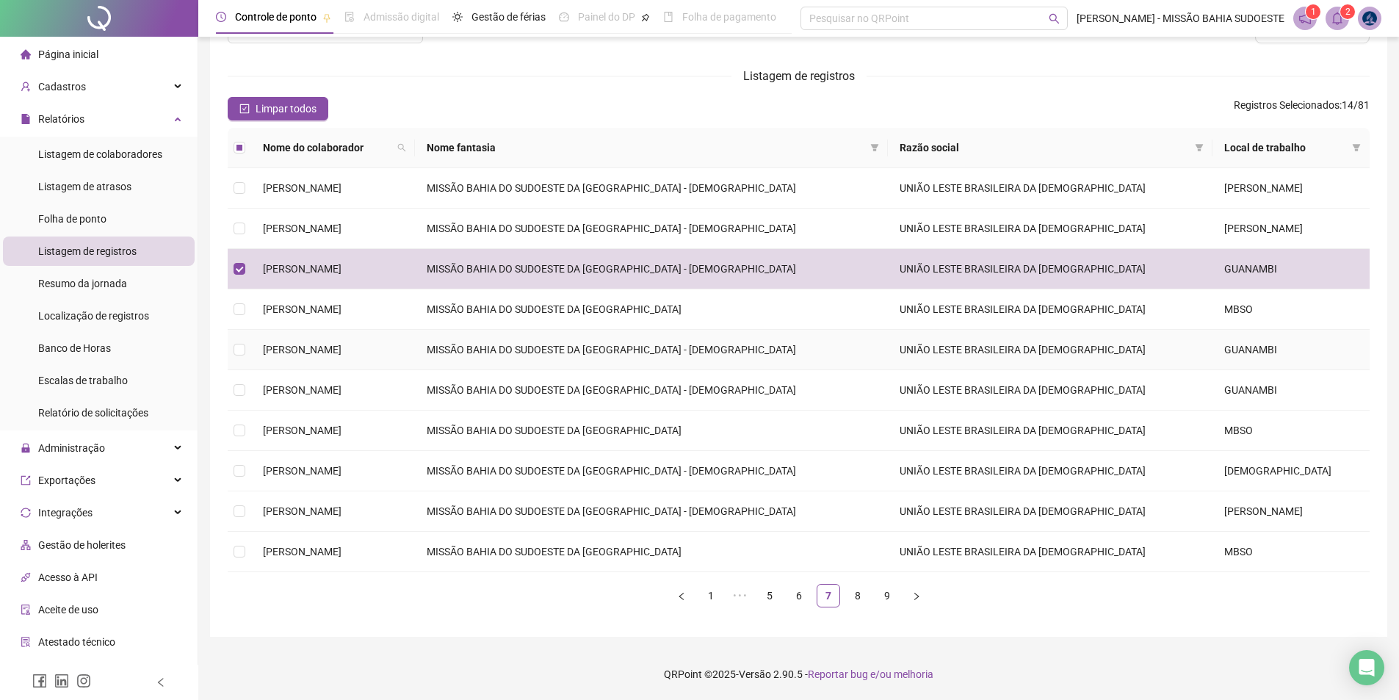
click at [1179, 353] on td "UNIÃO LESTE BRASILEIRA DA [DEMOGRAPHIC_DATA]" at bounding box center [1050, 350] width 325 height 40
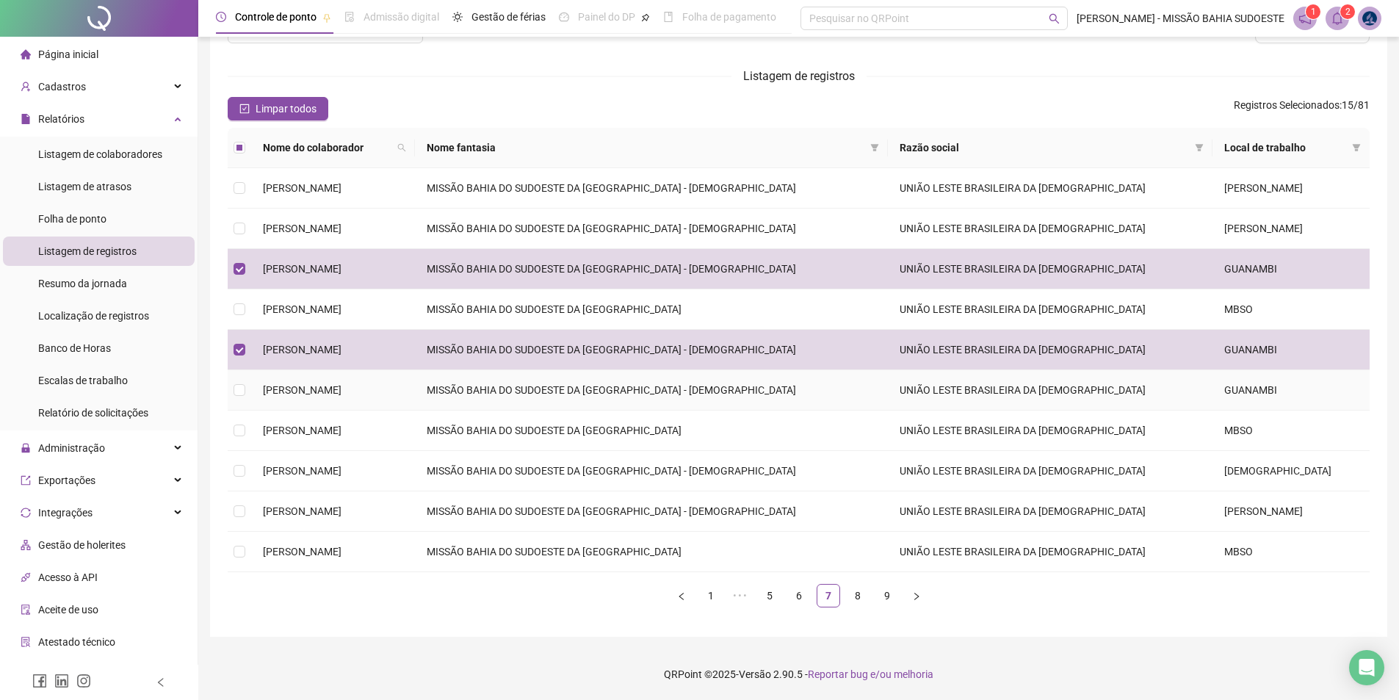
click at [1173, 386] on td "UNIÃO LESTE BRASILEIRA DA [DEMOGRAPHIC_DATA]" at bounding box center [1050, 390] width 325 height 40
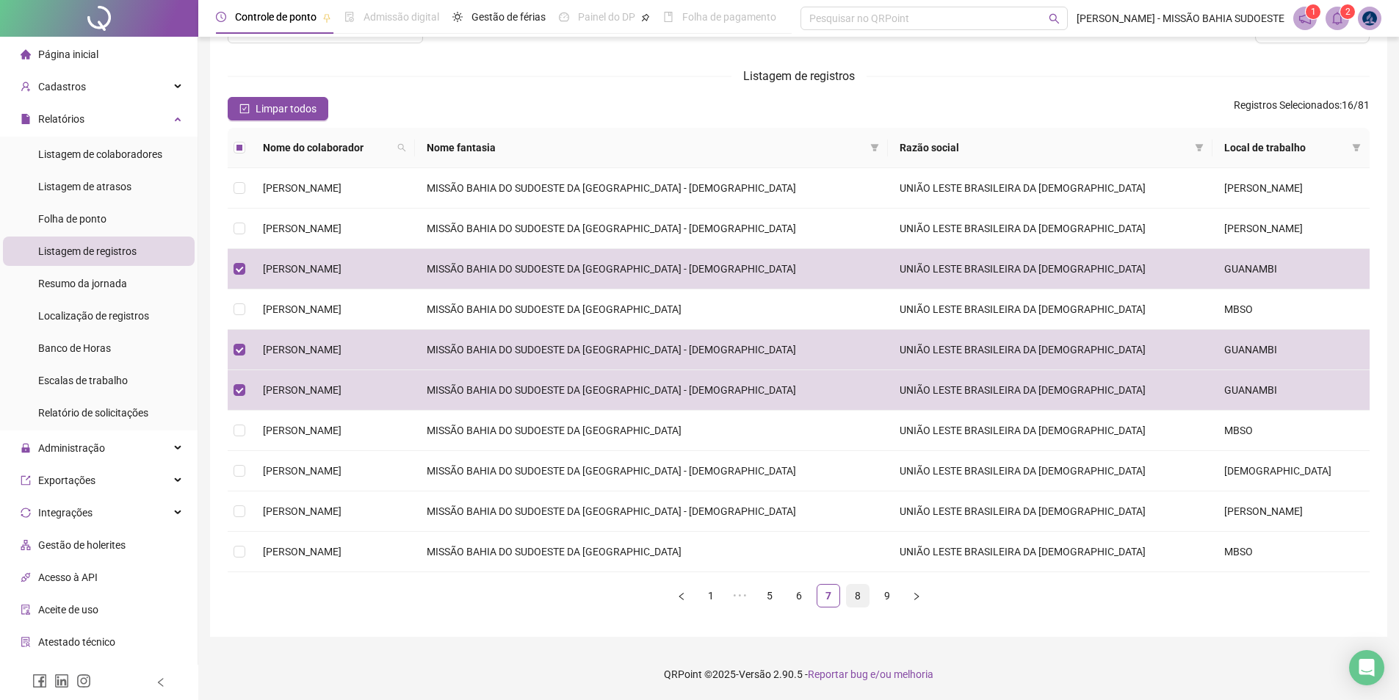
click at [855, 601] on link "8" at bounding box center [858, 596] width 22 height 22
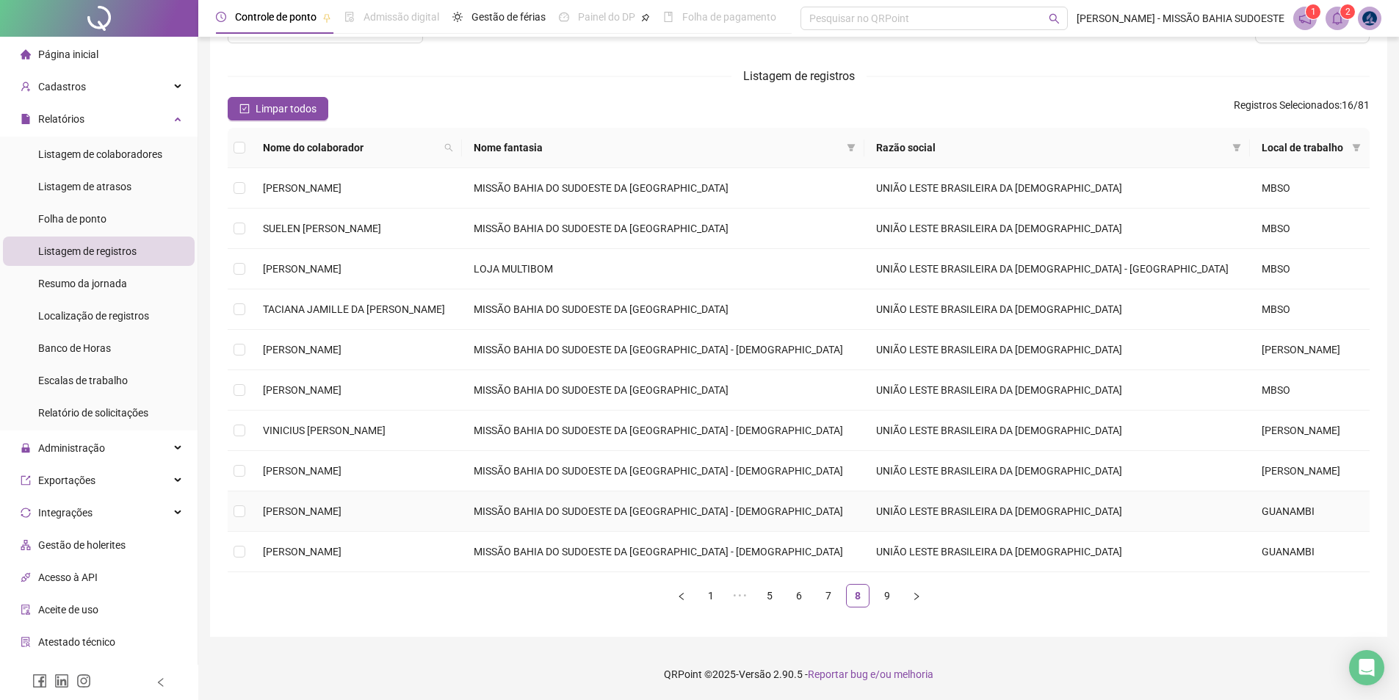
click at [1188, 506] on td "UNIÃO LESTE BRASILEIRA DA [DEMOGRAPHIC_DATA]" at bounding box center [1057, 511] width 386 height 40
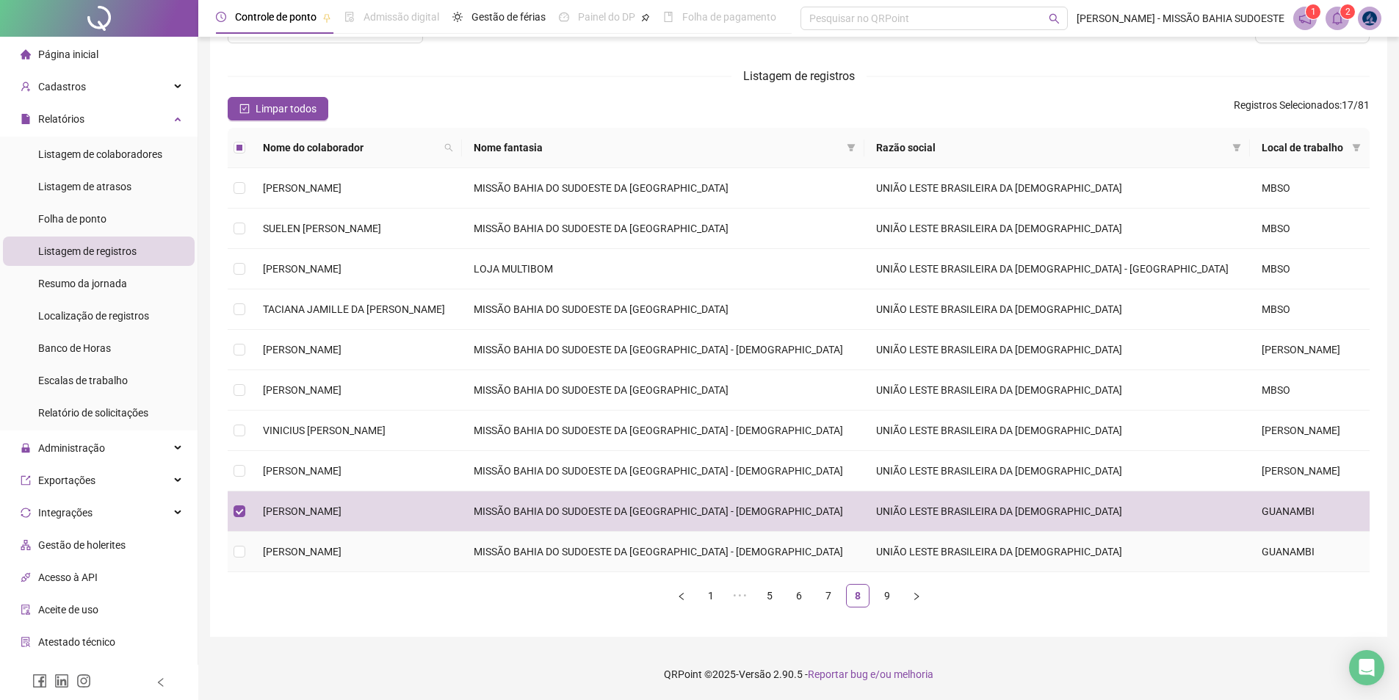
click at [1187, 544] on td "UNIÃO LESTE BRASILEIRA DA [DEMOGRAPHIC_DATA]" at bounding box center [1057, 552] width 386 height 40
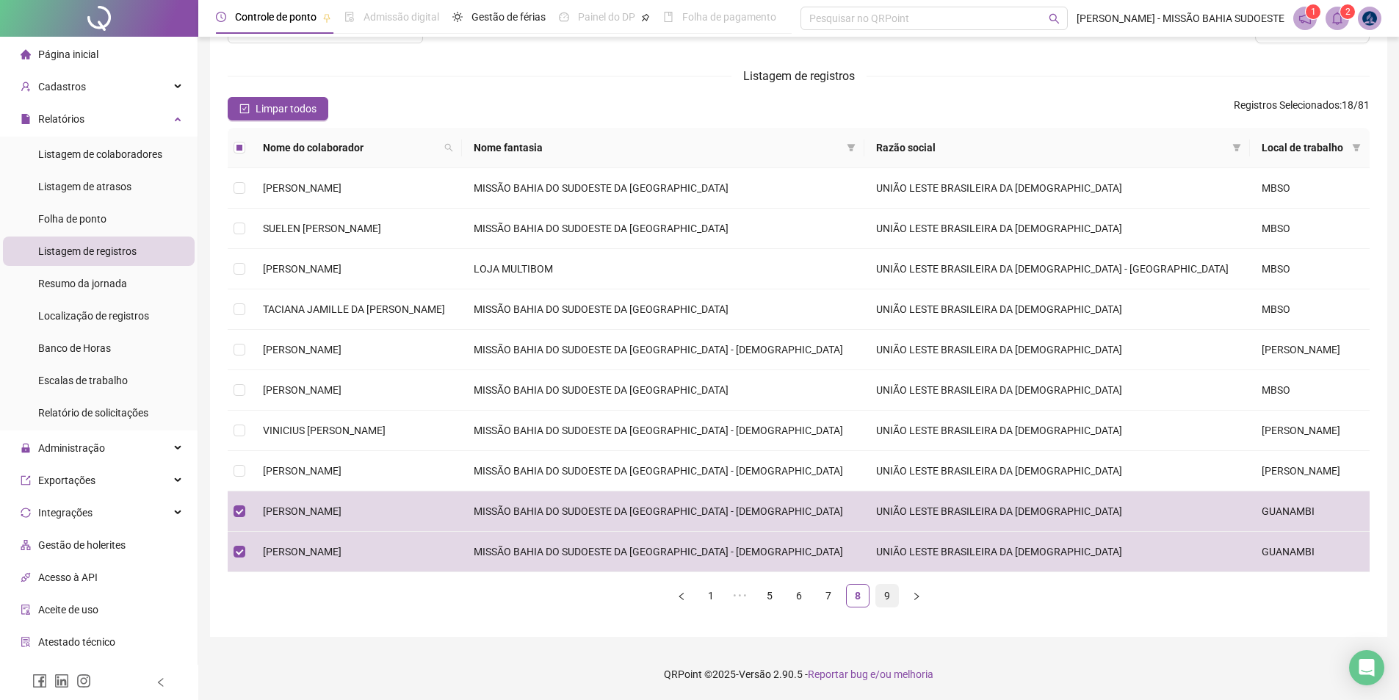
click at [894, 593] on link "9" at bounding box center [887, 596] width 22 height 22
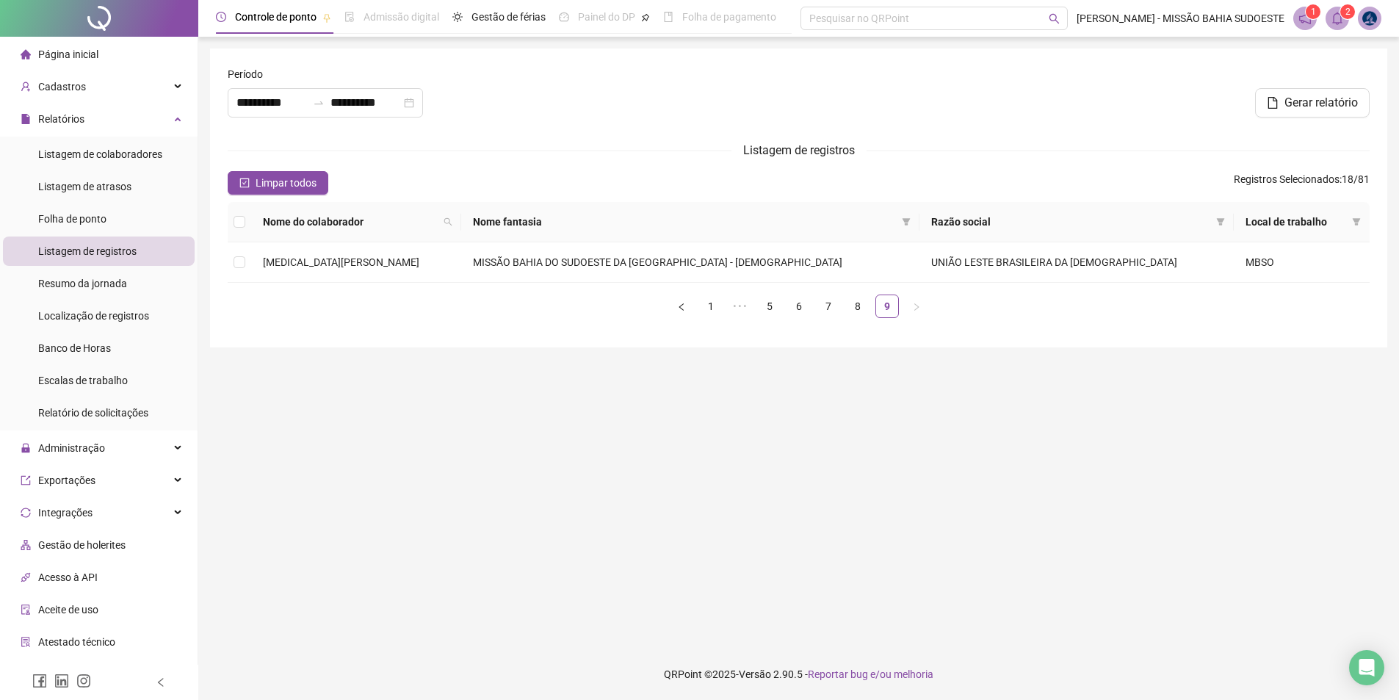
scroll to position [0, 0]
click at [1344, 23] on icon "bell" at bounding box center [1348, 18] width 10 height 13
click at [814, 96] on div at bounding box center [804, 97] width 388 height 63
click at [1313, 112] on button "Gerar relatório" at bounding box center [1323, 102] width 115 height 29
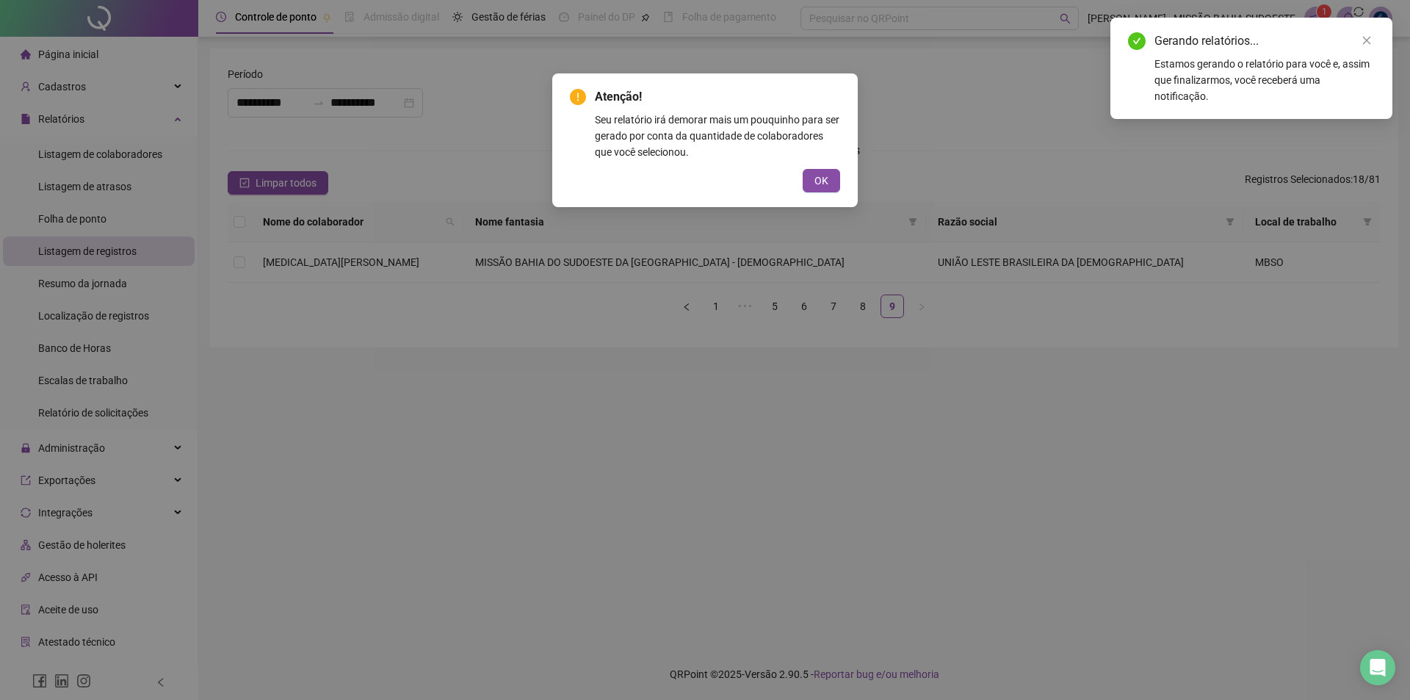
click at [816, 194] on div "Atenção! Seu relatório irá demorar mais um pouquinho para ser gerado por conta …" at bounding box center [704, 140] width 305 height 134
click at [825, 183] on span "OK" at bounding box center [821, 181] width 14 height 16
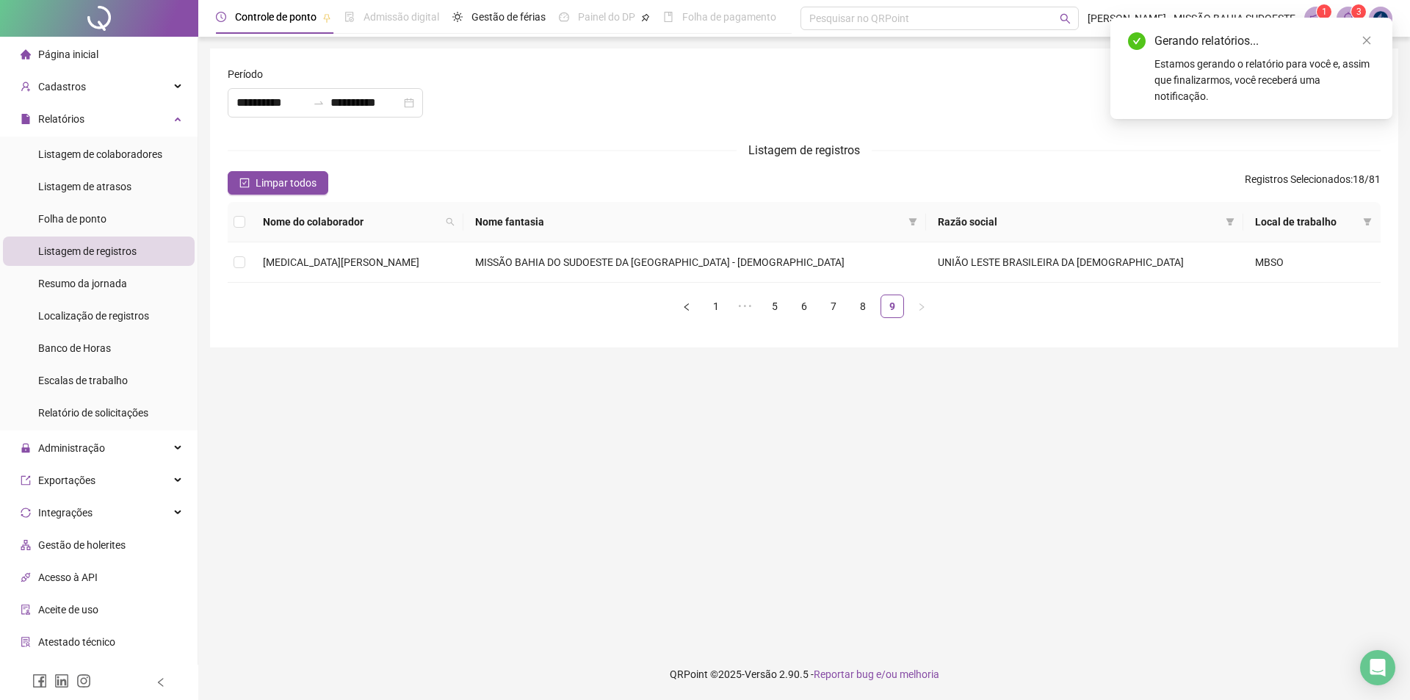
click at [1349, 13] on icon "bell" at bounding box center [1348, 18] width 10 height 13
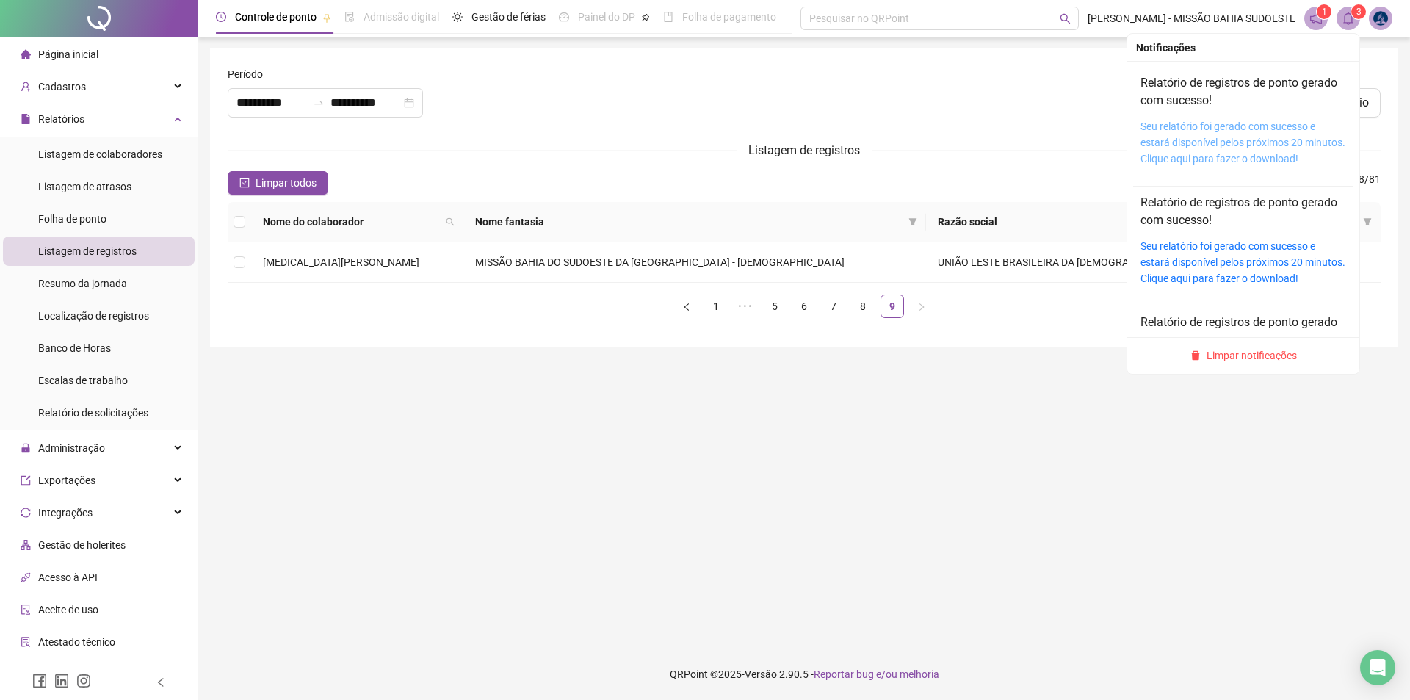
click at [1224, 138] on link "Seu relatório foi gerado com sucesso e estará disponível pelos próximos 20 minu…" at bounding box center [1242, 142] width 205 height 44
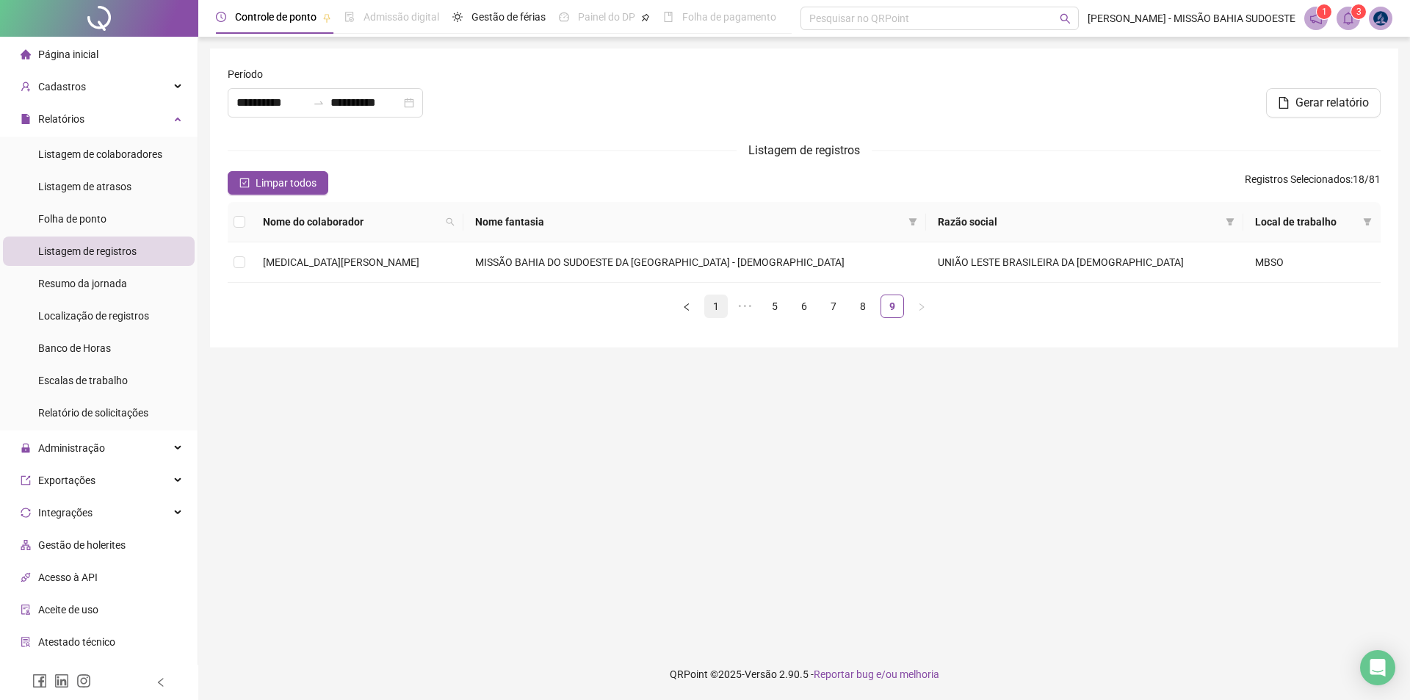
click at [714, 313] on link "1" at bounding box center [716, 306] width 22 height 22
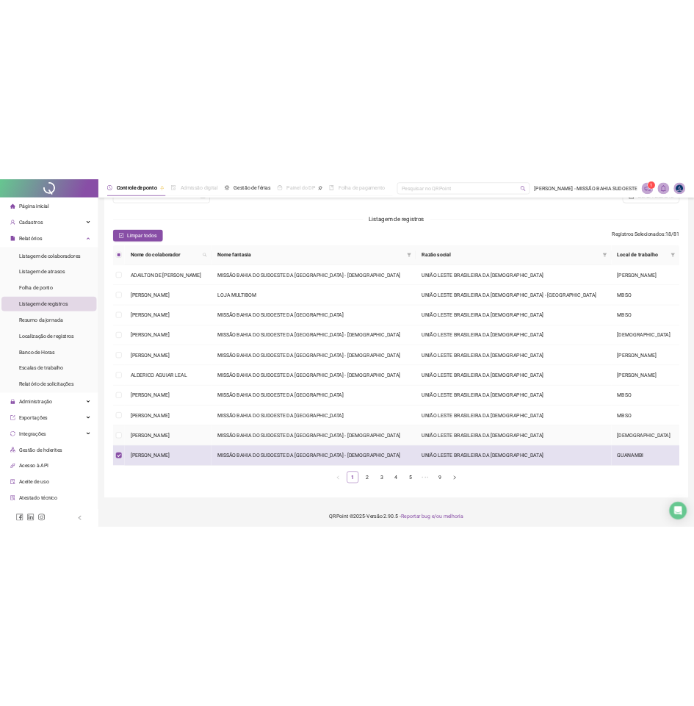
scroll to position [74, 0]
